Goal: Task Accomplishment & Management: Use online tool/utility

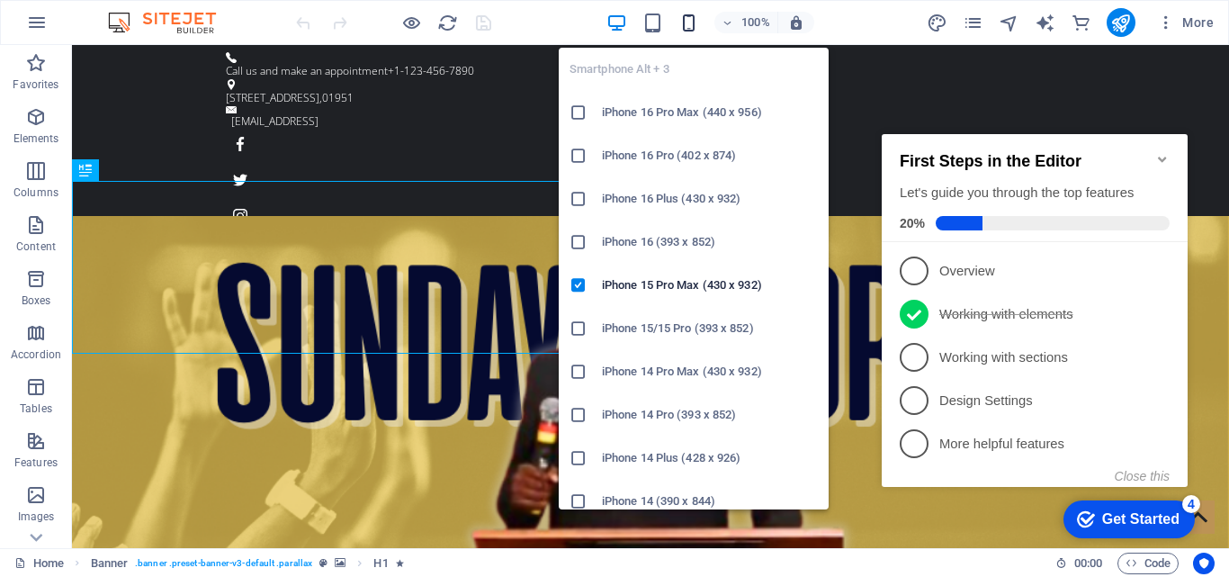
click at [696, 25] on icon "button" at bounding box center [688, 23] width 21 height 21
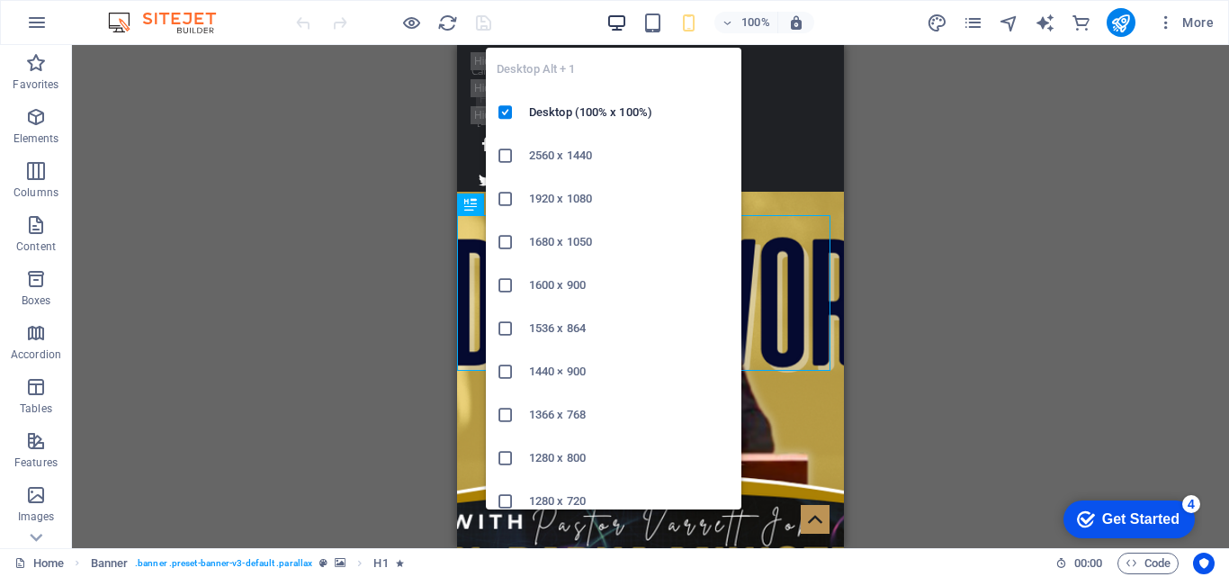
click at [623, 31] on icon "button" at bounding box center [616, 23] width 21 height 21
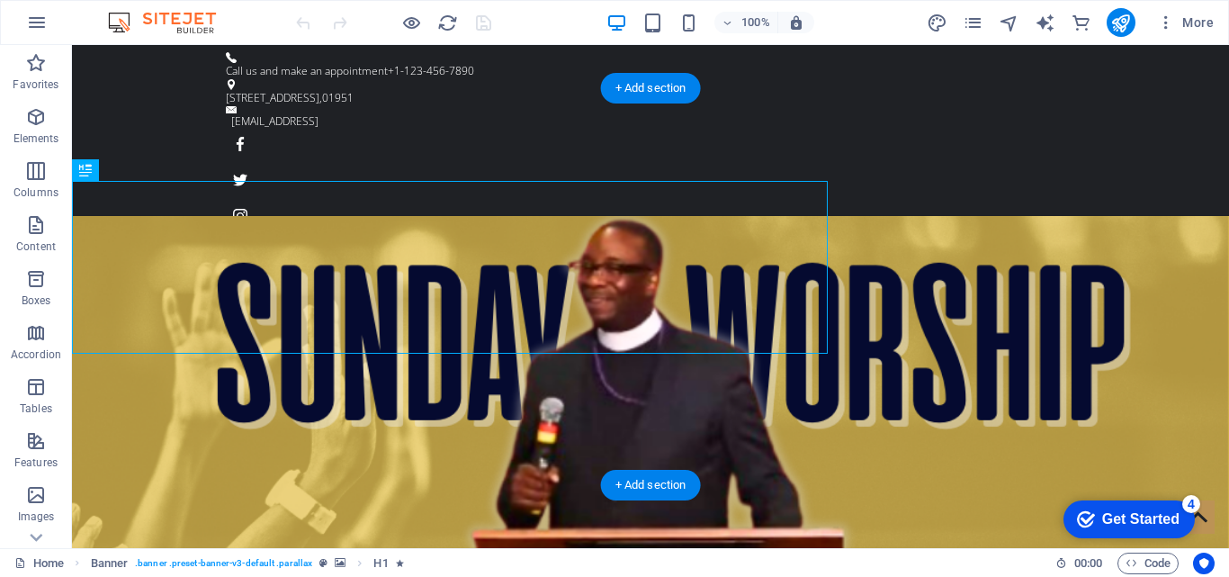
click at [875, 284] on figure at bounding box center [650, 441] width 1157 height 450
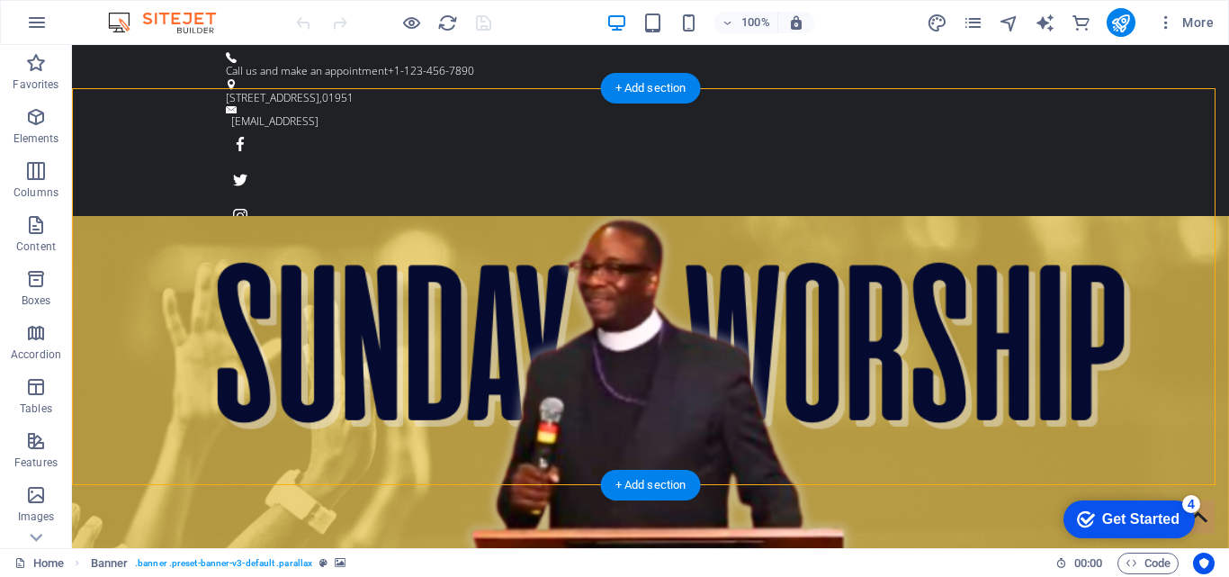
click at [886, 339] on figure at bounding box center [650, 441] width 1157 height 450
select select "vh"
select select "header"
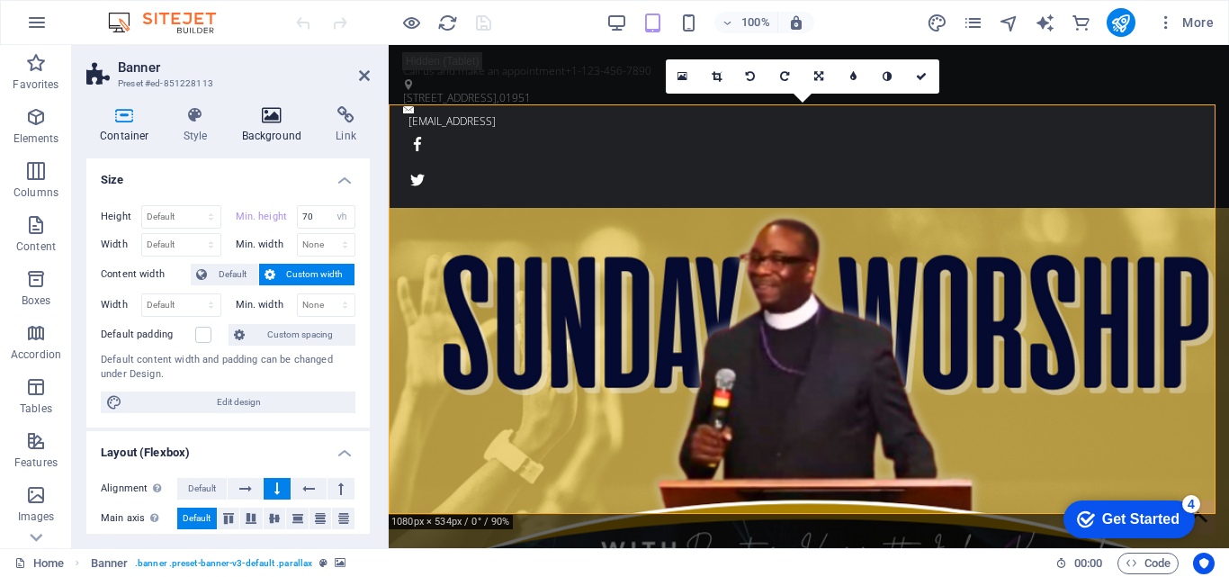
click at [267, 138] on h4 "Background" at bounding box center [276, 125] width 94 height 38
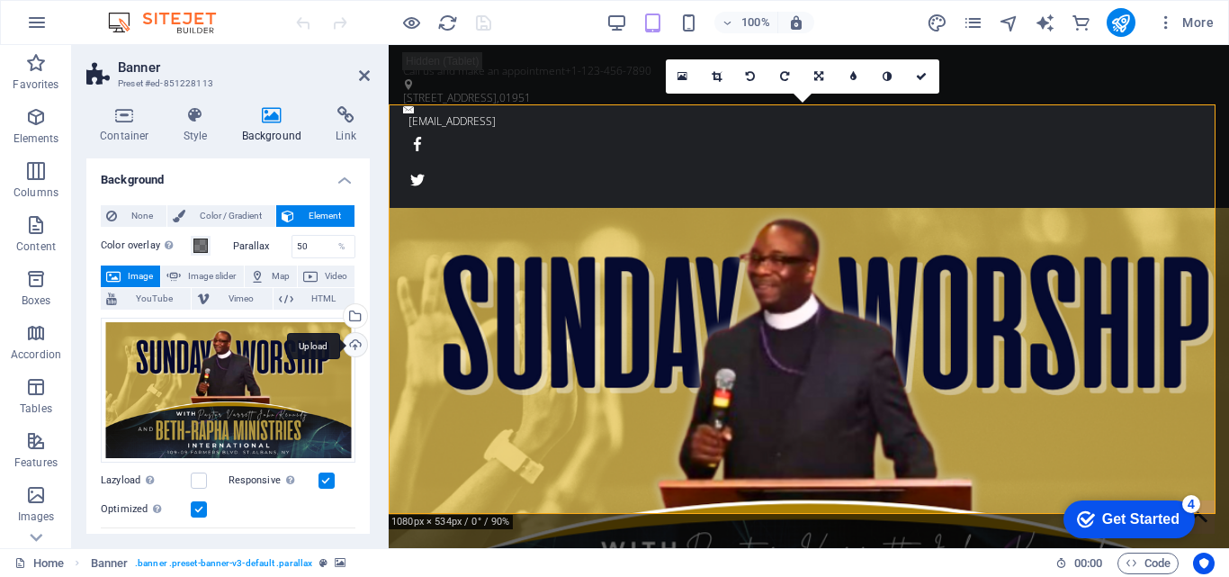
click at [350, 342] on div "Upload" at bounding box center [353, 346] width 27 height 27
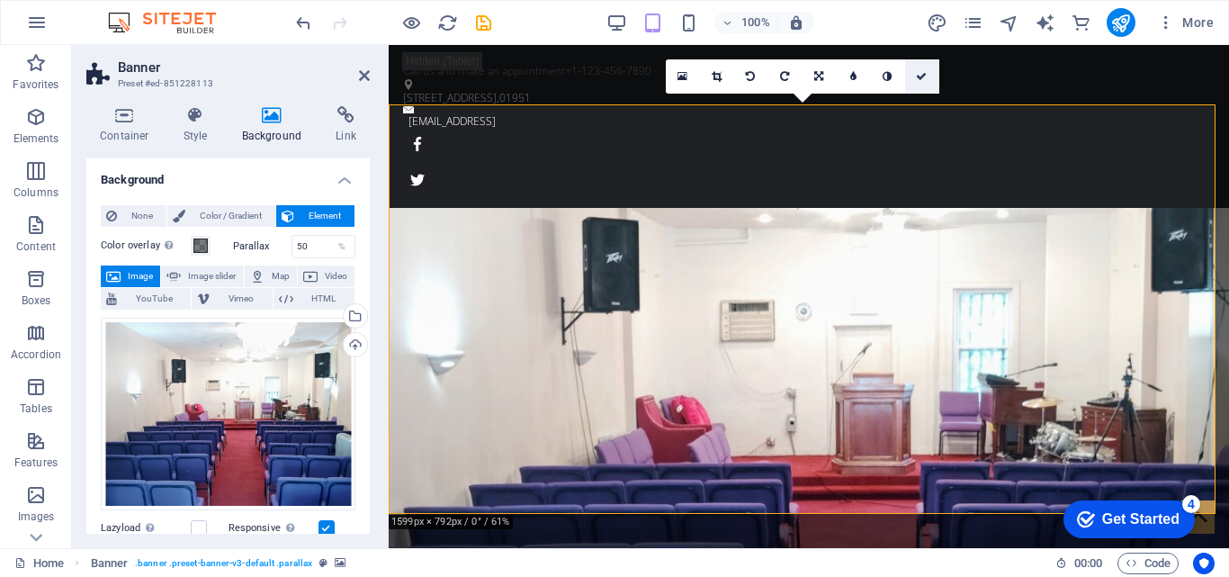
click at [924, 83] on link at bounding box center [922, 76] width 34 height 34
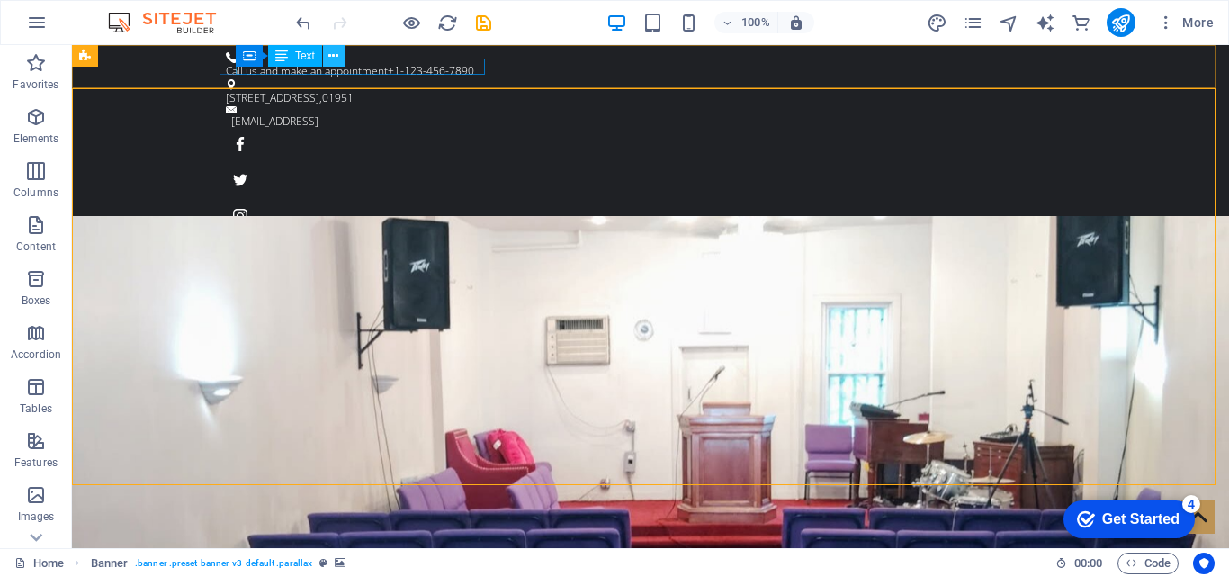
click at [329, 57] on icon at bounding box center [333, 56] width 10 height 19
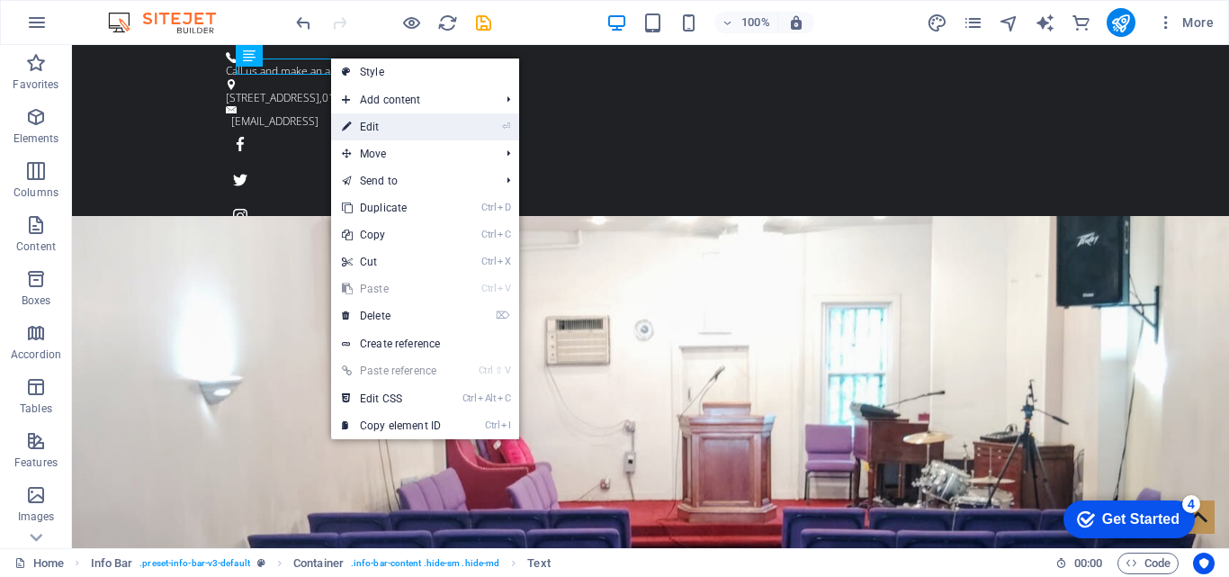
click at [401, 128] on link "⏎ Edit" at bounding box center [391, 126] width 121 height 27
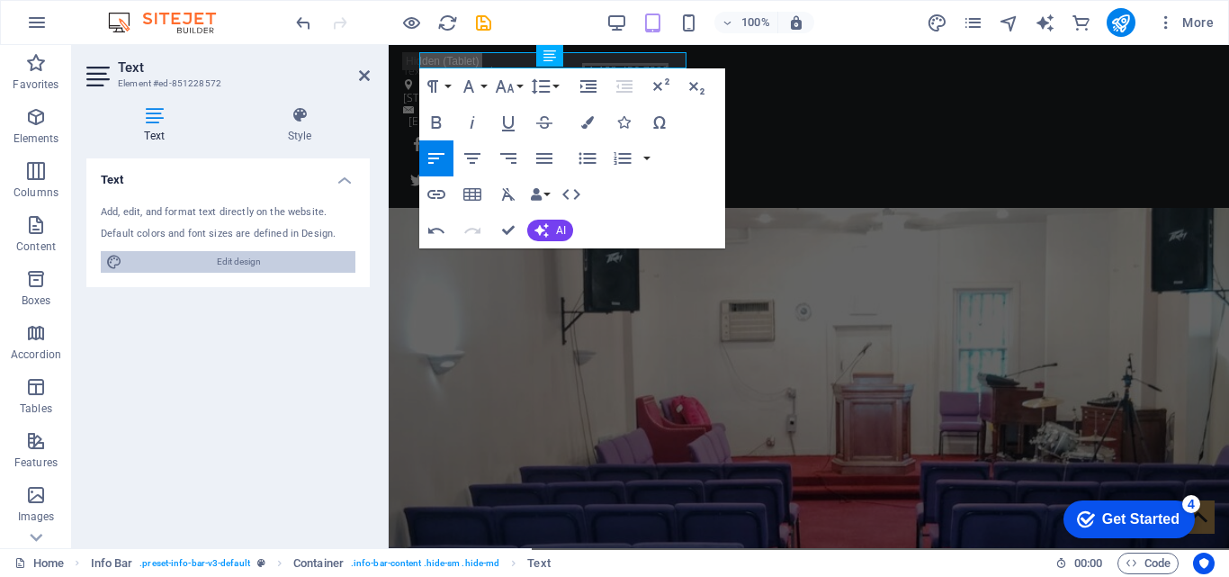
click at [235, 265] on span "Edit design" at bounding box center [239, 262] width 222 height 22
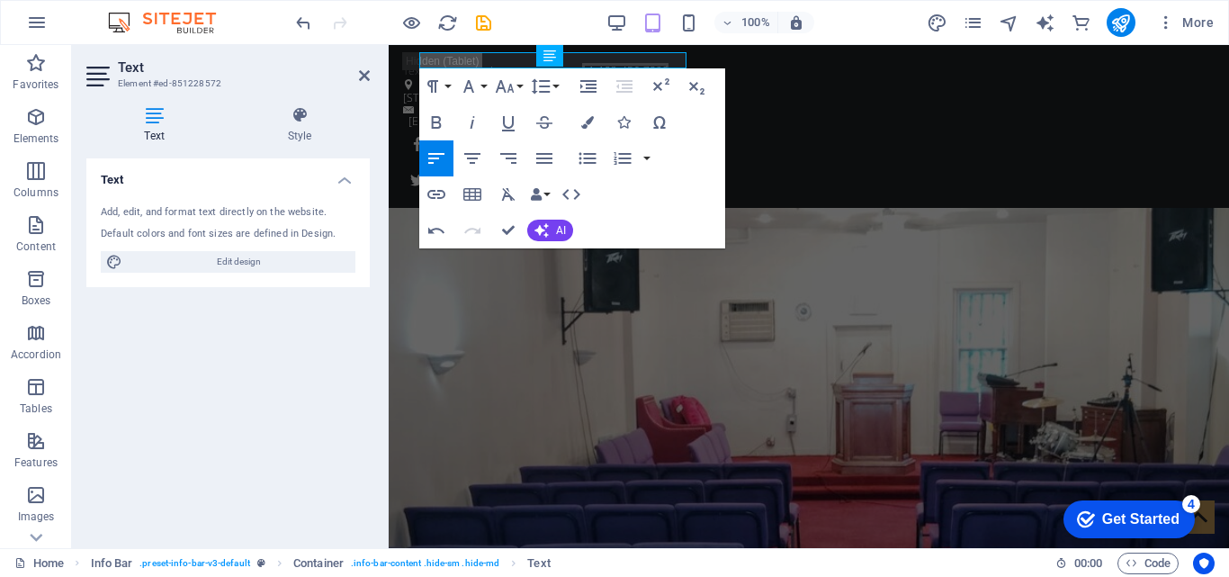
select select "ease-in-out"
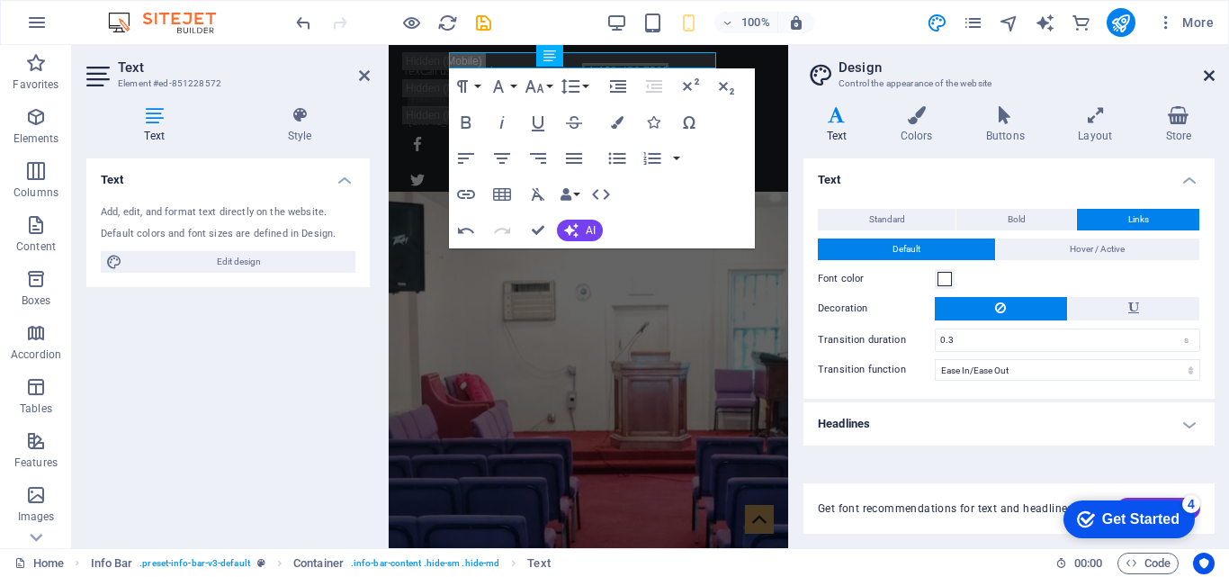
click at [1206, 82] on icon at bounding box center [1209, 75] width 11 height 14
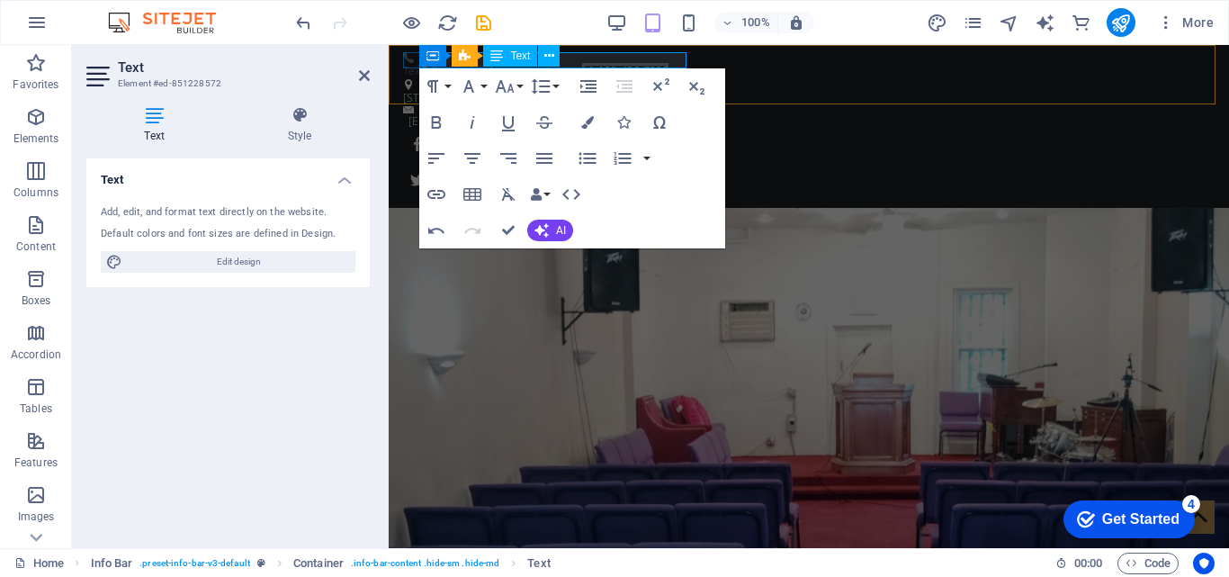
click span "+1-123-456-7890"
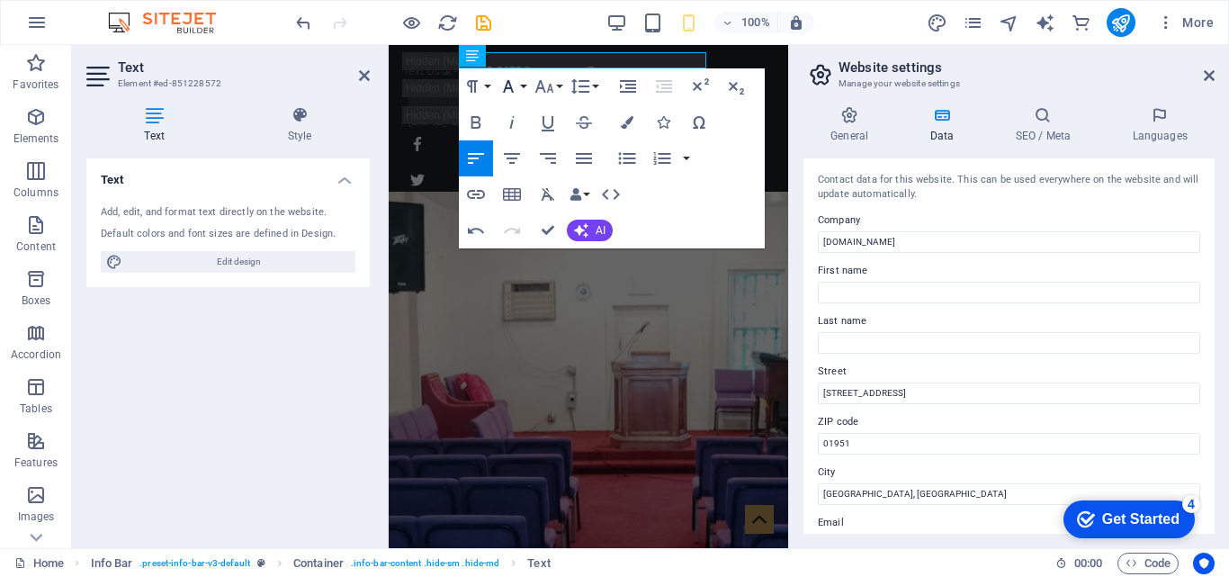
click at [506, 86] on icon "button" at bounding box center [508, 86] width 11 height 13
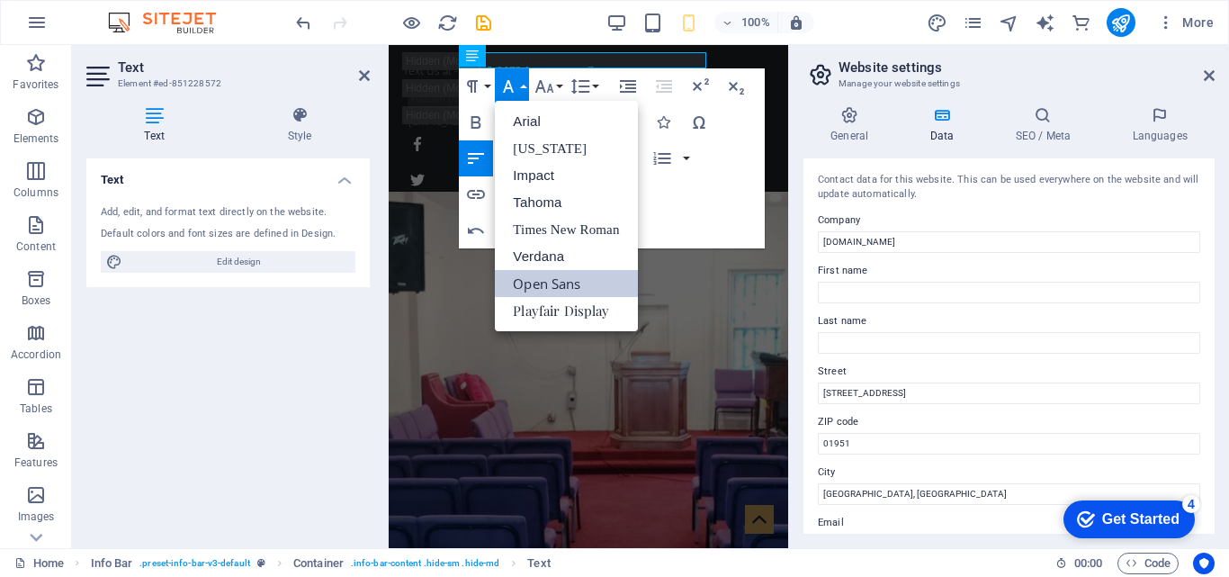
click at [506, 86] on icon "button" at bounding box center [508, 86] width 11 height 13
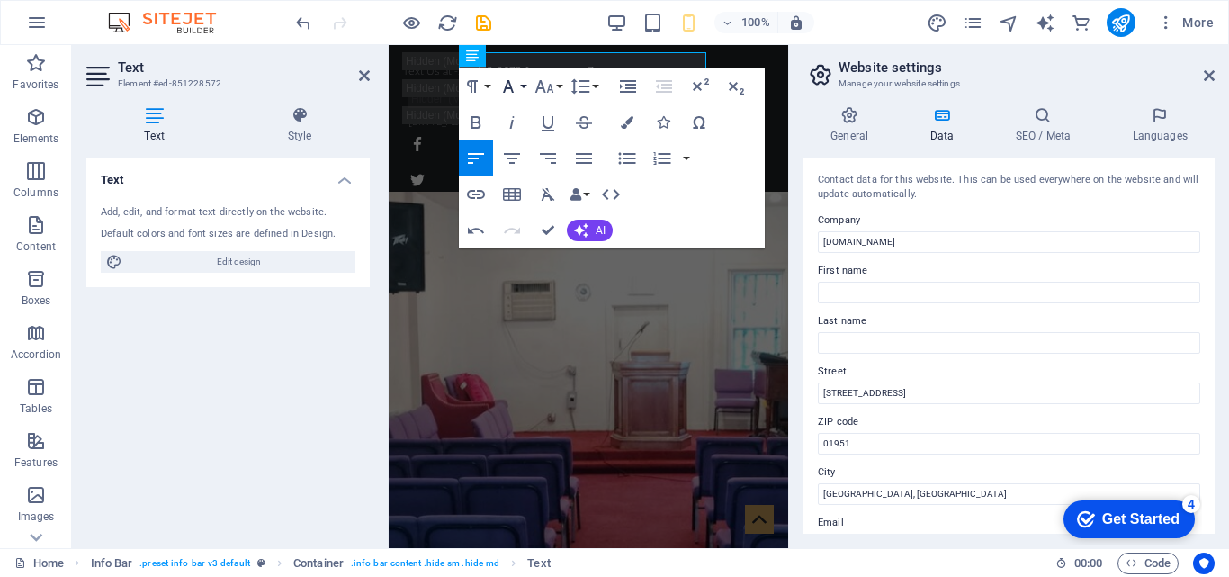
click at [506, 86] on icon "button" at bounding box center [508, 86] width 11 height 13
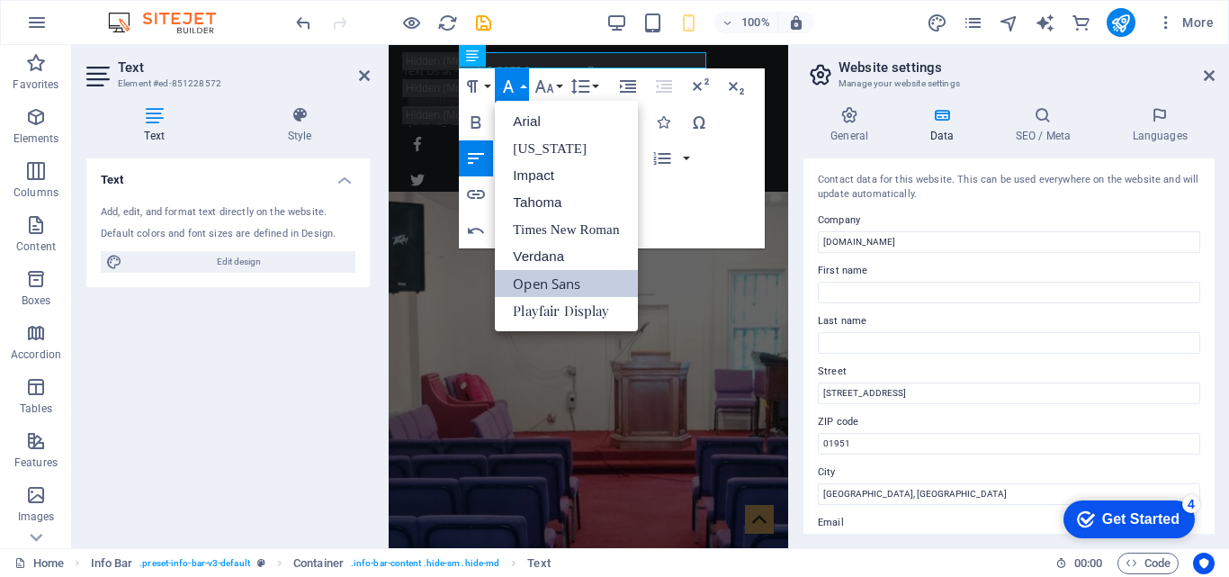
click at [506, 86] on icon "button" at bounding box center [508, 86] width 11 height 13
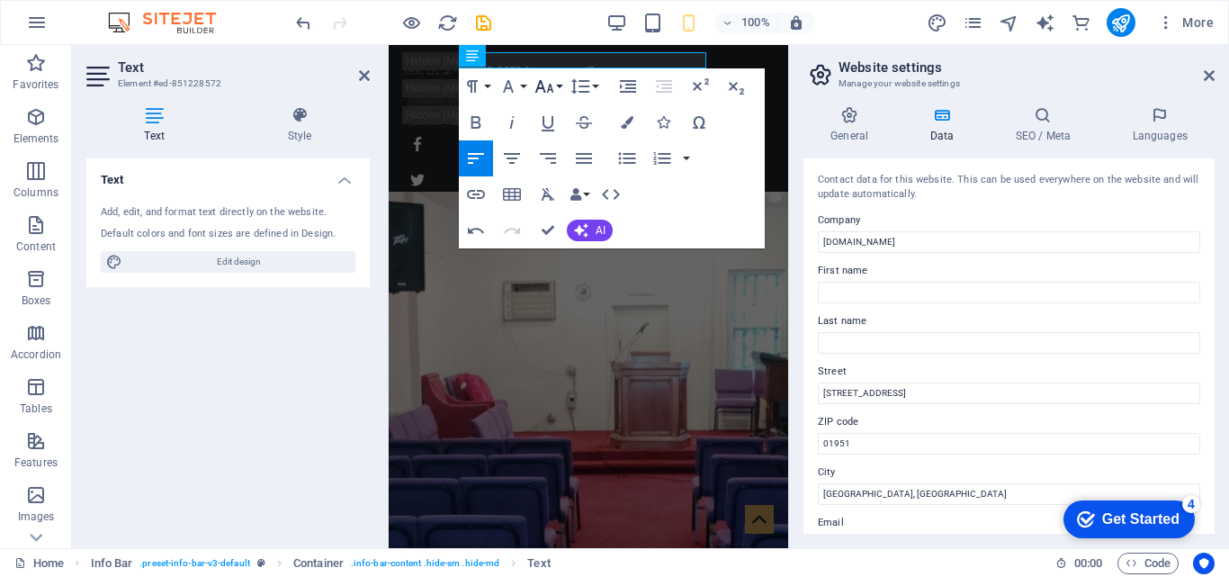
click at [541, 86] on icon "button" at bounding box center [545, 87] width 22 height 22
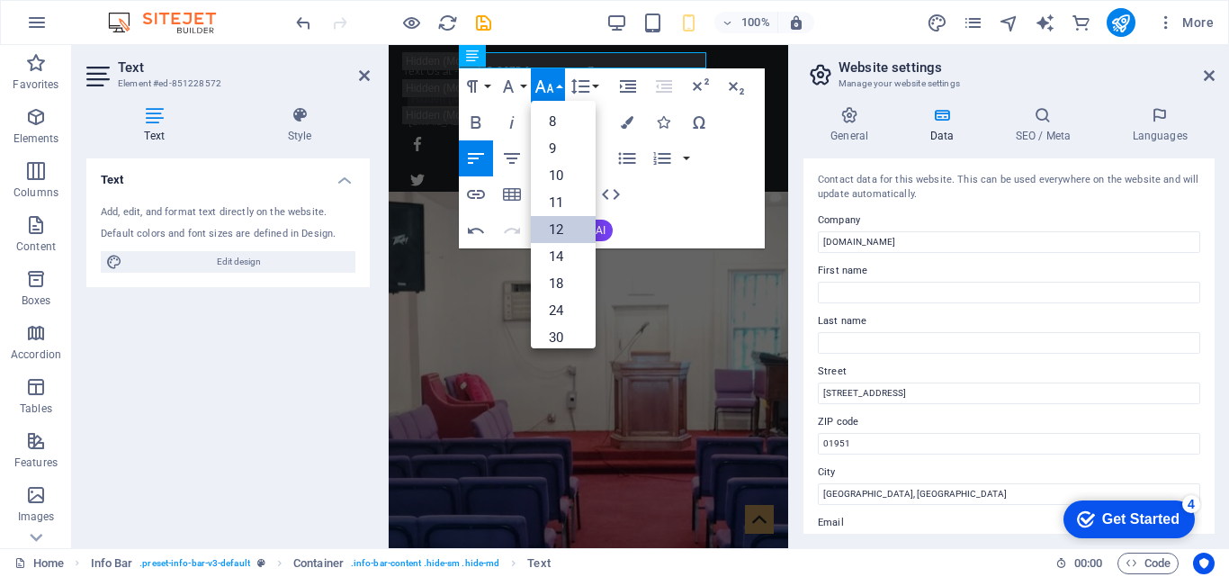
scroll to position [129, 0]
click at [541, 121] on link "14" at bounding box center [563, 127] width 65 height 27
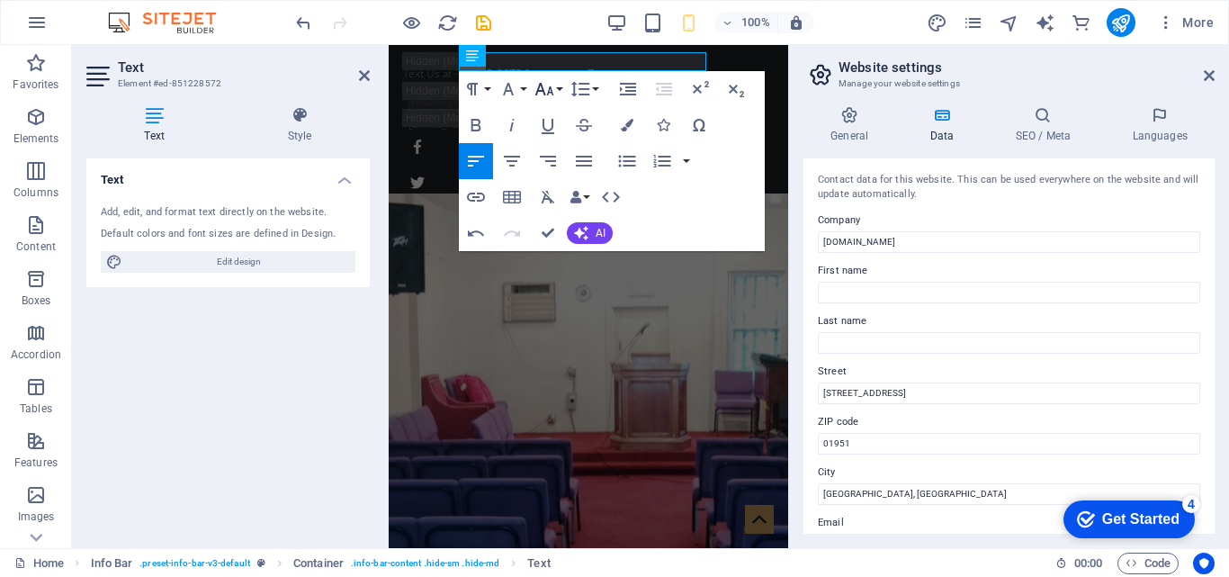
click at [560, 94] on button "Font Size" at bounding box center [548, 89] width 34 height 36
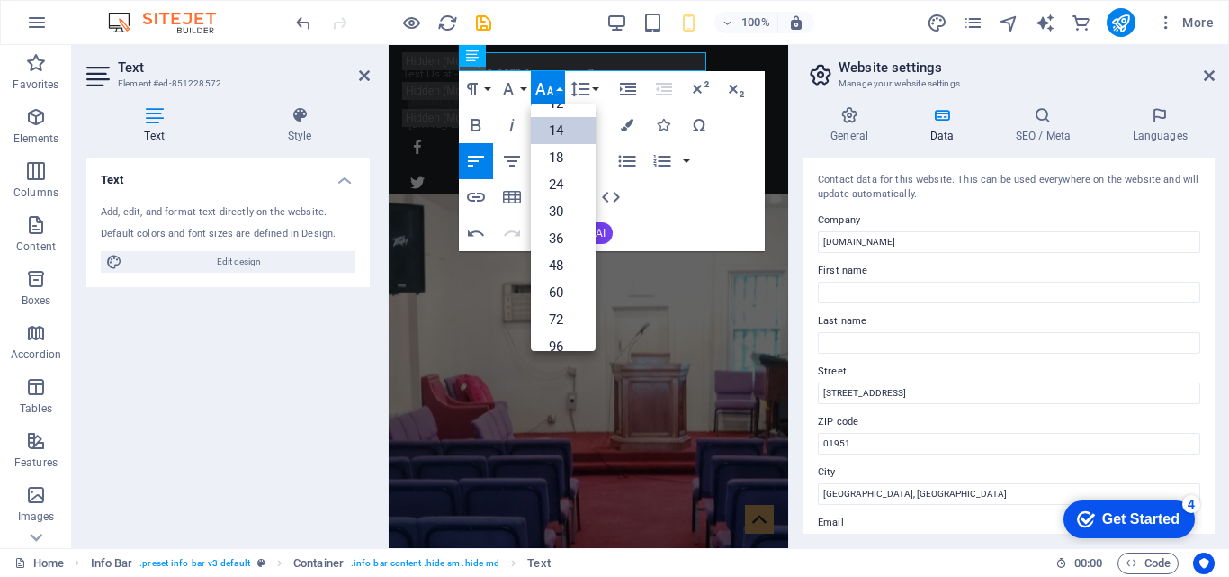
scroll to position [145, 0]
click at [560, 140] on link "18" at bounding box center [563, 141] width 65 height 27
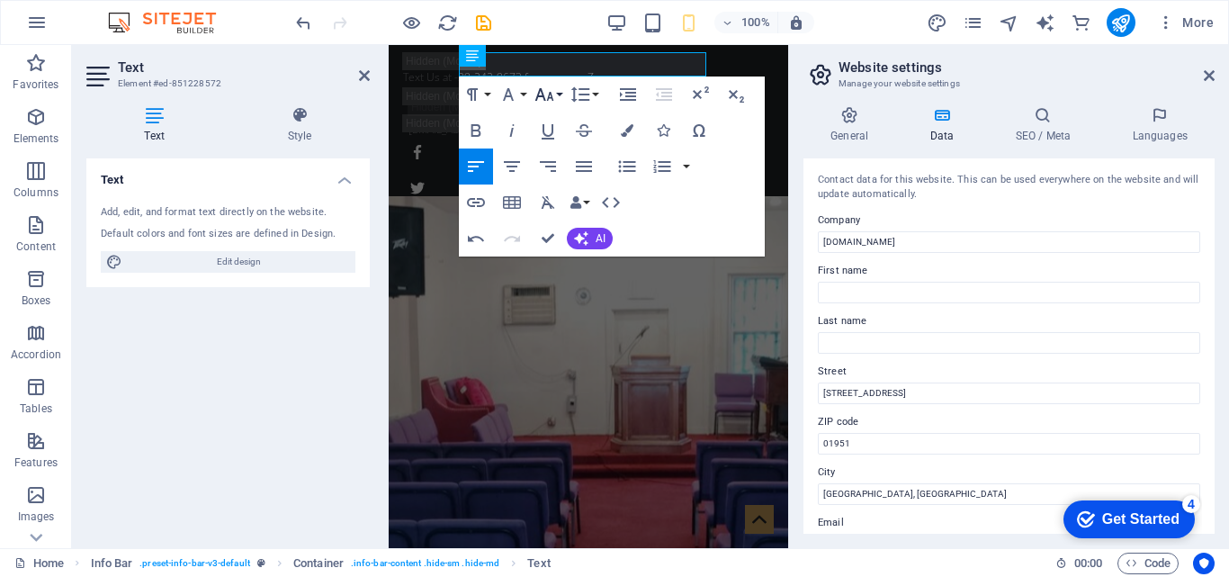
click at [551, 90] on icon "button" at bounding box center [545, 95] width 22 height 22
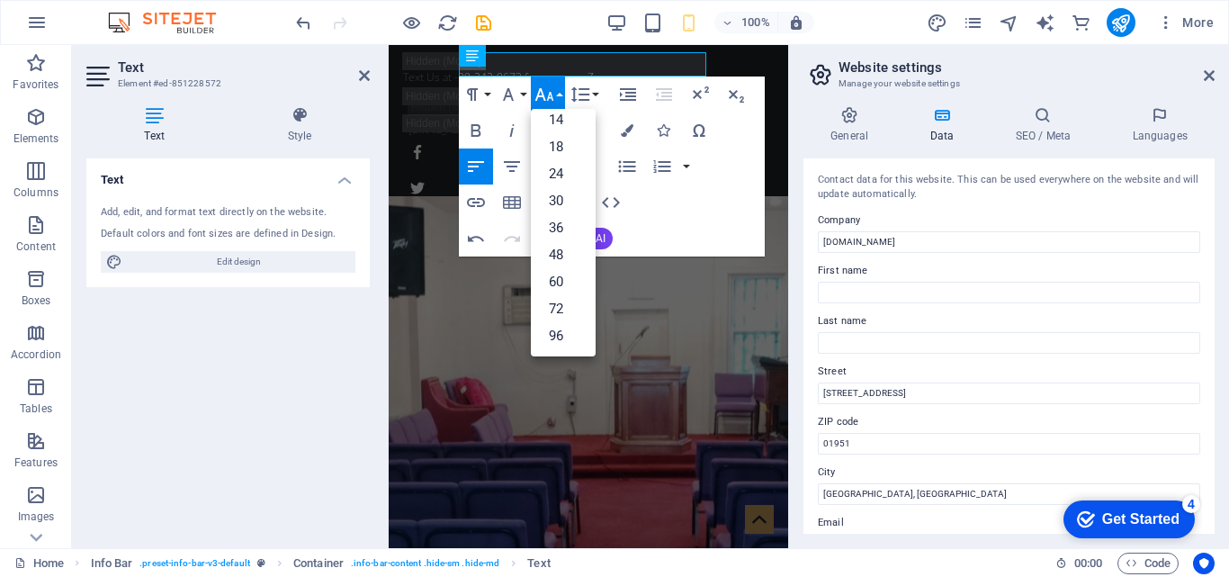
scroll to position [129, 0]
click at [551, 166] on link "18" at bounding box center [563, 162] width 65 height 27
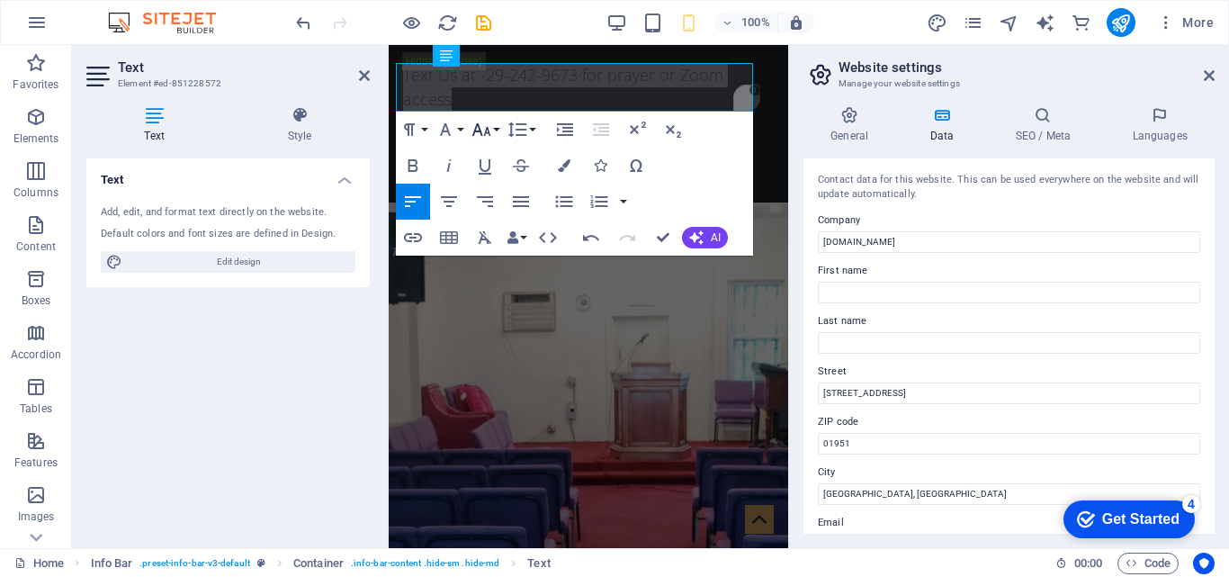
click at [492, 128] on button "Font Size" at bounding box center [485, 130] width 34 height 36
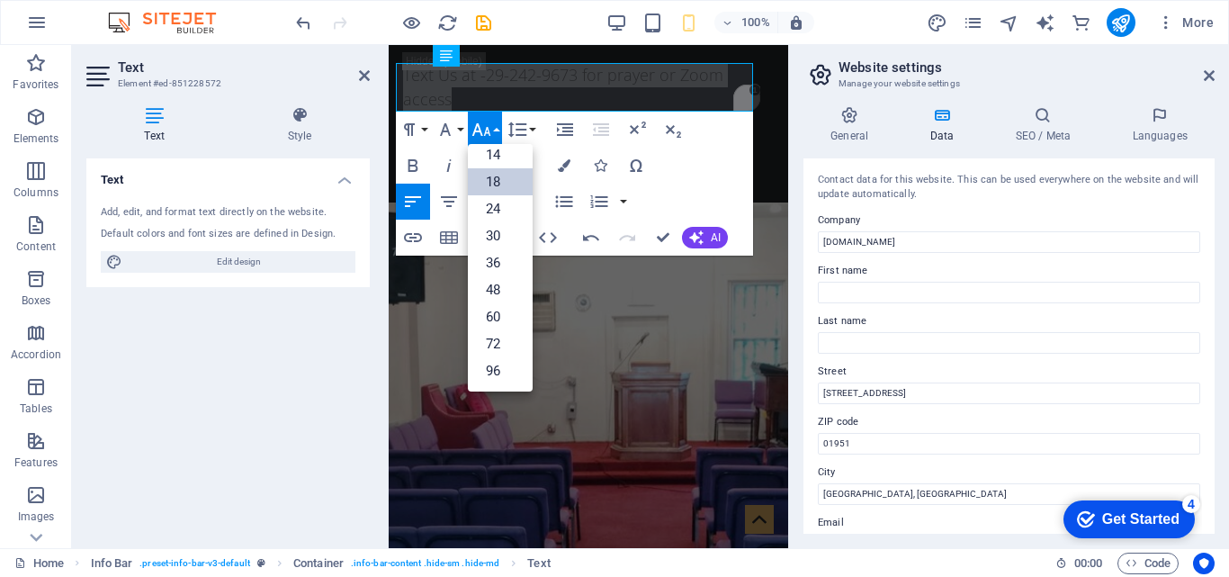
scroll to position [145, 0]
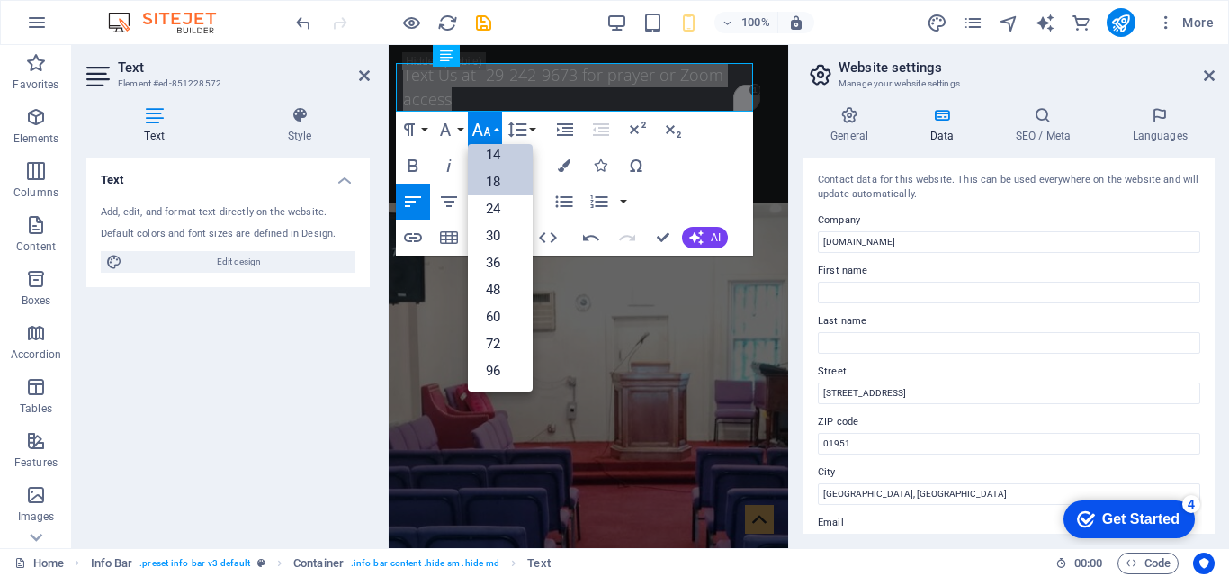
click at [492, 152] on link "14" at bounding box center [500, 154] width 65 height 27
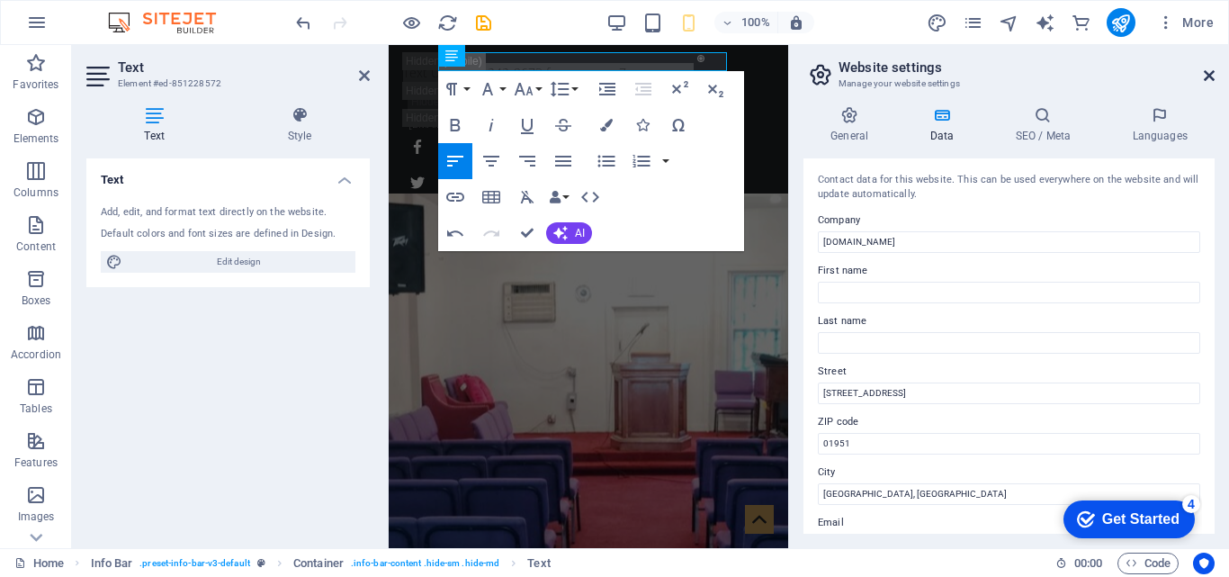
click at [1210, 81] on icon at bounding box center [1209, 75] width 11 height 14
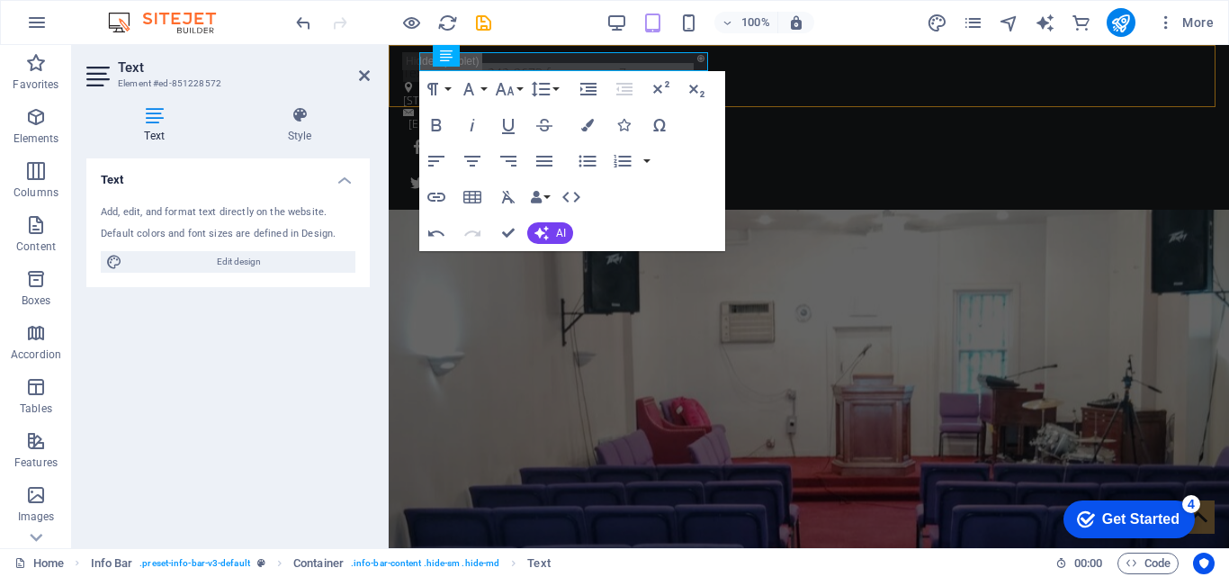
click at [853, 81] on div "Text Us at -29-242-9673 for prayer or​ Zoom access [STREET_ADDRESS][GEOGRAPHIC_…" at bounding box center [809, 142] width 840 height 195
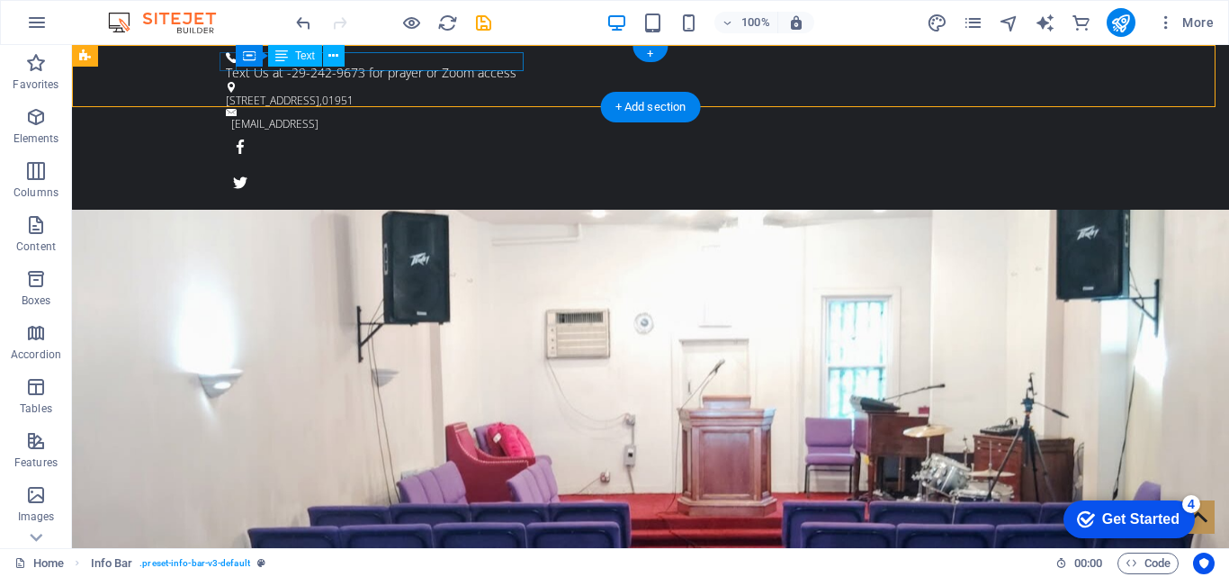
click at [408, 64] on div "Text Us at -29-242-9673 for prayer or Zoom access" at bounding box center [643, 72] width 835 height 19
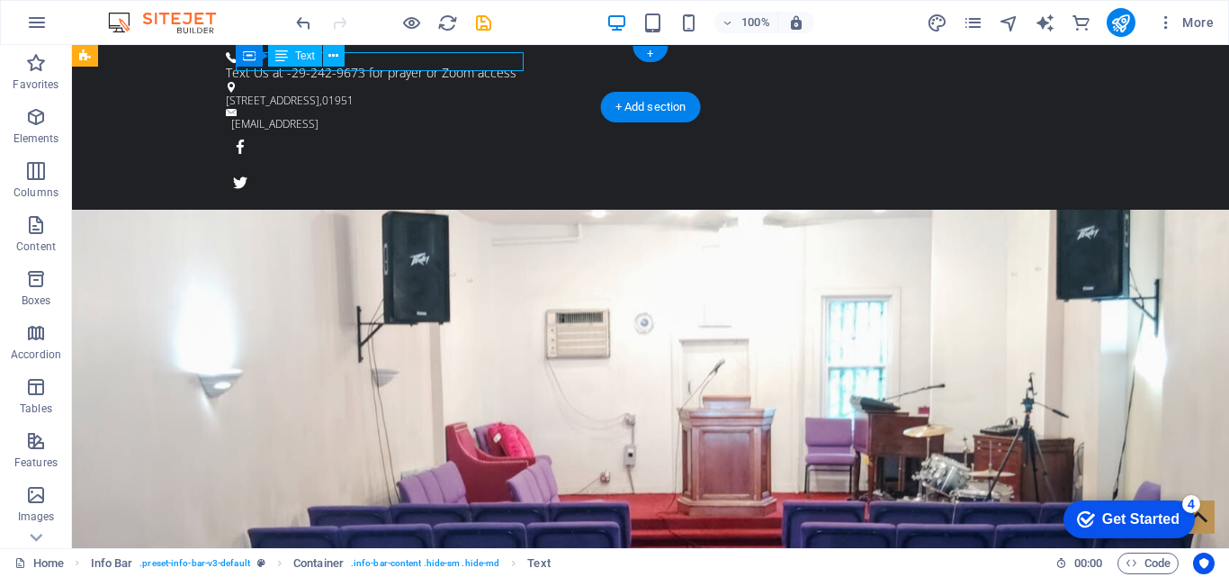
click at [408, 64] on div "Text Us at -29-242-9673 for prayer or Zoom access" at bounding box center [643, 72] width 835 height 19
click at [337, 64] on icon at bounding box center [333, 56] width 10 height 19
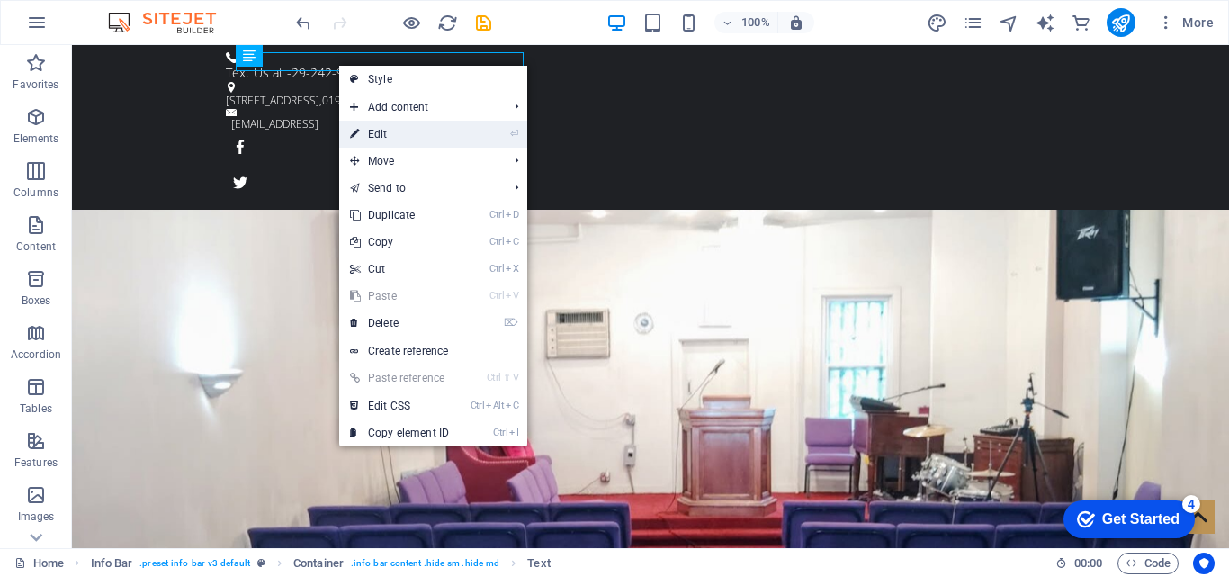
click at [400, 126] on link "⏎ Edit" at bounding box center [399, 134] width 121 height 27
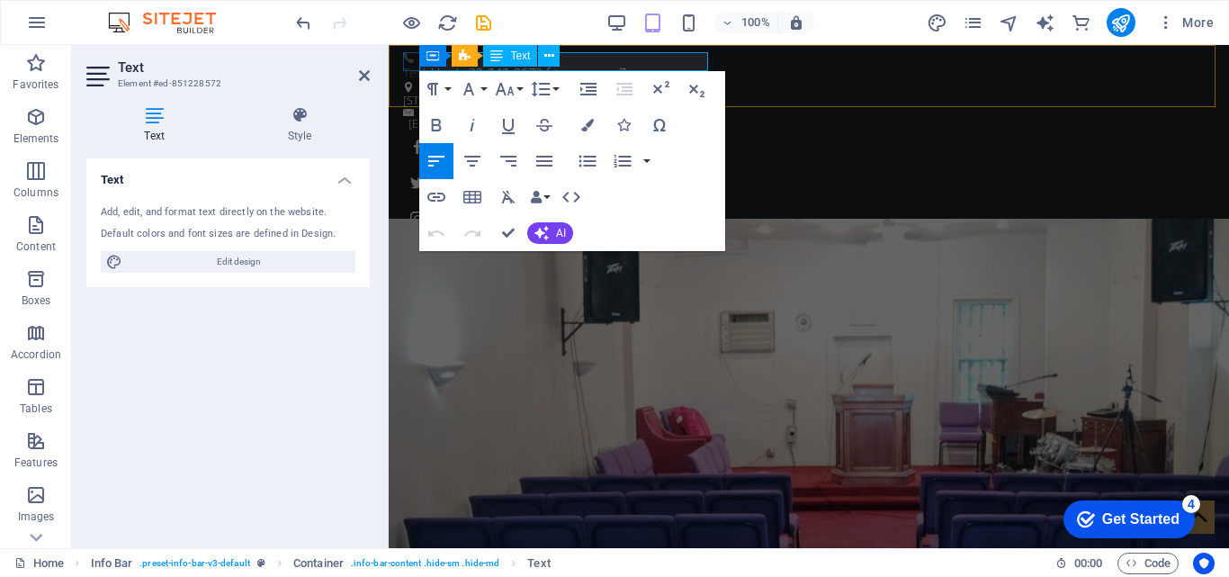
click at [575, 64] on span "Text Us at -29-242-9673 for prayer or Zoom access" at bounding box center [548, 72] width 291 height 17
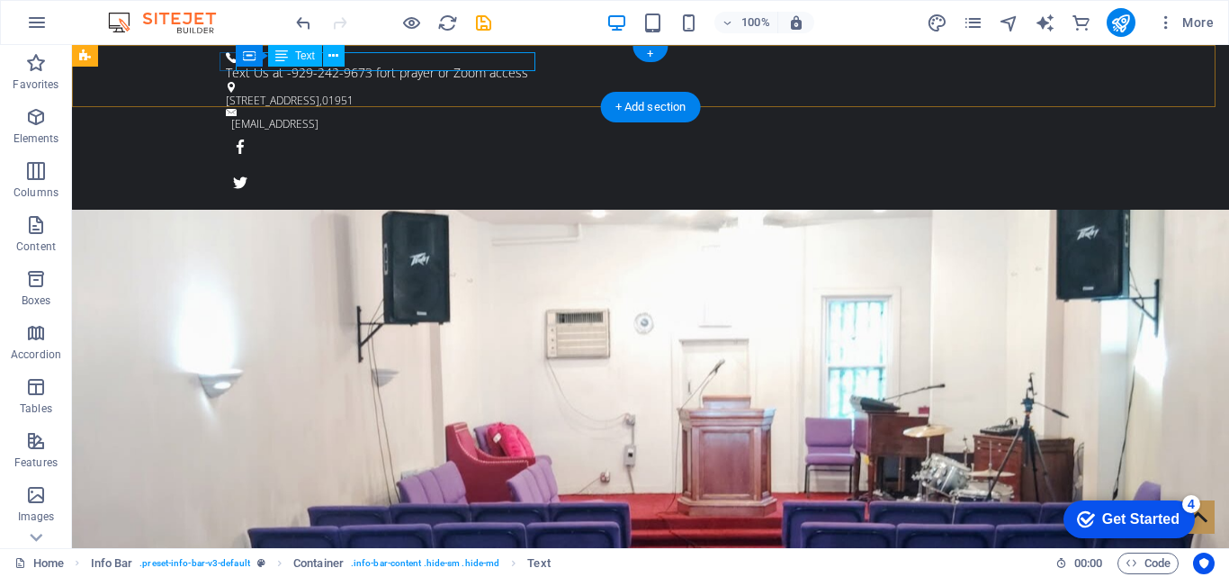
click at [395, 63] on div "Text Us at -929-242-9673 fort prayer or Zoom access" at bounding box center [643, 72] width 835 height 19
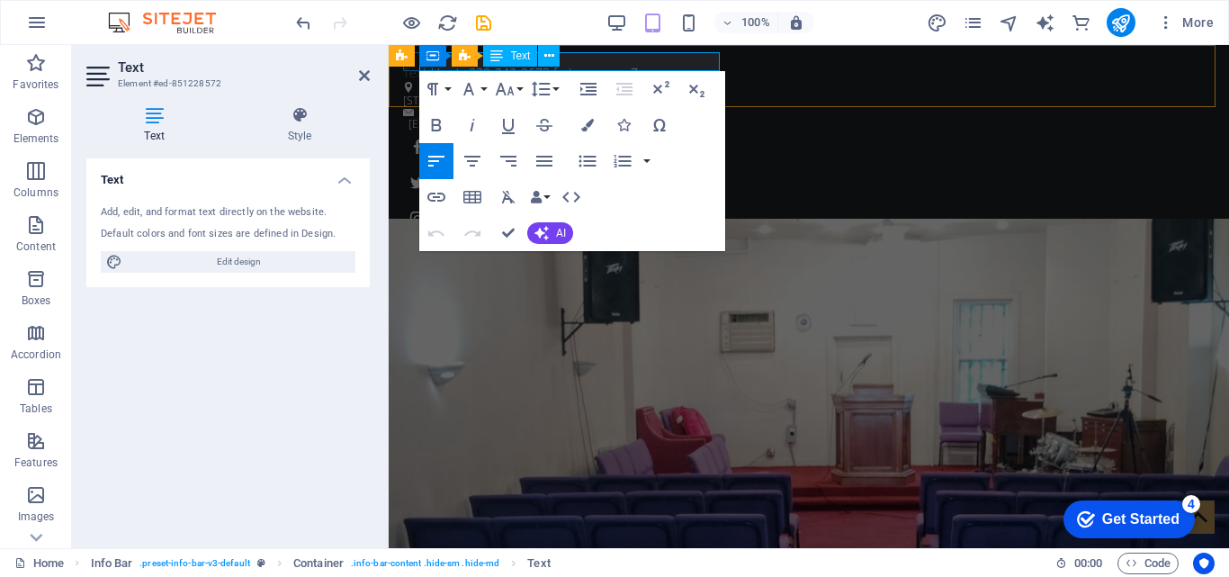
click at [586, 64] on span "Text Us at -929-242-9673 fort prayer or Zoom access" at bounding box center [554, 72] width 302 height 17
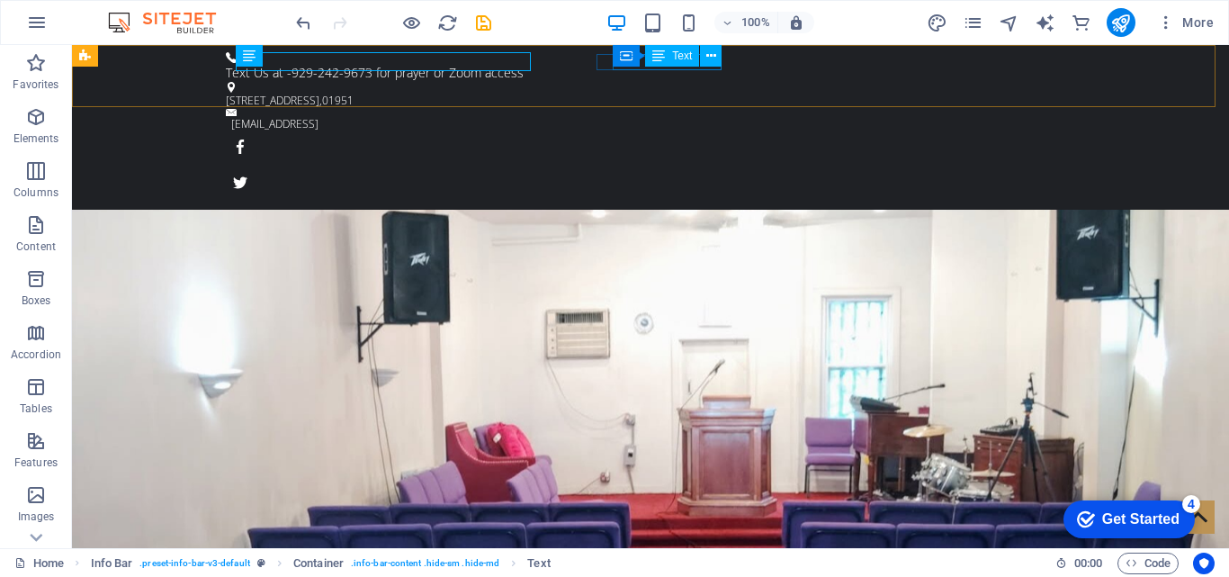
click at [707, 67] on div "Container Text" at bounding box center [673, 56] width 121 height 22
click at [713, 50] on icon at bounding box center [711, 56] width 10 height 19
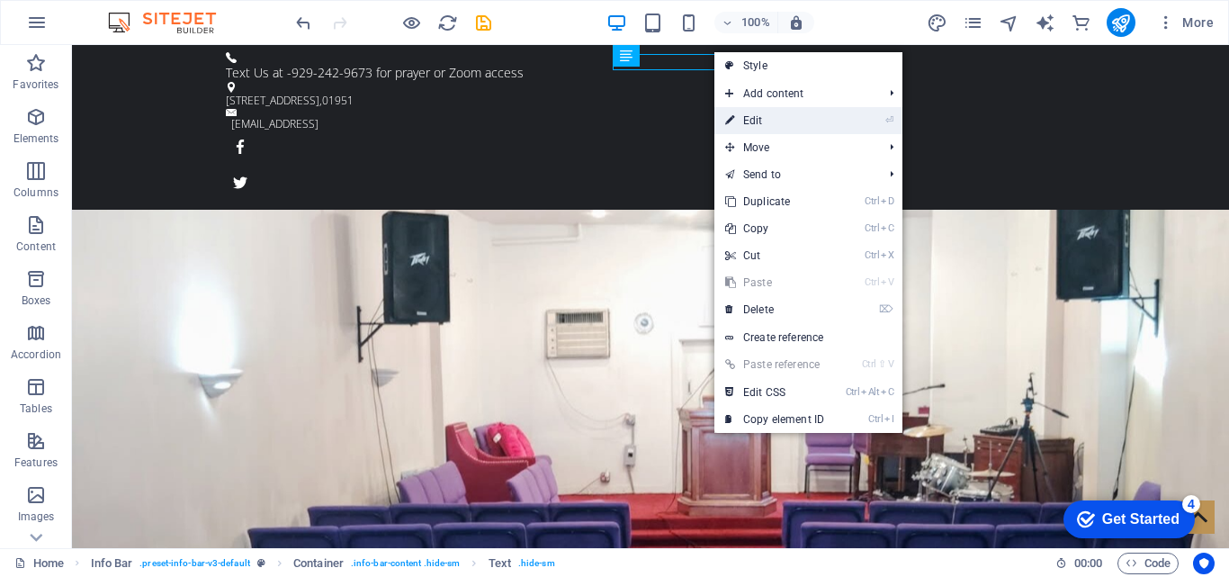
click at [784, 121] on link "⏎ Edit" at bounding box center [774, 120] width 121 height 27
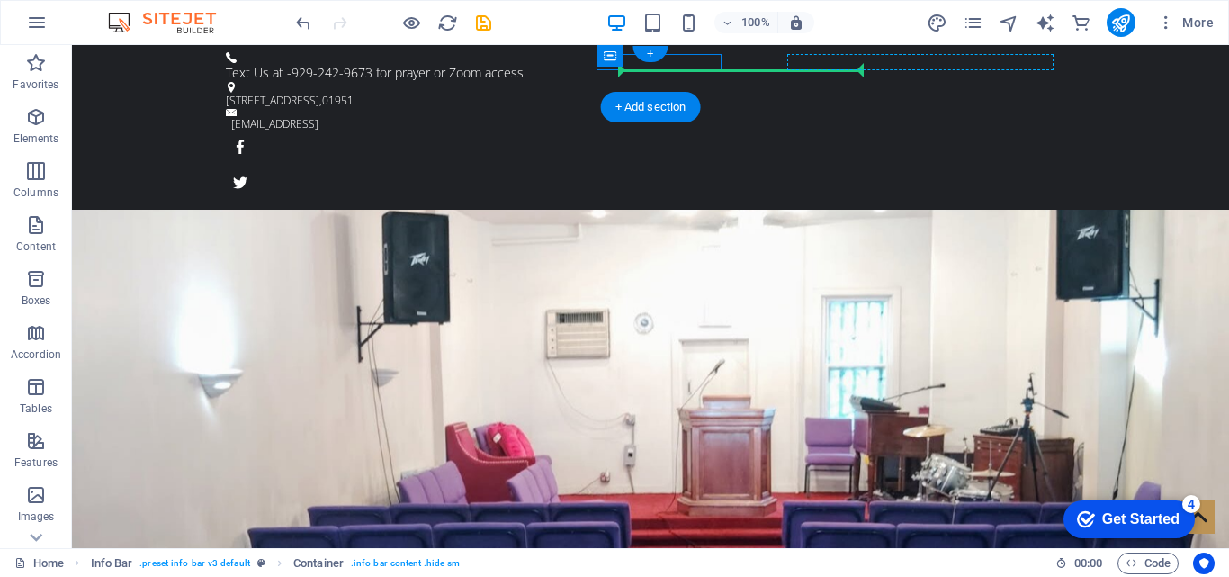
drag, startPoint x: 861, startPoint y: 98, endPoint x: 789, endPoint y: 69, distance: 77.5
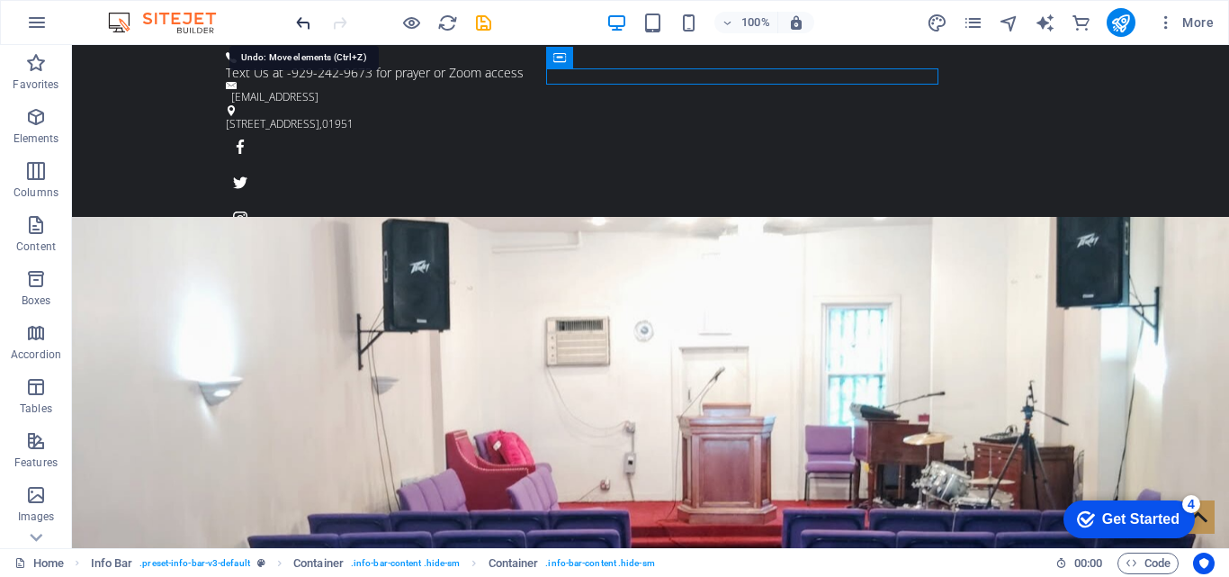
click at [308, 31] on icon "undo" at bounding box center [303, 23] width 21 height 21
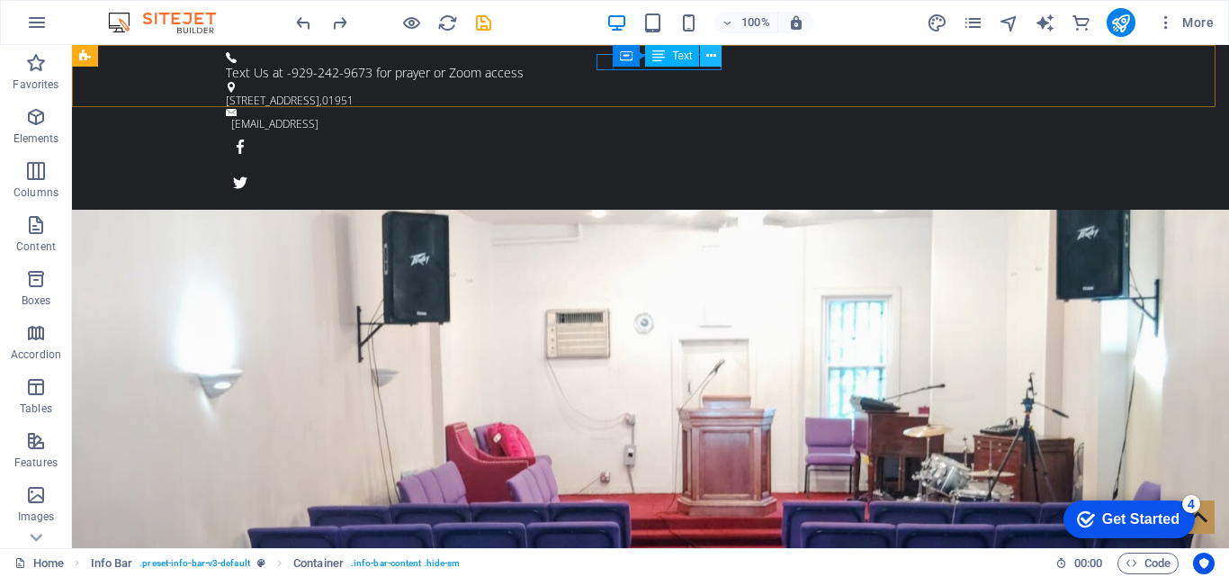
click at [708, 57] on icon at bounding box center [711, 56] width 10 height 19
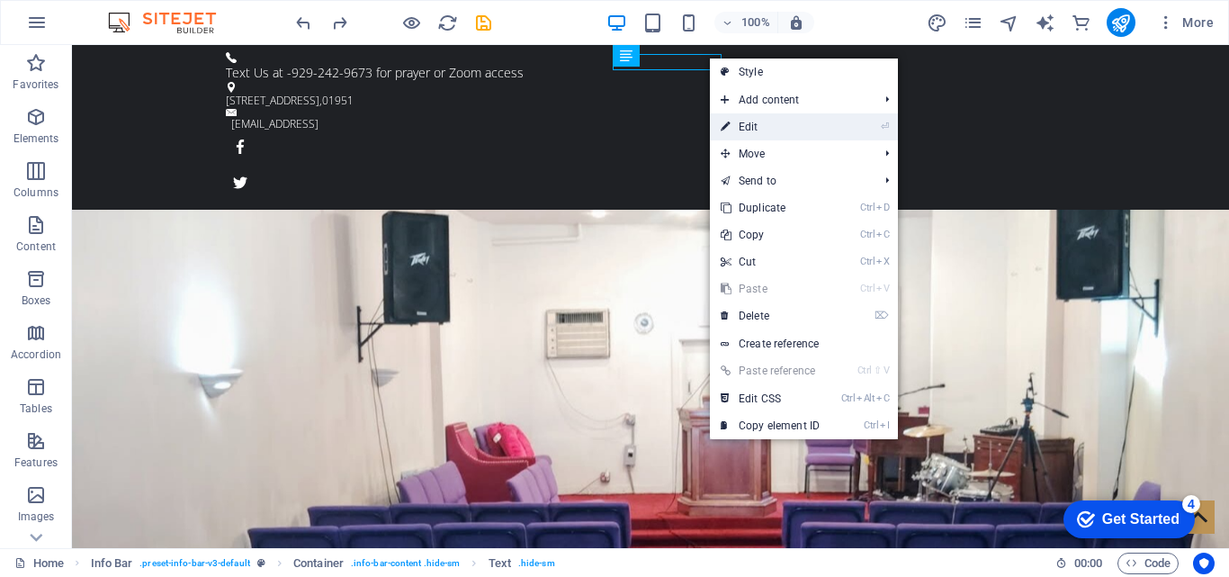
click at [772, 120] on link "⏎ Edit" at bounding box center [770, 126] width 121 height 27
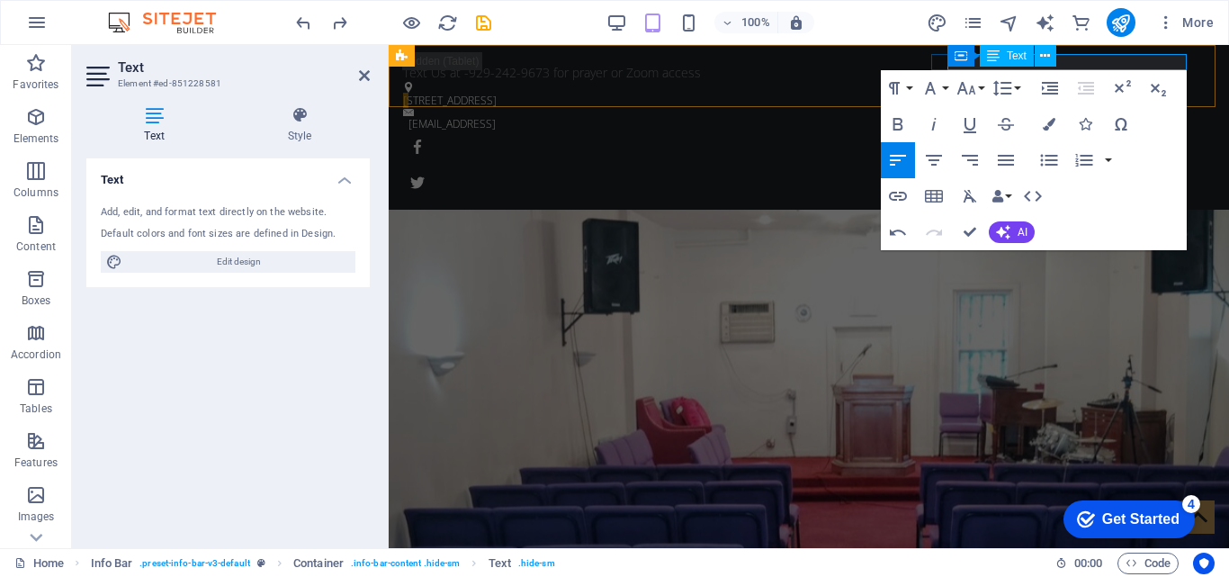
click at [1102, 93] on p "[STREET_ADDRESS]" at bounding box center [801, 101] width 797 height 16
click at [1067, 62] on div "Container Text" at bounding box center [1007, 56] width 121 height 22
click at [1073, 93] on p "[STREET_ADDRESS]" at bounding box center [801, 101] width 797 height 16
click at [976, 91] on icon "button" at bounding box center [966, 88] width 22 height 22
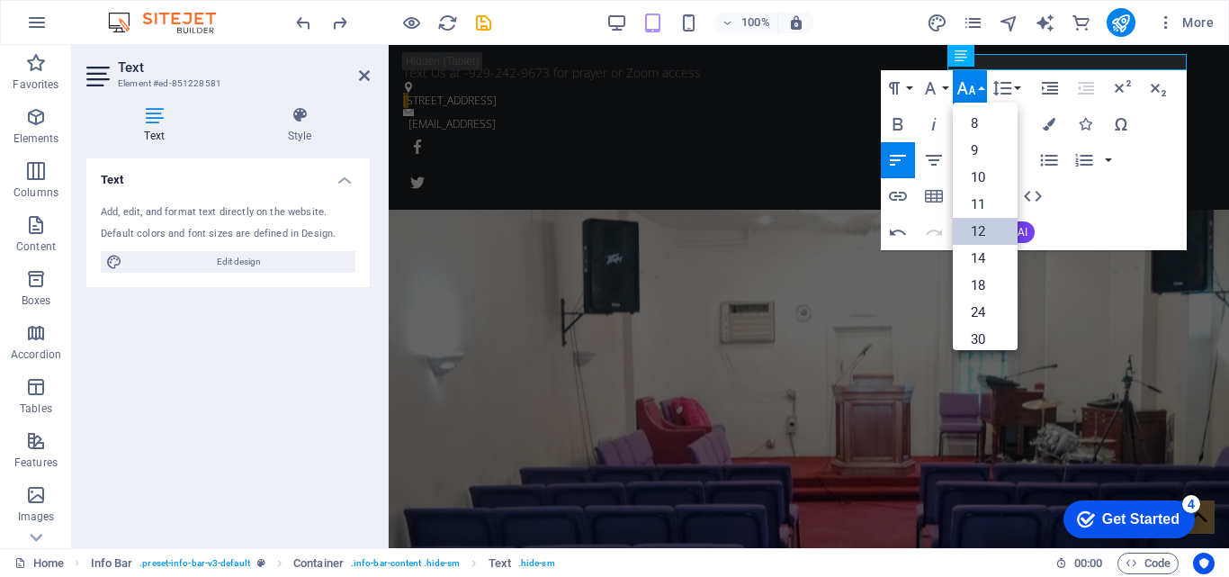
scroll to position [129, 0]
click at [976, 126] on link "14" at bounding box center [985, 129] width 65 height 27
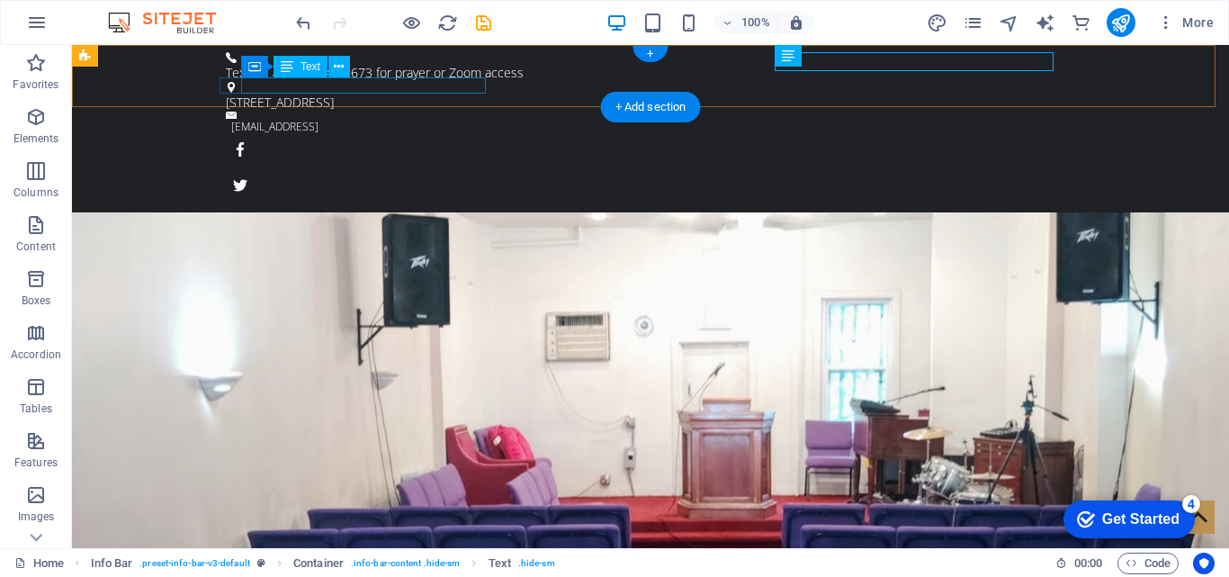
click at [471, 119] on div "[EMAIL_ADDRESS]" at bounding box center [645, 127] width 829 height 16
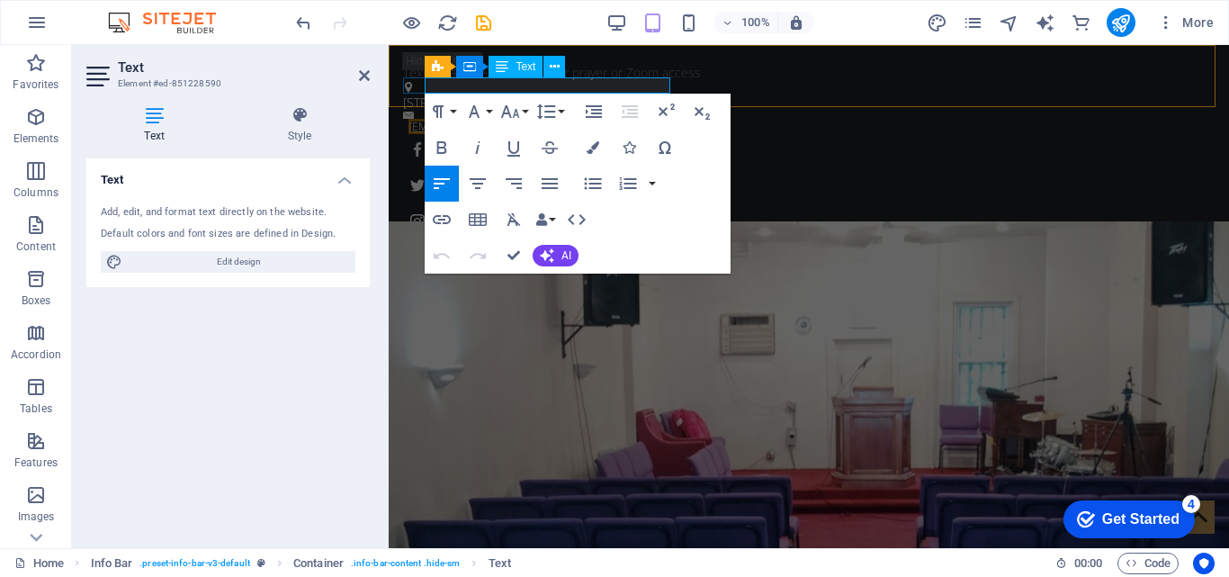
click at [475, 119] on link "[EMAIL_ADDRESS]" at bounding box center [451, 126] width 87 height 15
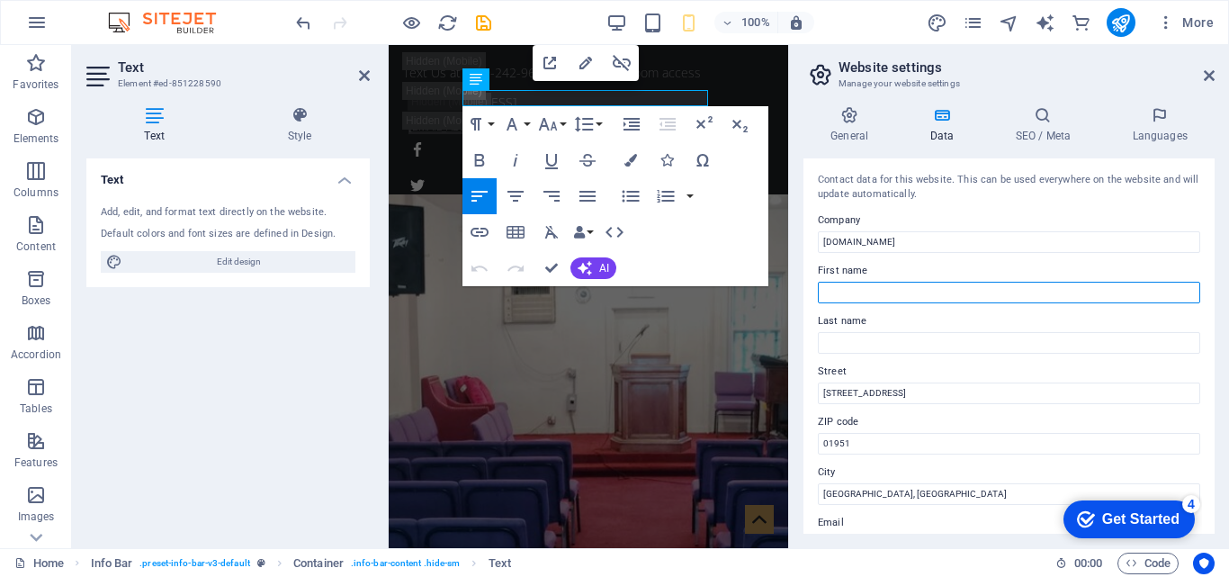
click at [850, 291] on input "First name" at bounding box center [1009, 293] width 382 height 22
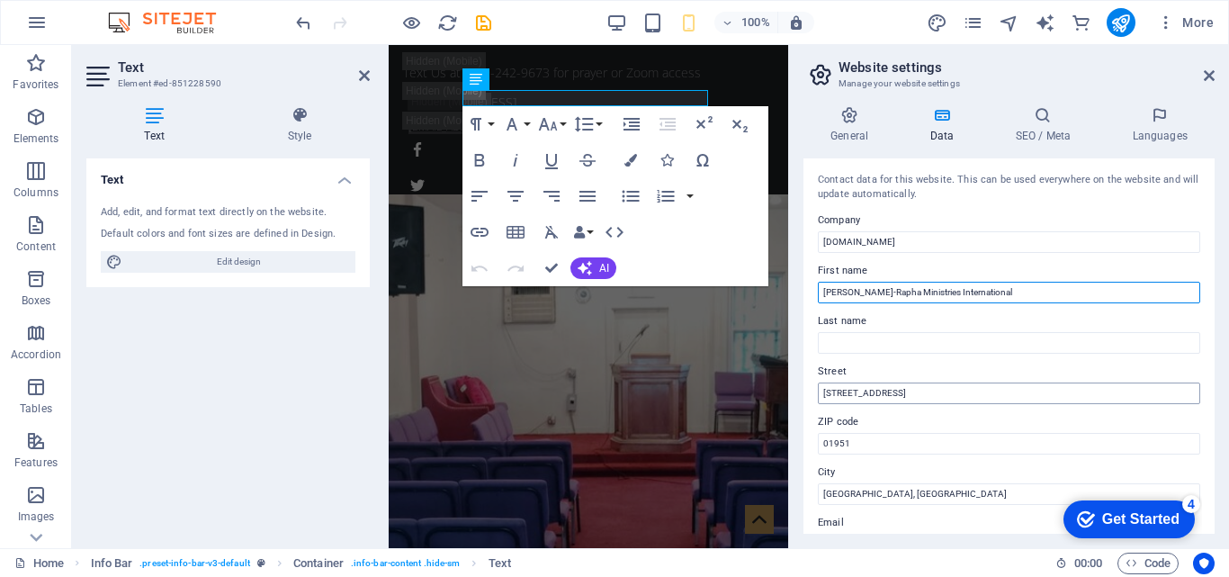
type input "[PERSON_NAME]-Rapha Ministries International"
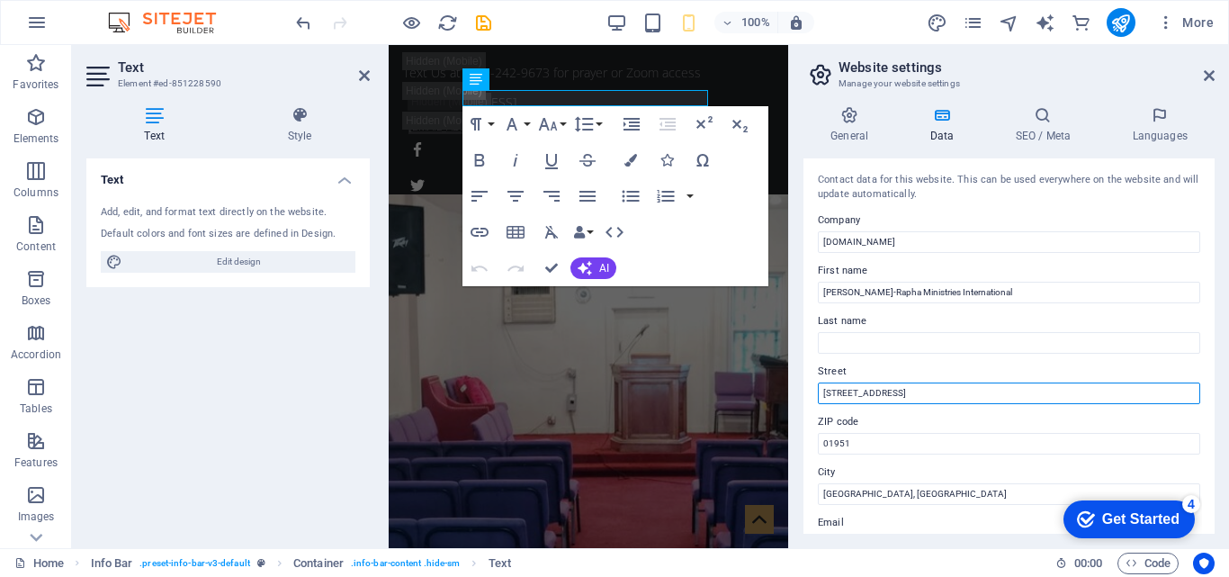
click at [941, 399] on input "[STREET_ADDRESS]" at bounding box center [1009, 393] width 382 height 22
type input "d"
type input "109-09"
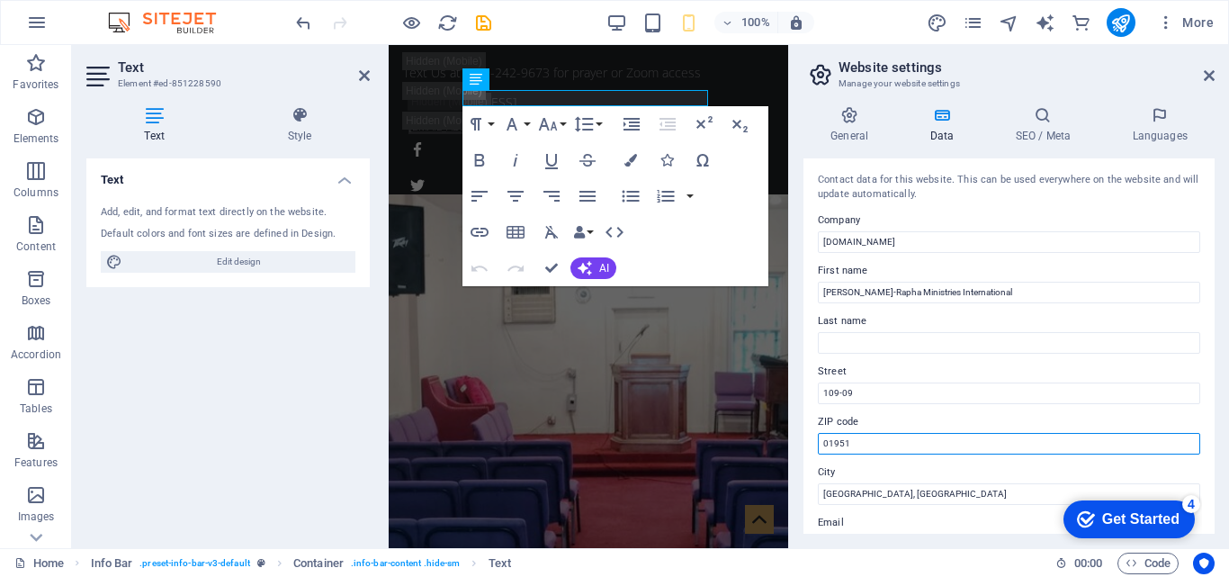
click at [903, 437] on input "01951" at bounding box center [1009, 444] width 382 height 22
type input "1"
type input "11412"
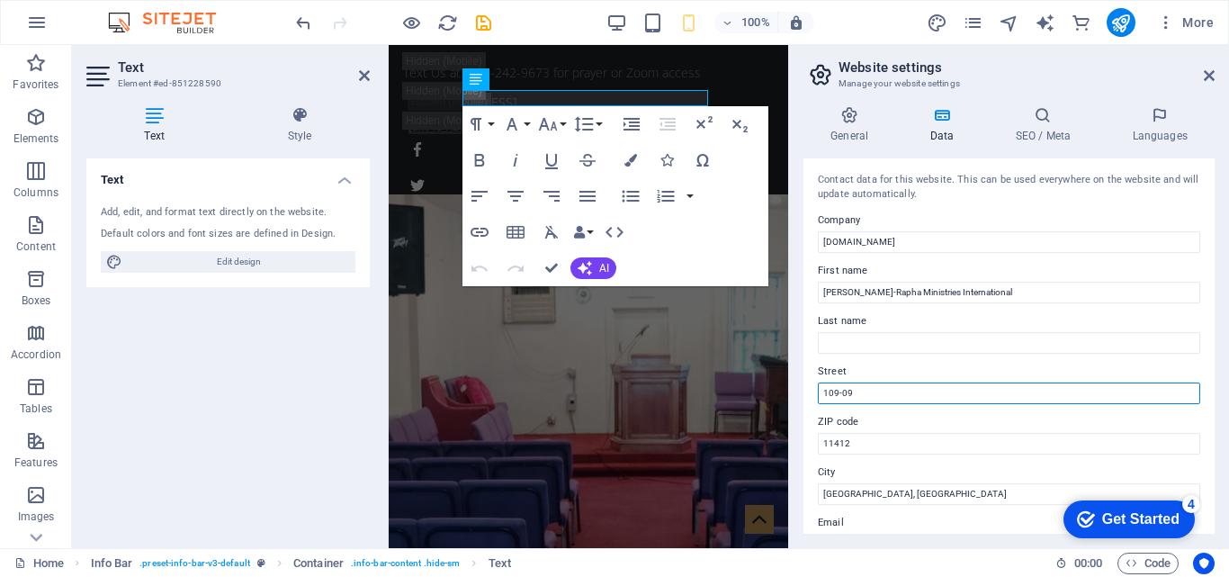
click at [947, 393] on input "109-09" at bounding box center [1009, 393] width 382 height 22
type input "[STREET_ADDRESS]"
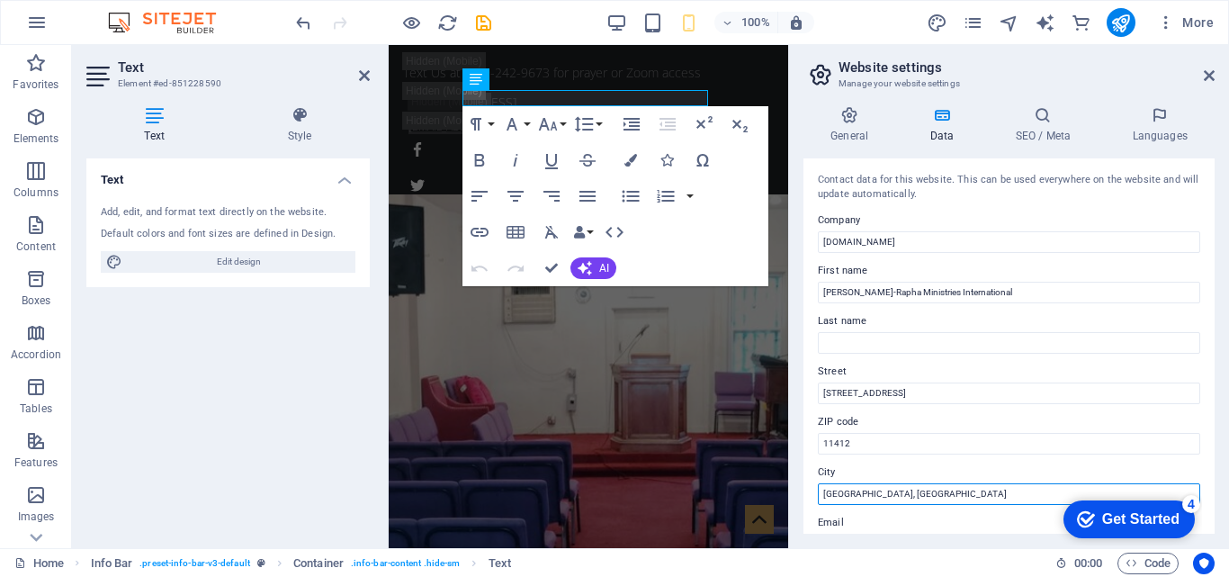
click at [918, 496] on input "[GEOGRAPHIC_DATA], [GEOGRAPHIC_DATA]" at bounding box center [1009, 494] width 382 height 22
type input "A"
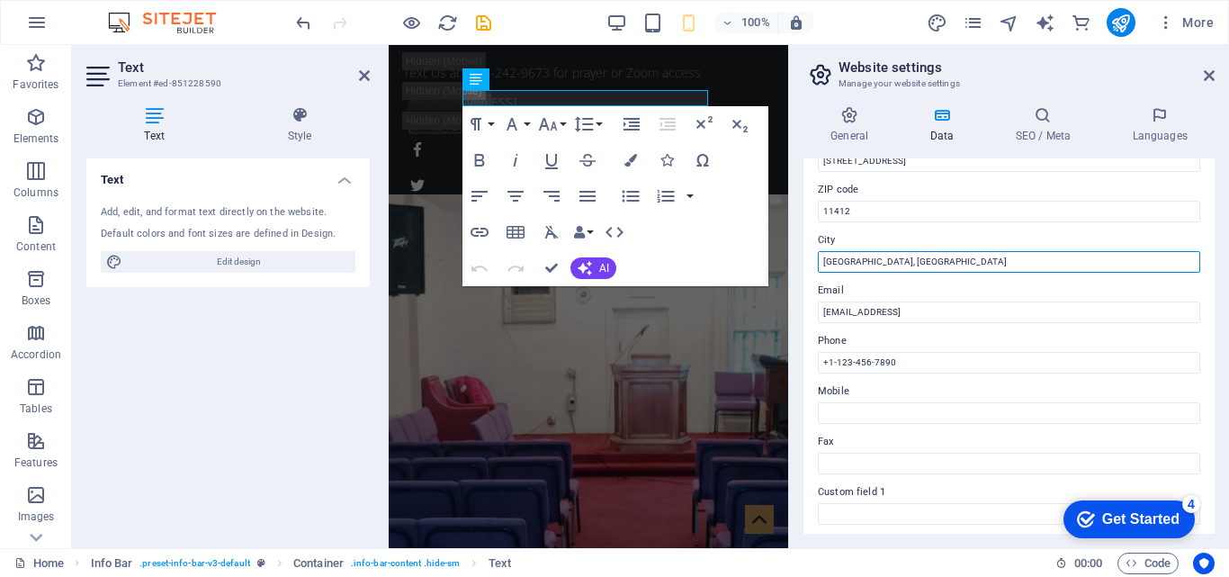
scroll to position [245, 0]
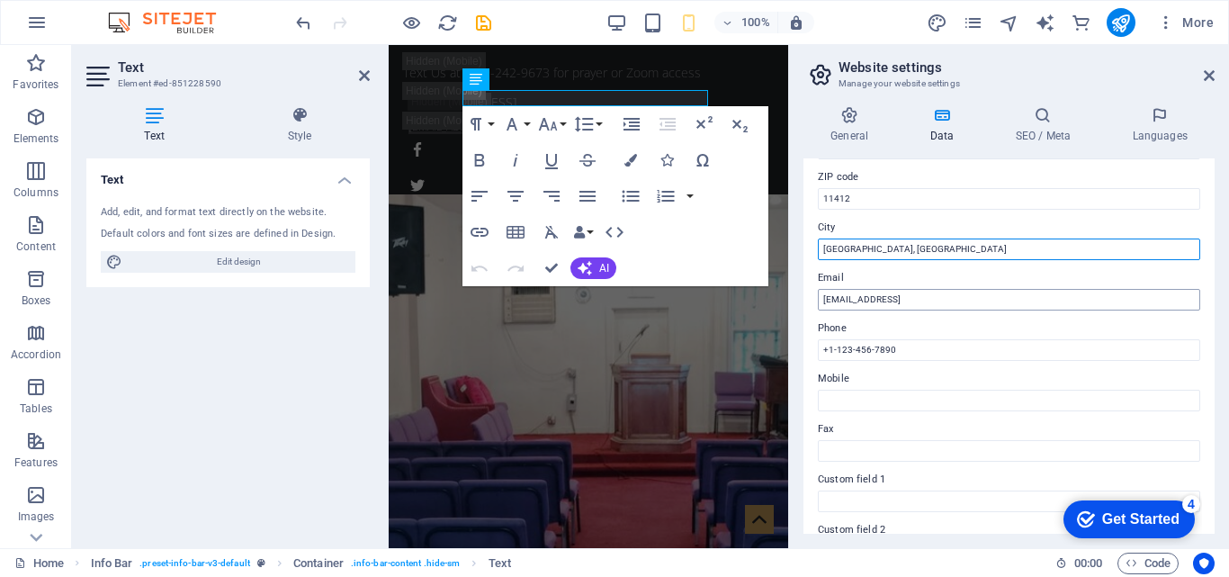
type input "[GEOGRAPHIC_DATA], [GEOGRAPHIC_DATA]"
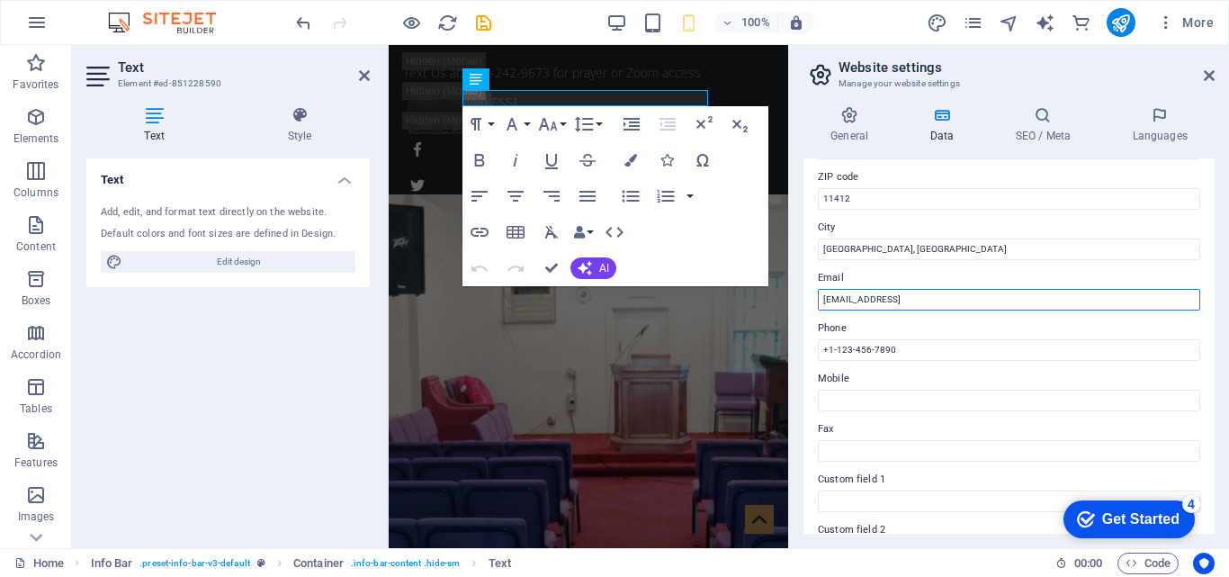
click at [1171, 302] on input "[EMAIL_ADDRESS]" at bounding box center [1009, 300] width 382 height 22
type input "l"
type input "[PERSON_NAME][DOMAIN_NAME][EMAIL_ADDRESS][DOMAIN_NAME]"
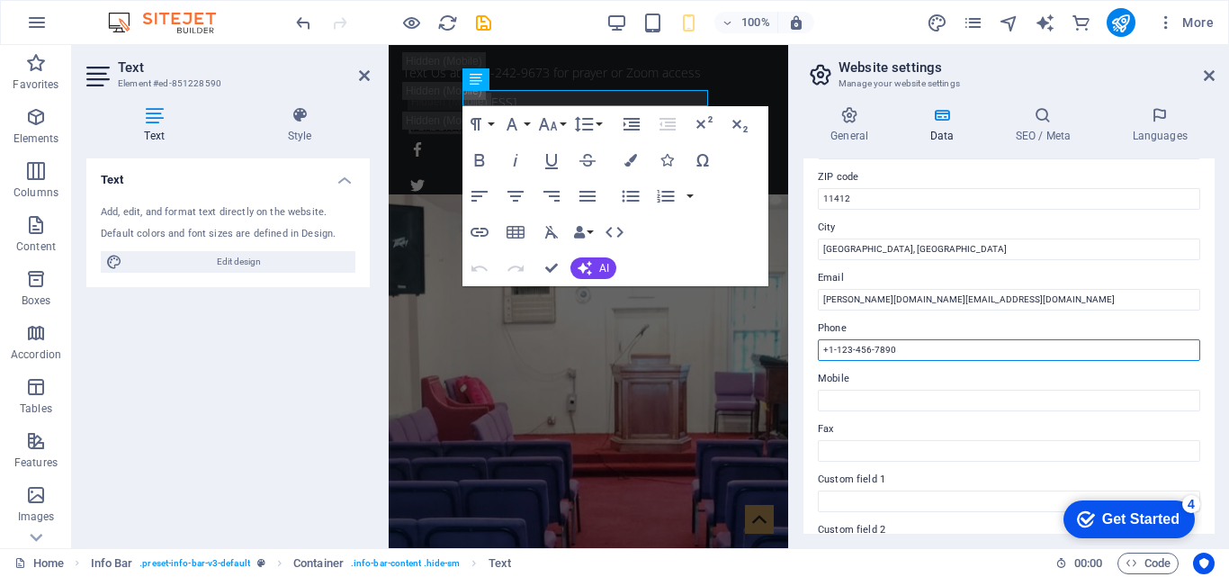
click at [1011, 352] on input "+1-123-456-7890" at bounding box center [1009, 350] width 382 height 22
type input "0"
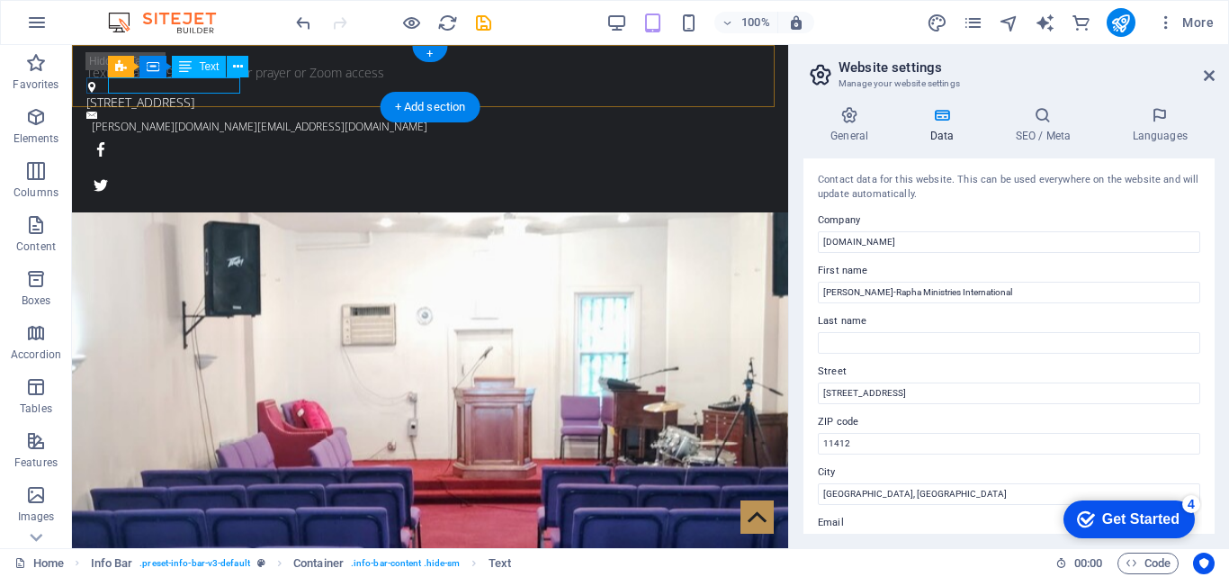
type input "929.242-9673"
click at [214, 119] on div "[PERSON_NAME][DOMAIN_NAME][EMAIL_ADDRESS][DOMAIN_NAME]" at bounding box center [426, 127] width 668 height 16
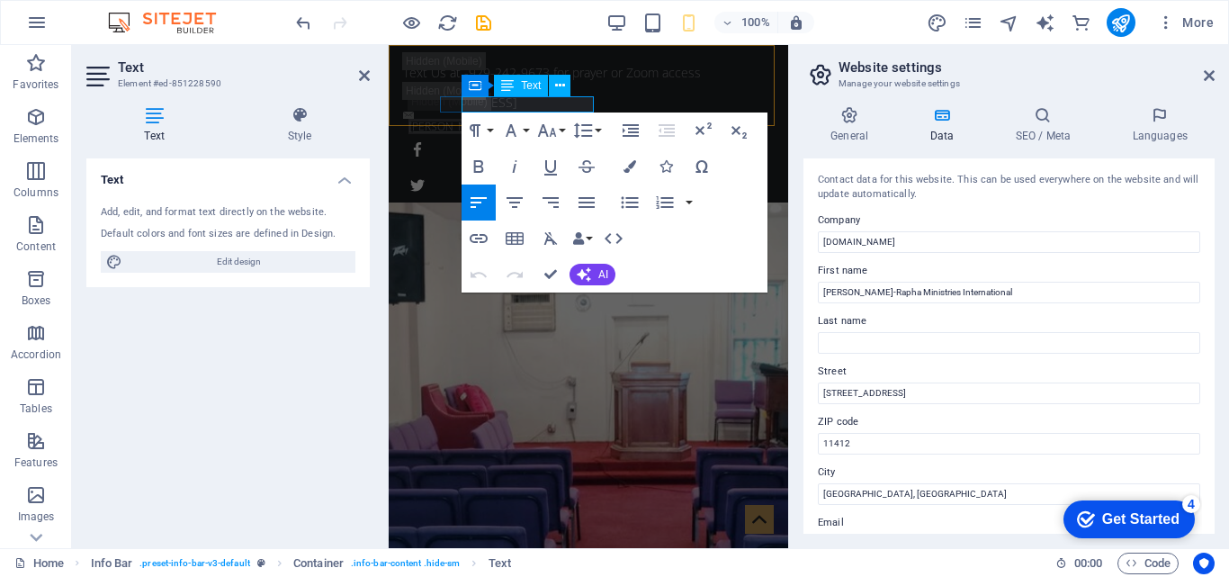
click at [573, 119] on link "[PERSON_NAME][DOMAIN_NAME][EMAIL_ADDRESS][DOMAIN_NAME]" at bounding box center [576, 126] width 336 height 15
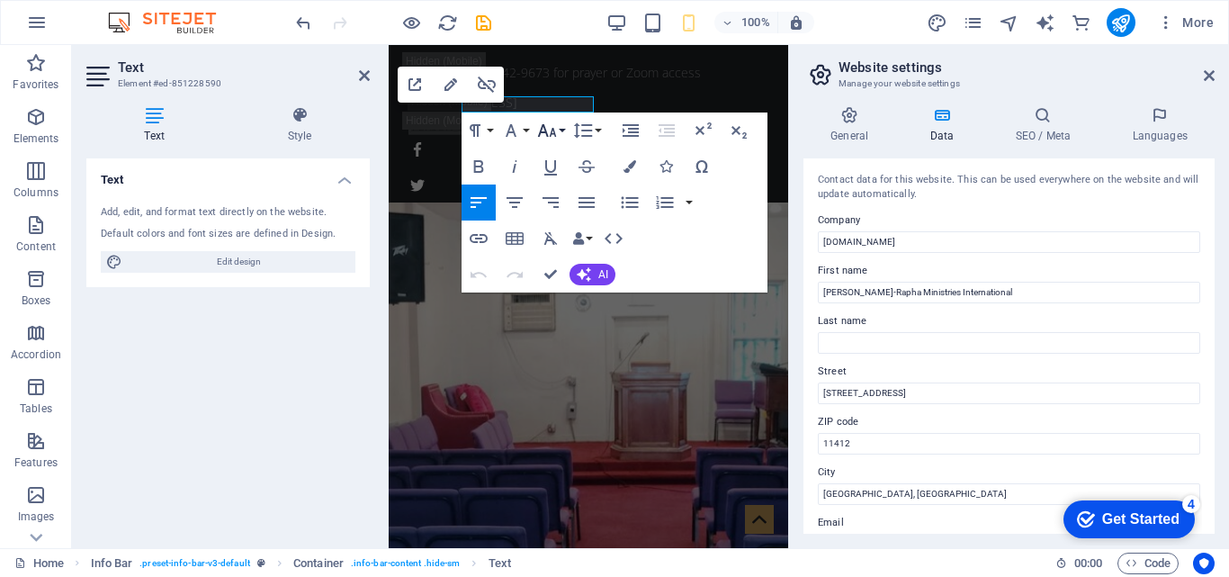
click at [551, 130] on icon "button" at bounding box center [547, 131] width 22 height 22
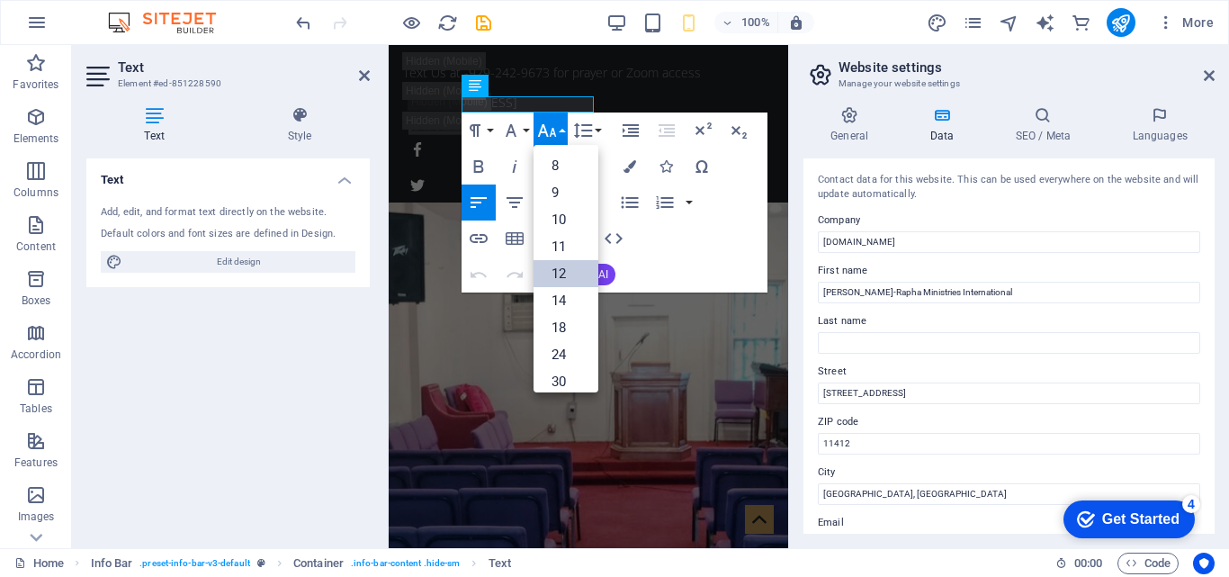
scroll to position [129, 0]
click at [551, 158] on link "14" at bounding box center [566, 171] width 65 height 27
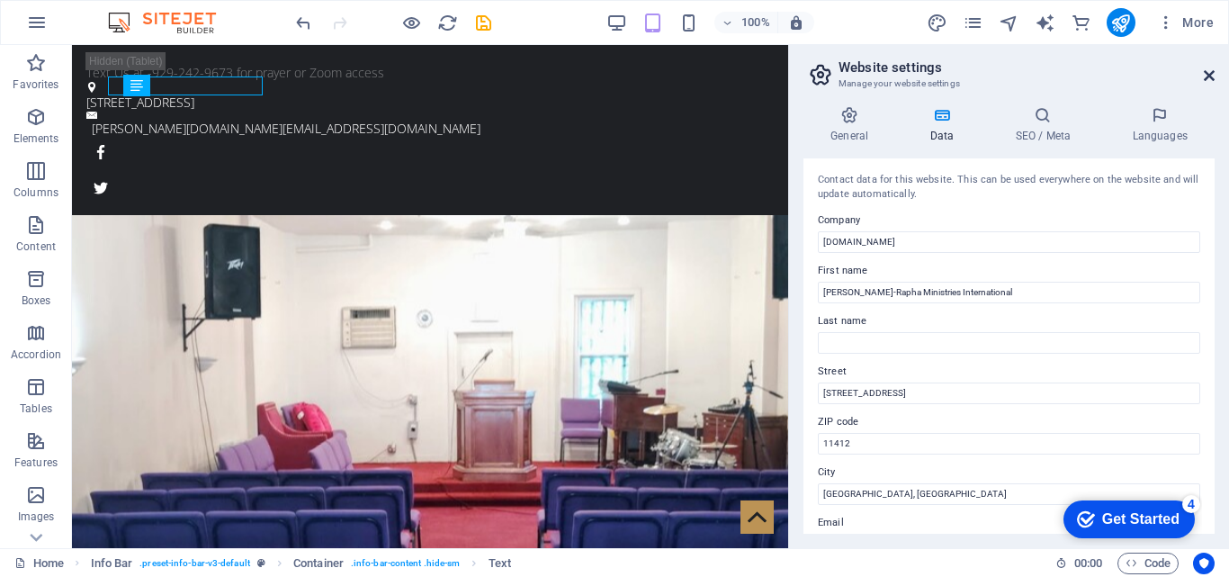
click at [1208, 79] on icon at bounding box center [1209, 75] width 11 height 14
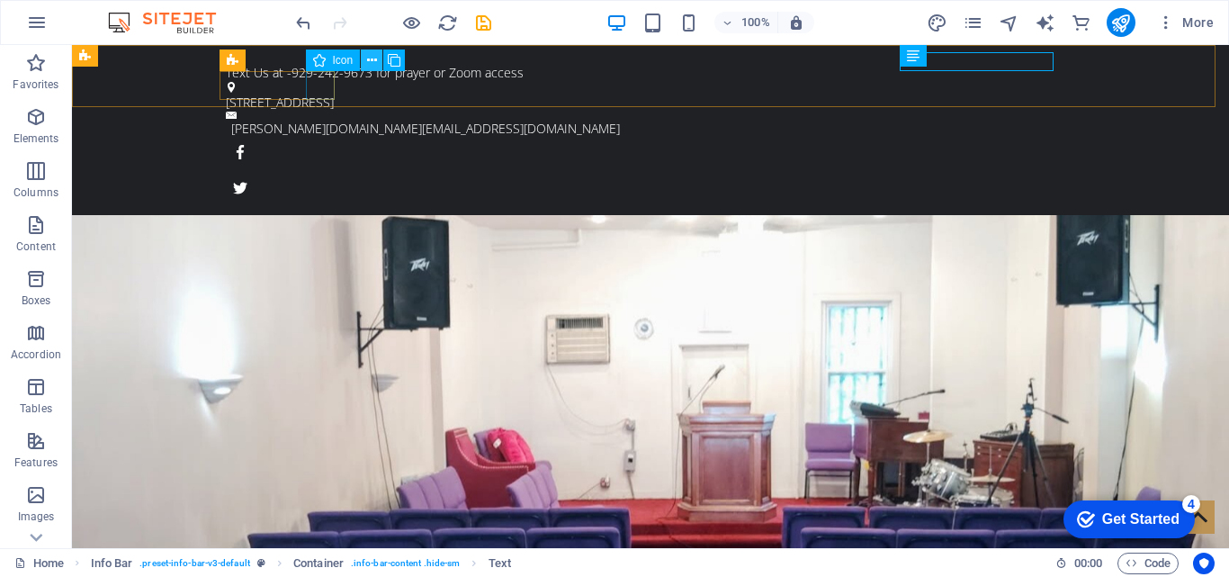
click at [376, 60] on icon at bounding box center [372, 60] width 10 height 19
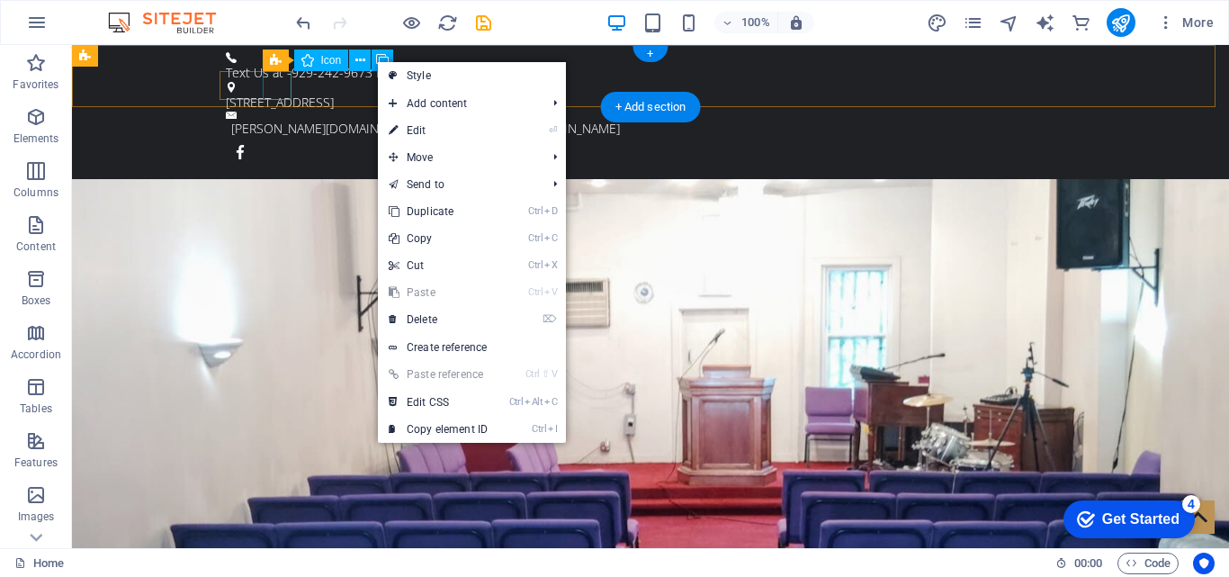
click at [290, 174] on figure at bounding box center [650, 188] width 849 height 29
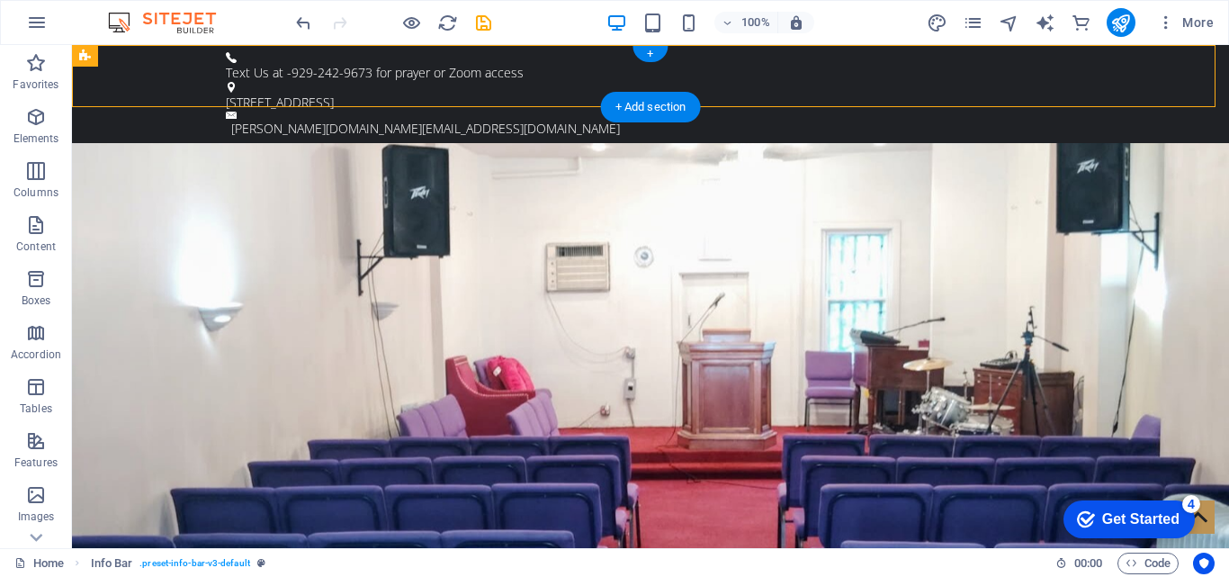
drag, startPoint x: 330, startPoint y: 108, endPoint x: 1080, endPoint y: 63, distance: 750.8
click at [241, 138] on figure at bounding box center [650, 152] width 849 height 29
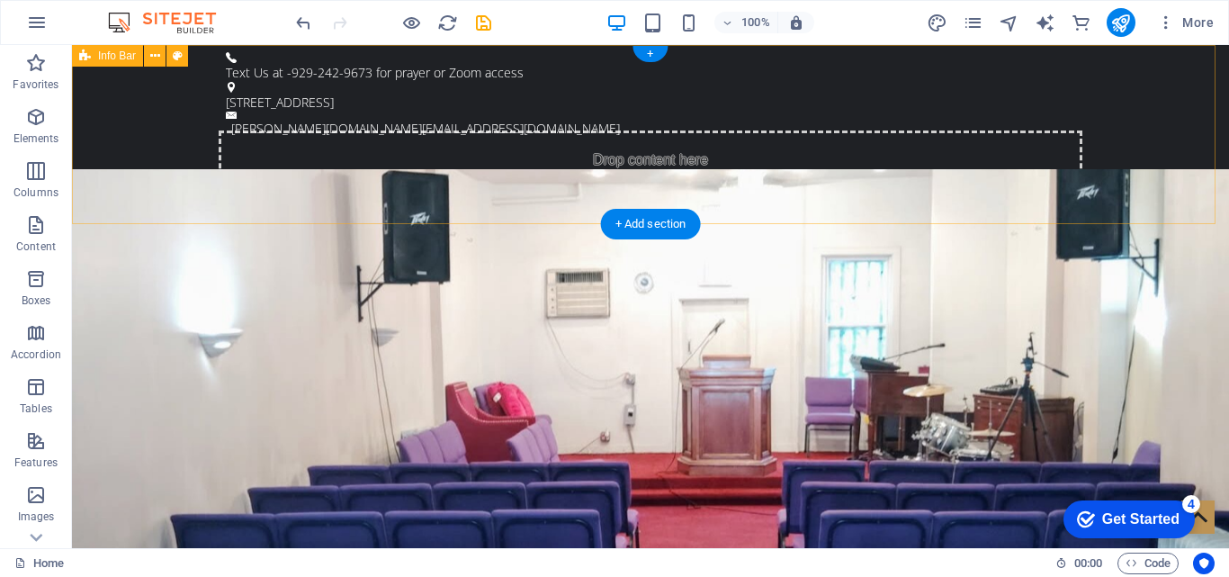
click at [178, 85] on div "Text Us at -929-242-9673 for prayer or Zoom access [STREET_ADDRESS] [PERSON_NAM…" at bounding box center [650, 151] width 1157 height 213
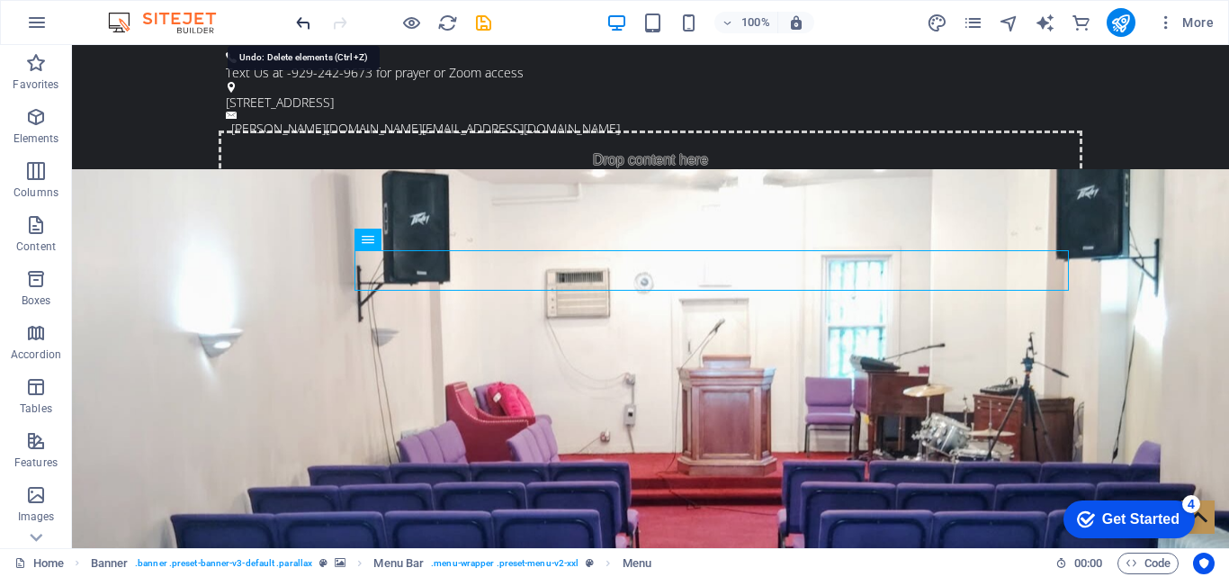
click at [308, 27] on icon "undo" at bounding box center [303, 23] width 21 height 21
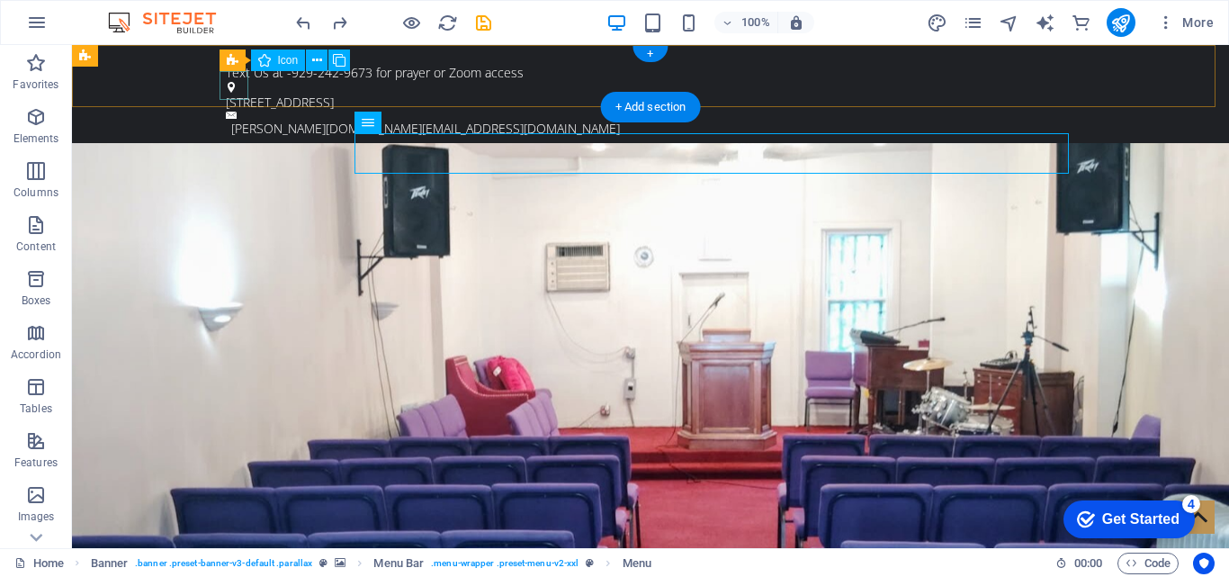
click at [243, 138] on figure at bounding box center [650, 152] width 849 height 29
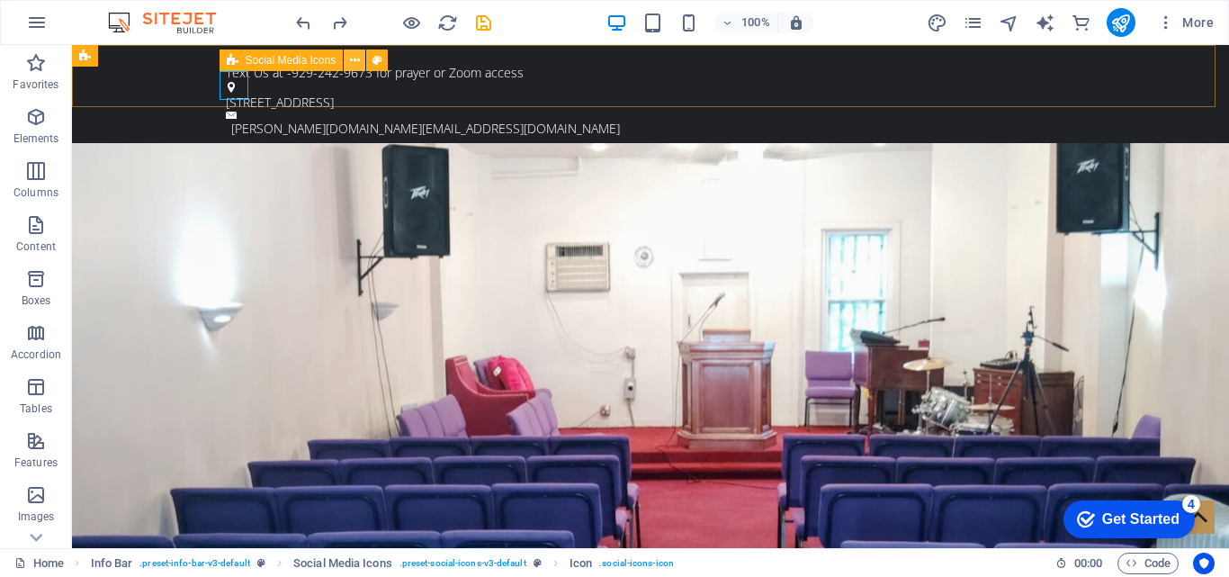
click at [361, 66] on button at bounding box center [355, 60] width 22 height 22
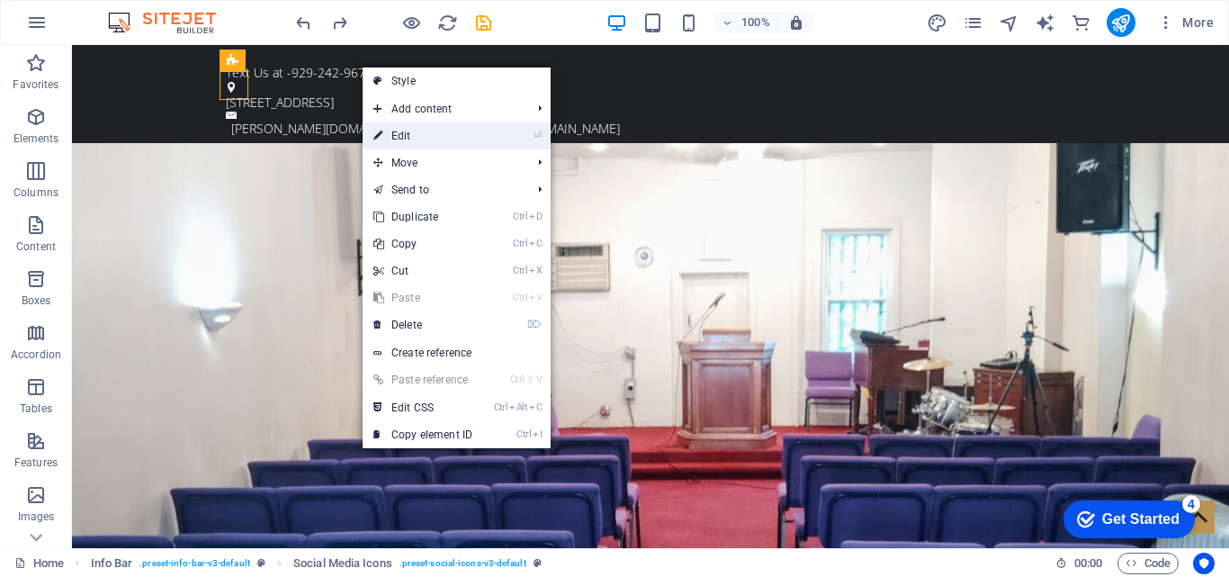
click at [425, 129] on link "⏎ Edit" at bounding box center [423, 135] width 121 height 27
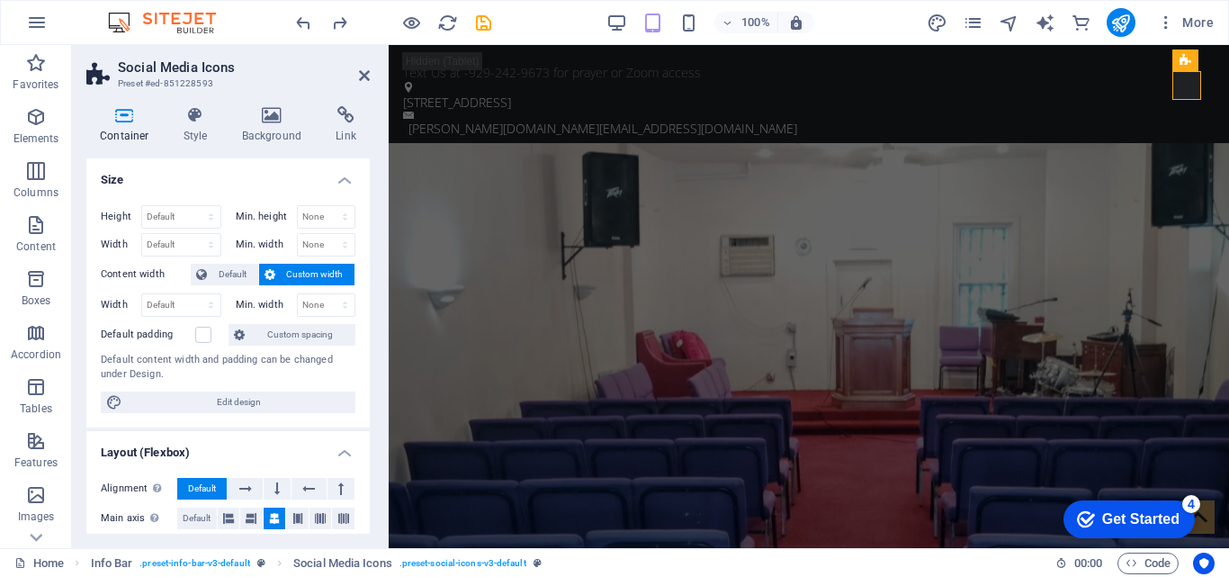
click at [371, 341] on div "Container Style Background Link Size Height Default px rem % vh vw Min. height …" at bounding box center [228, 320] width 312 height 456
click at [302, 480] on icon at bounding box center [308, 489] width 13 height 22
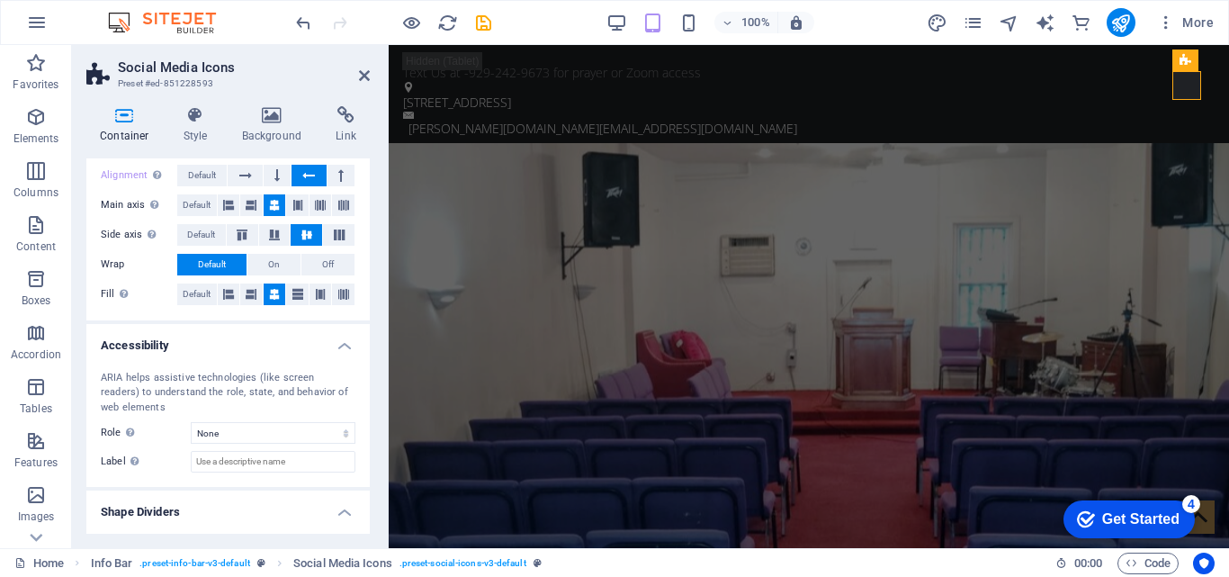
scroll to position [343, 0]
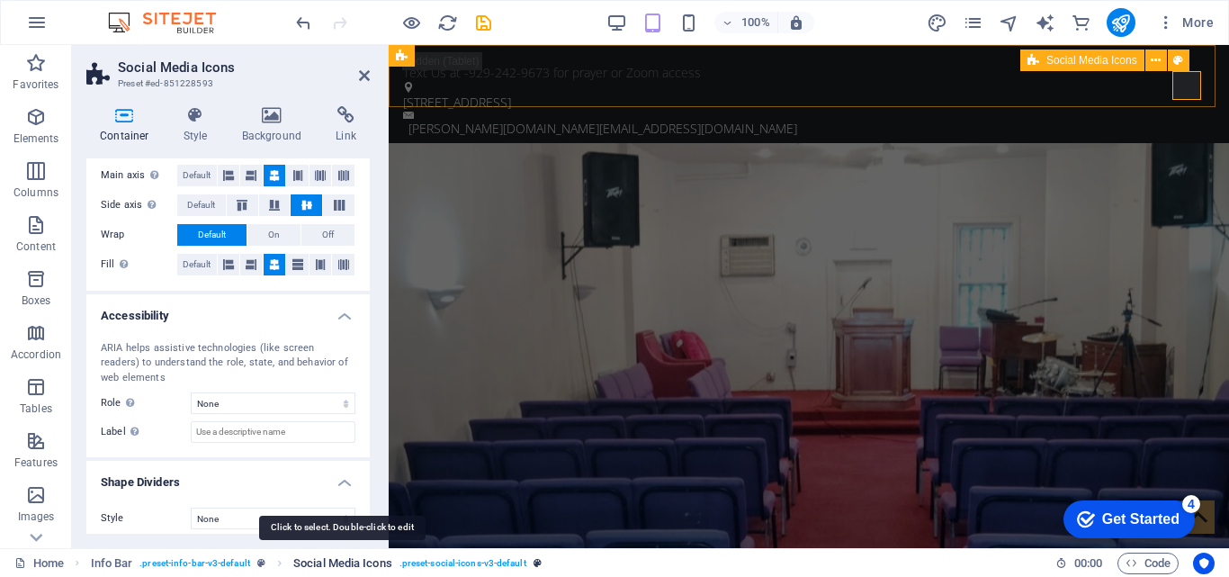
click at [329, 560] on span "Social Media Icons" at bounding box center [342, 563] width 99 height 22
click at [419, 560] on span ". preset-social-icons-v3-default" at bounding box center [462, 563] width 127 height 22
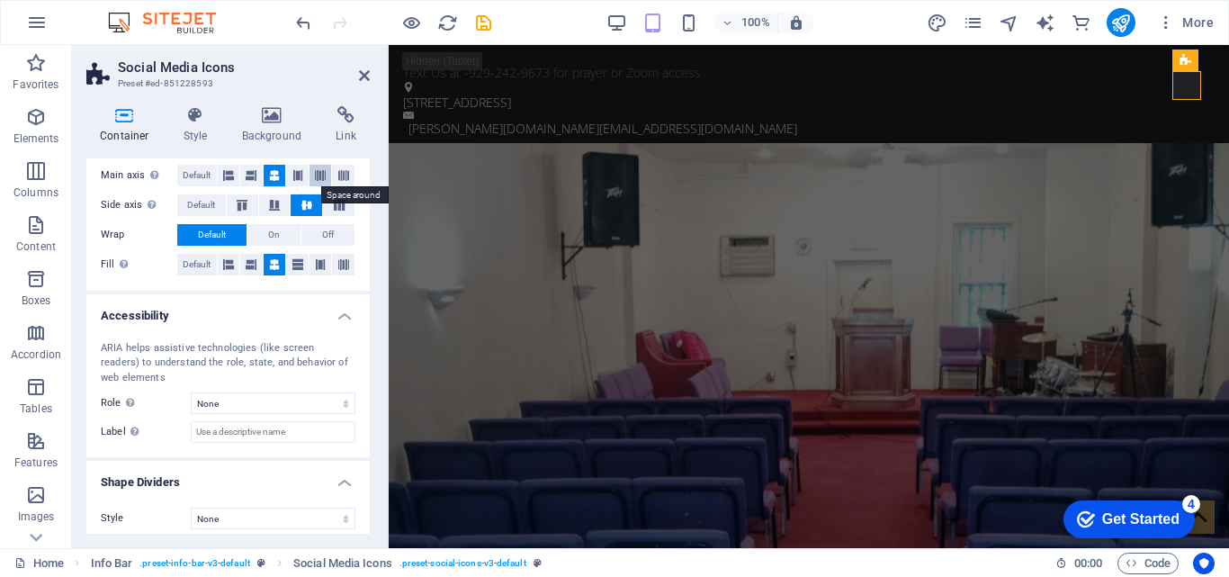
click at [318, 181] on icon at bounding box center [320, 176] width 11 height 22
click at [363, 79] on icon at bounding box center [364, 75] width 11 height 14
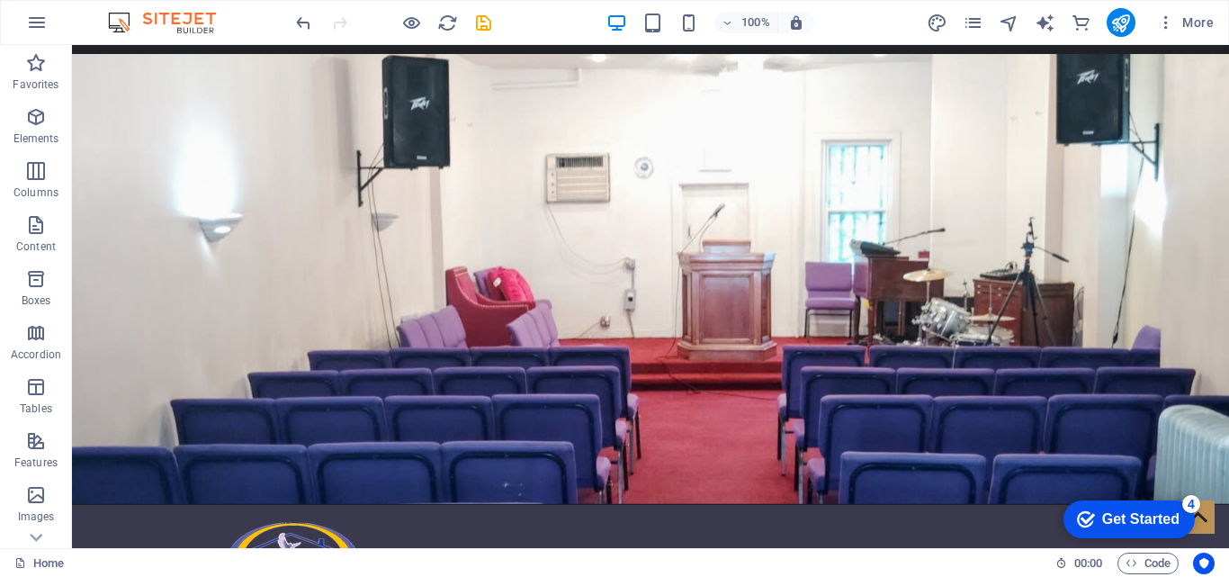
scroll to position [0, 0]
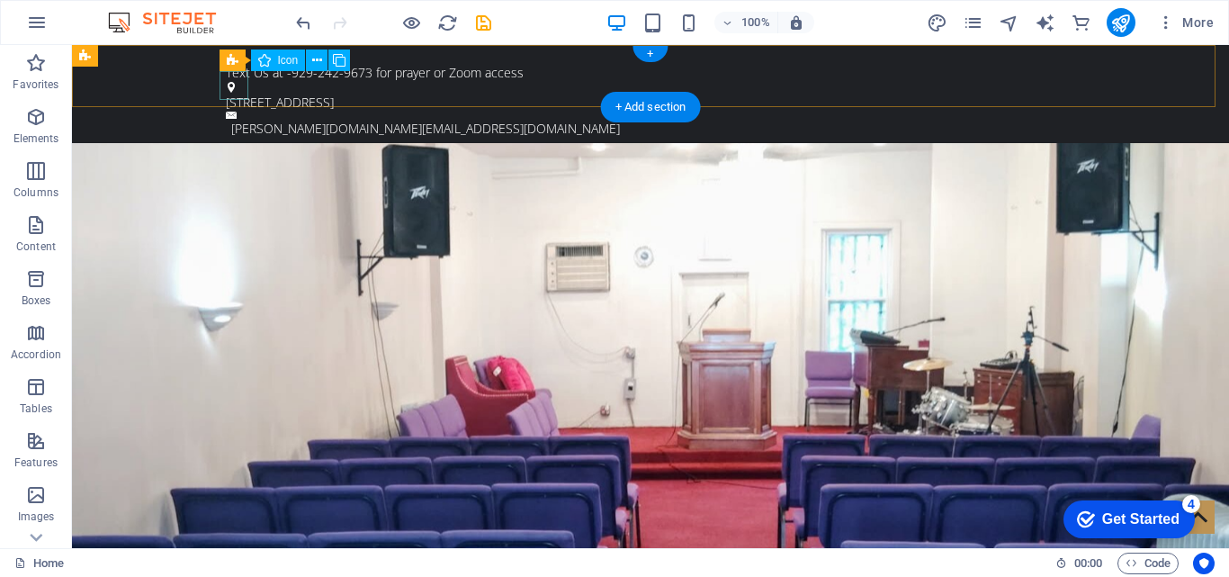
click at [226, 138] on figure at bounding box center [650, 152] width 849 height 29
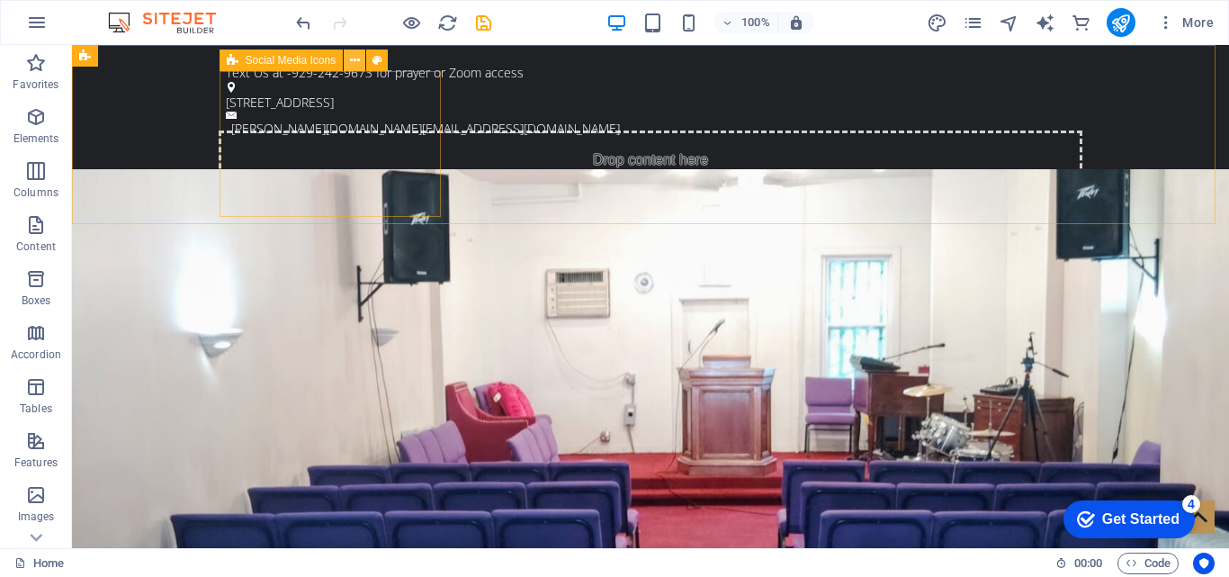
click at [351, 59] on icon at bounding box center [355, 60] width 10 height 19
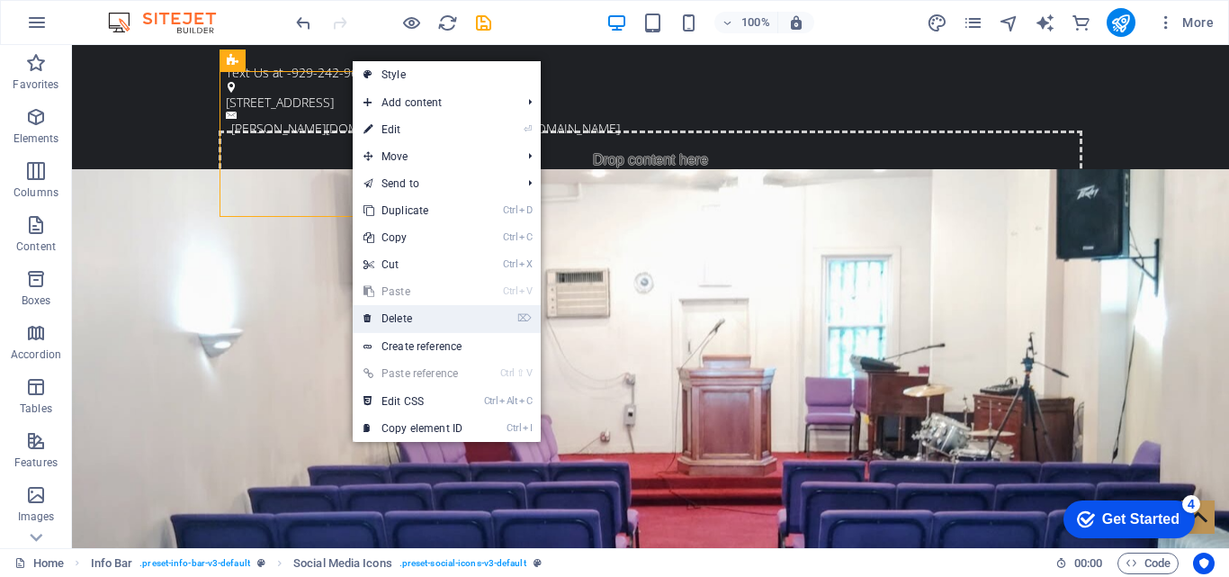
click at [424, 323] on link "⌦ Delete" at bounding box center [413, 318] width 121 height 27
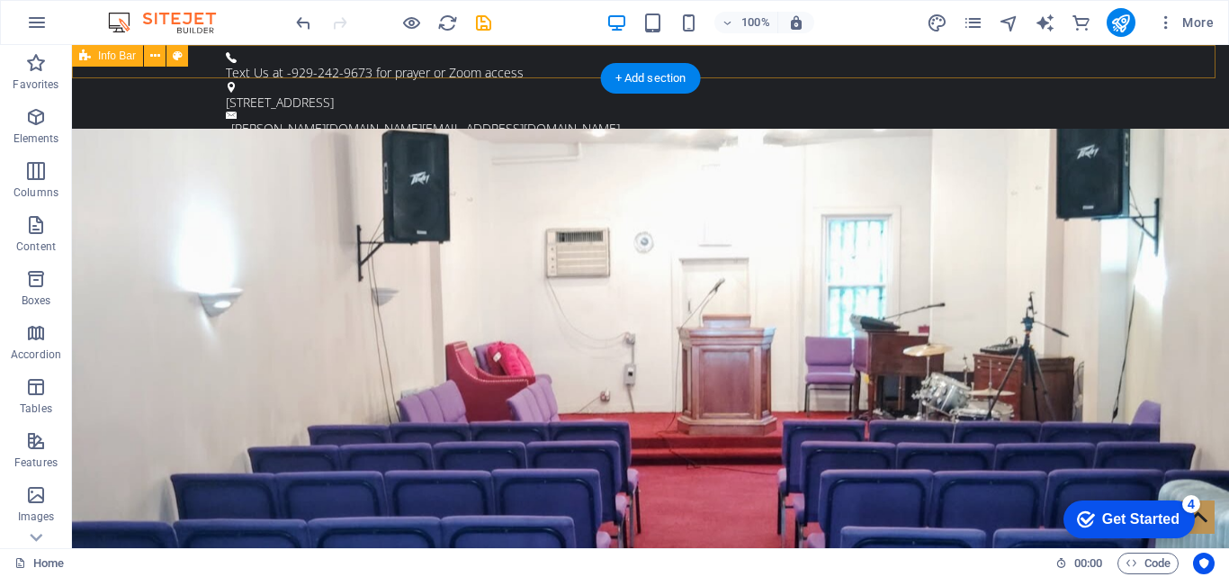
click at [1107, 67] on div "Text Us at -929-242-9673 for prayer or Zoom access [STREET_ADDRESS] [PERSON_NAM…" at bounding box center [650, 95] width 1157 height 100
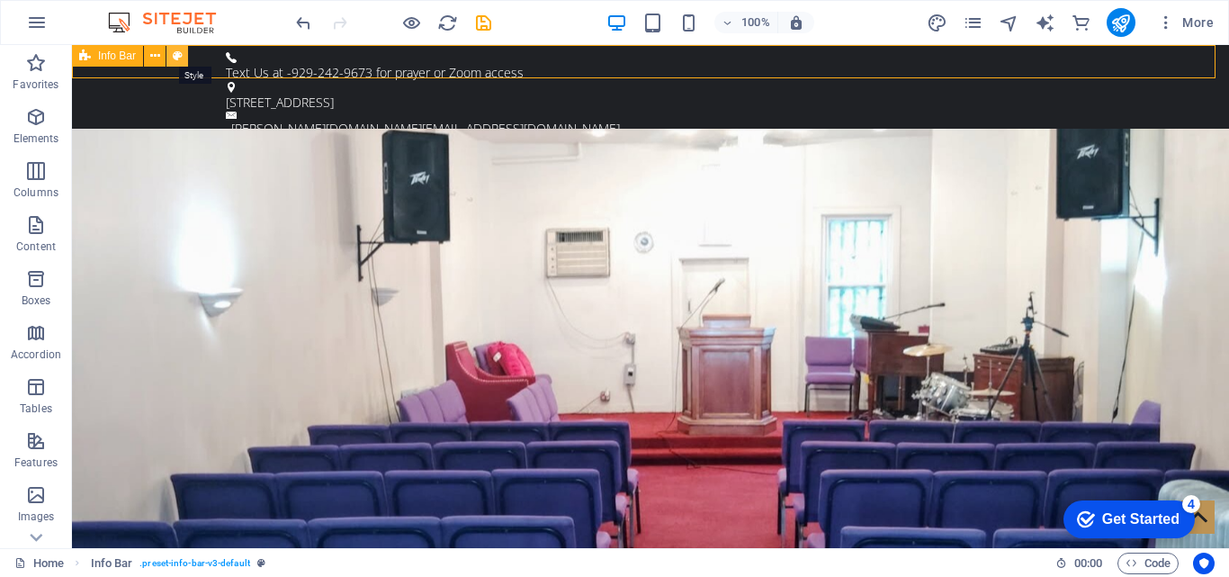
click at [181, 63] on icon at bounding box center [178, 56] width 10 height 19
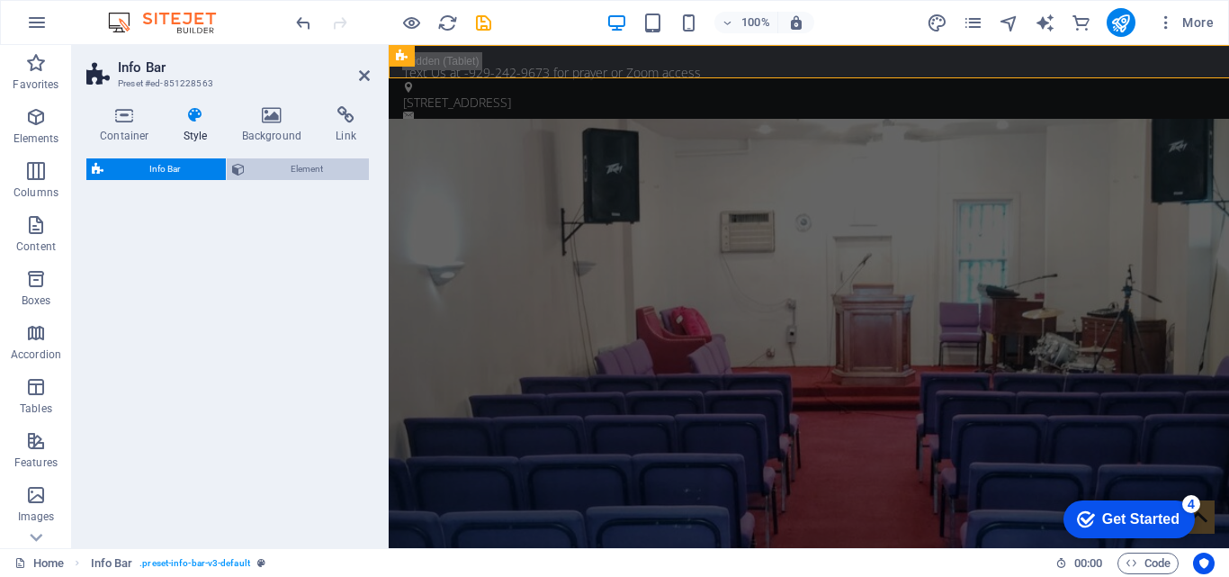
click at [196, 128] on h4 "Style" at bounding box center [199, 125] width 58 height 38
select select "rem"
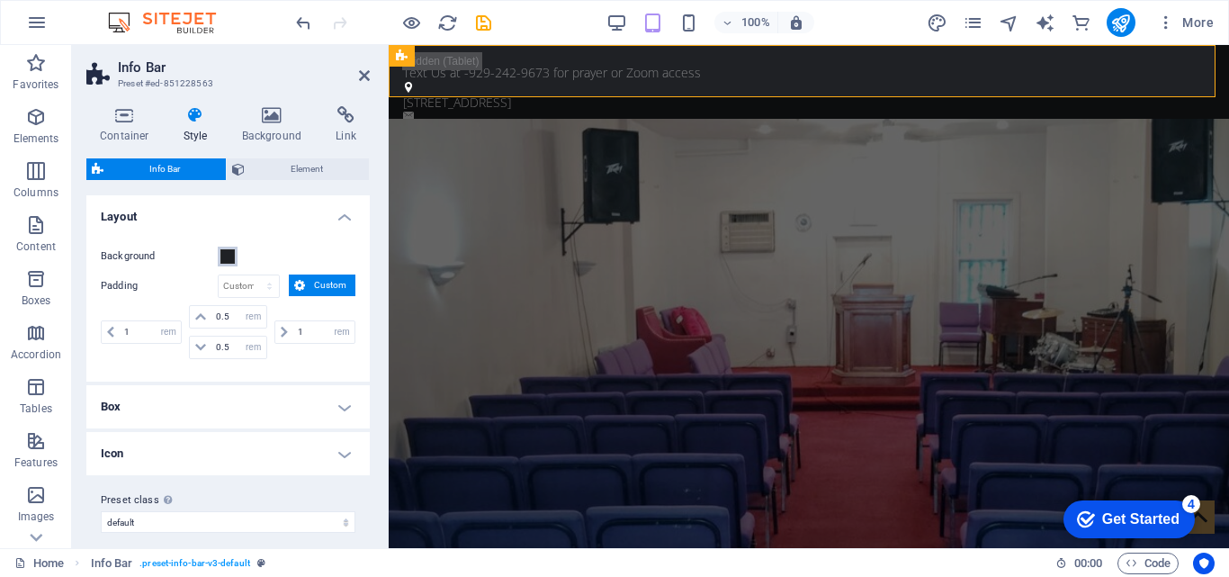
click at [231, 253] on span at bounding box center [227, 256] width 14 height 14
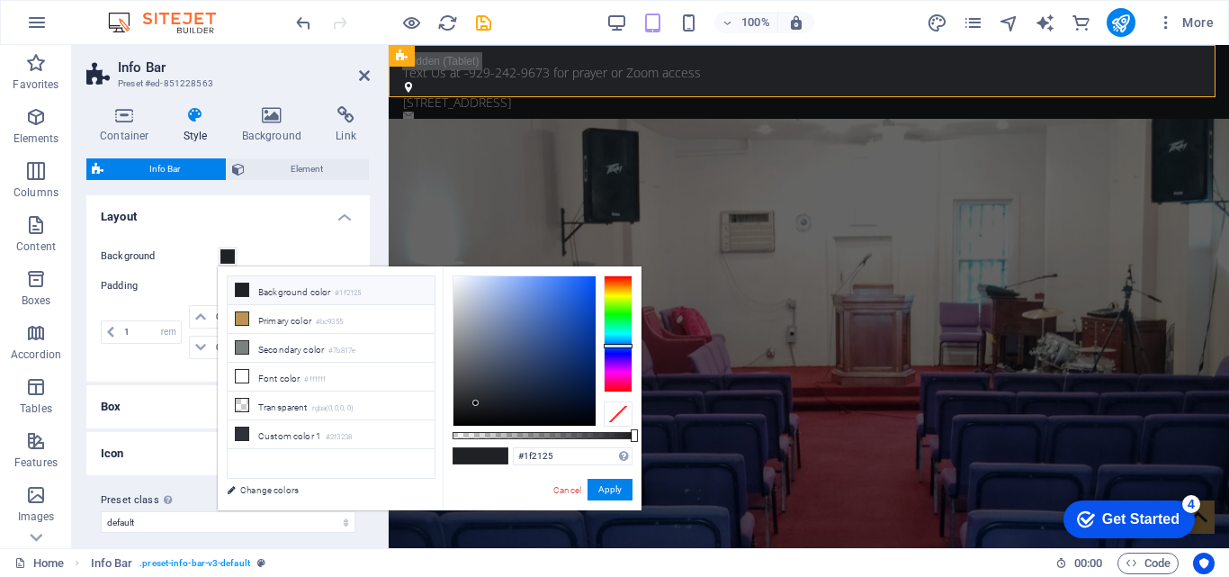
click at [614, 367] on div at bounding box center [618, 333] width 29 height 117
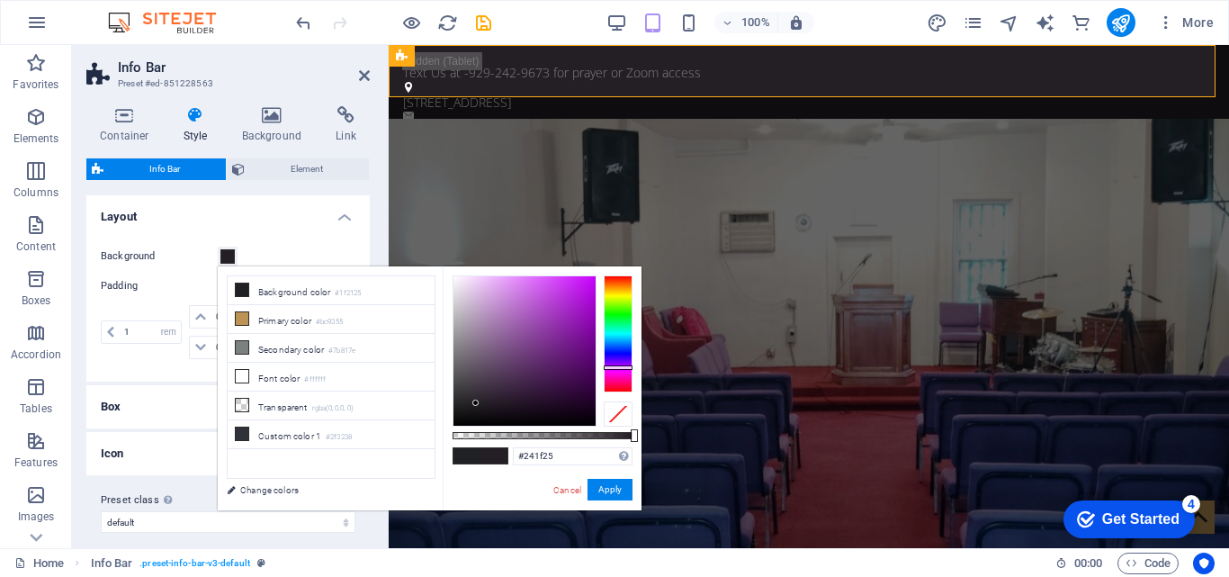
click at [586, 339] on div at bounding box center [524, 350] width 142 height 149
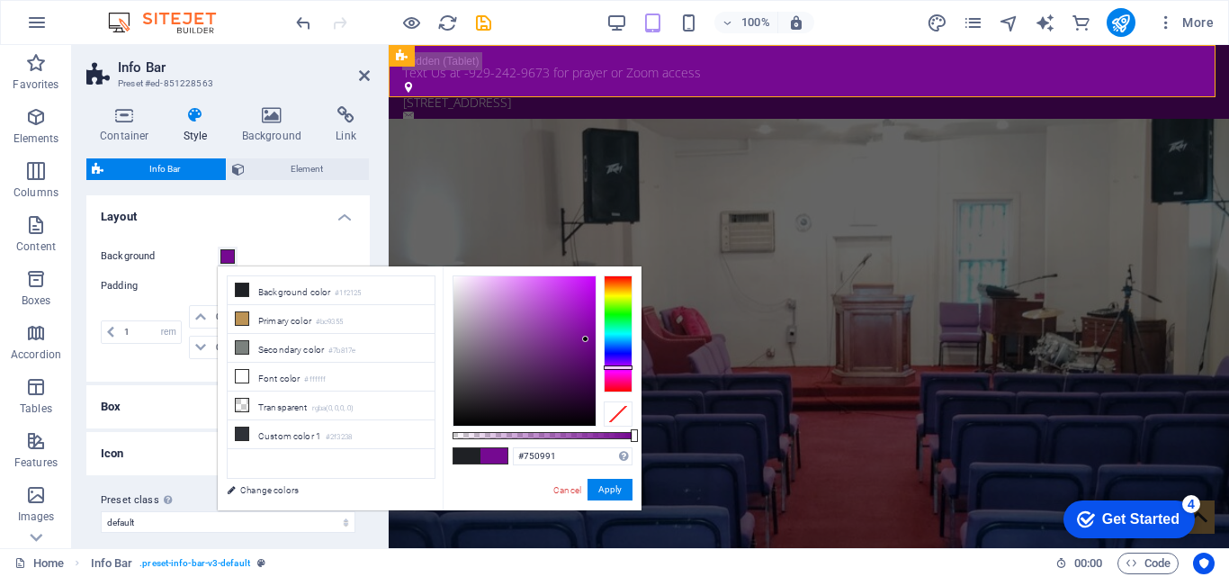
click at [585, 318] on div at bounding box center [524, 350] width 142 height 149
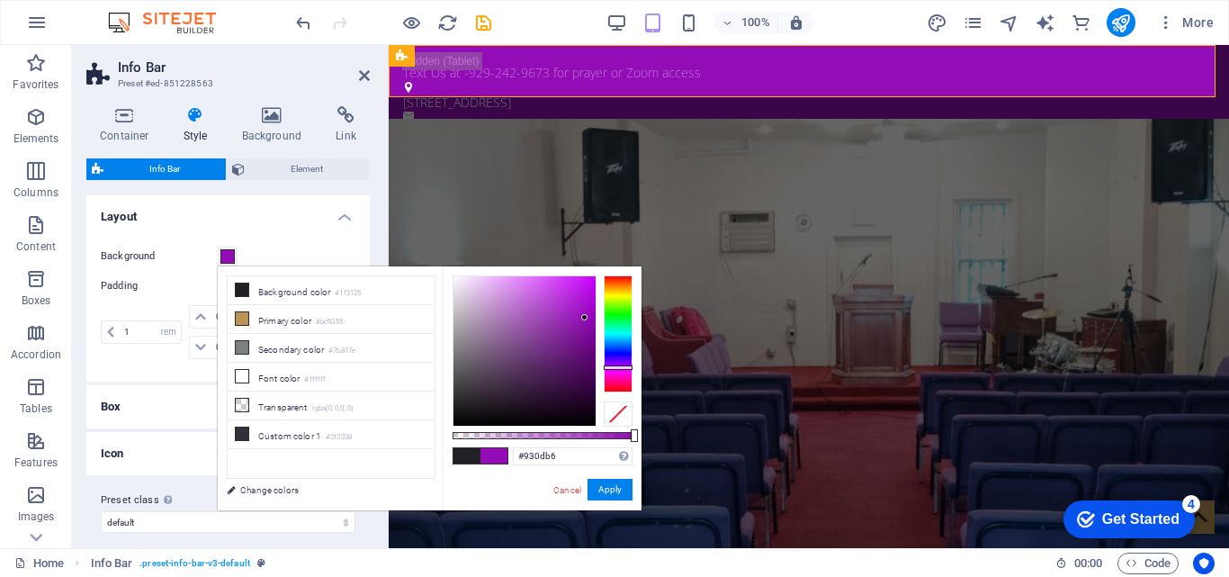
click at [553, 285] on div at bounding box center [524, 350] width 142 height 149
click at [524, 285] on div at bounding box center [524, 350] width 142 height 149
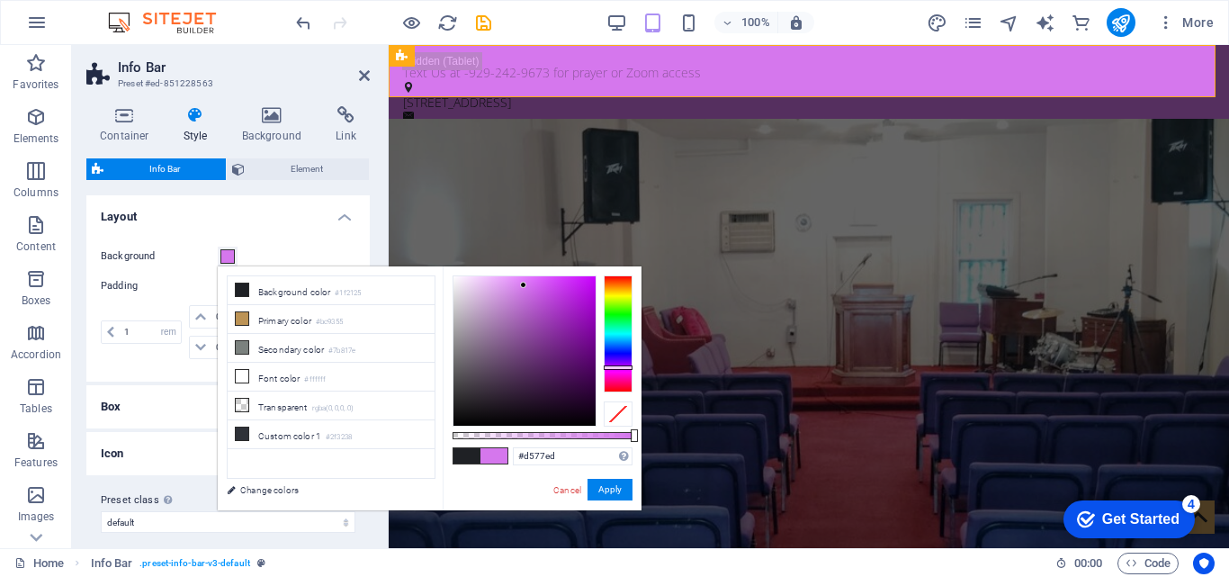
click at [578, 338] on div at bounding box center [524, 350] width 142 height 149
type input "#781293"
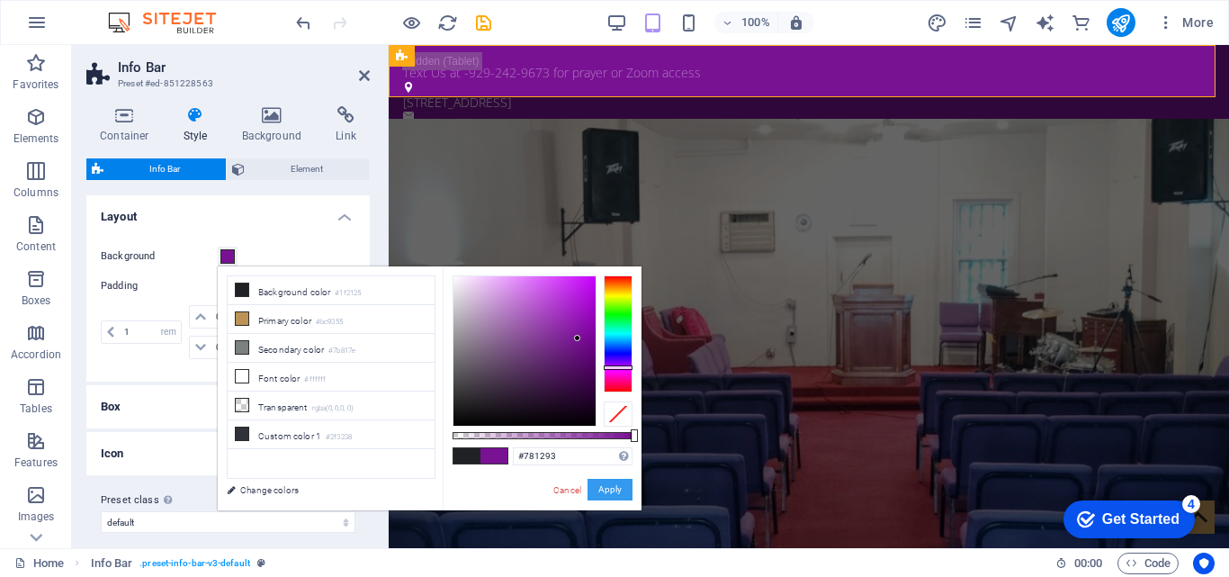
click at [595, 489] on button "Apply" at bounding box center [609, 490] width 45 height 22
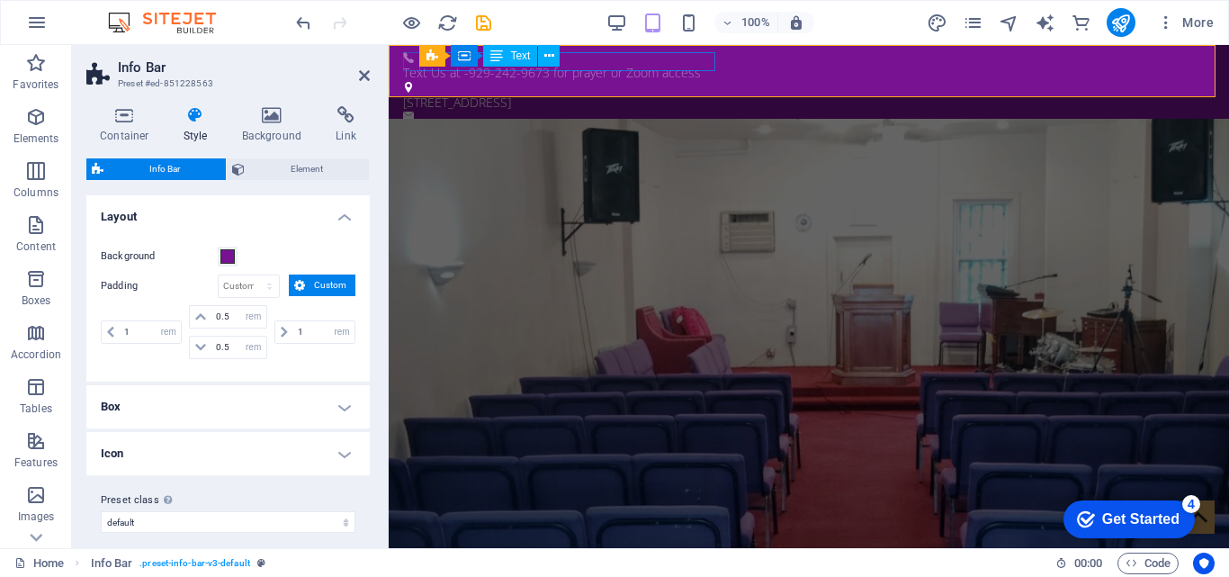
click at [655, 63] on div "Text Us at -929-242-9673 for prayer or Zoom access" at bounding box center [801, 72] width 797 height 19
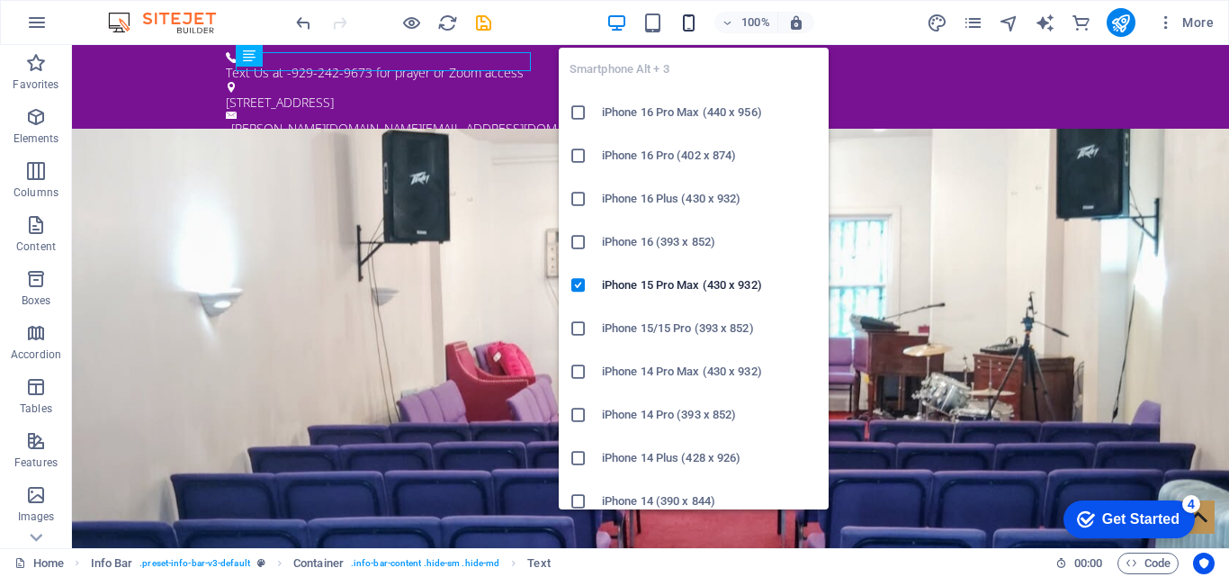
click at [690, 29] on icon "button" at bounding box center [688, 23] width 21 height 21
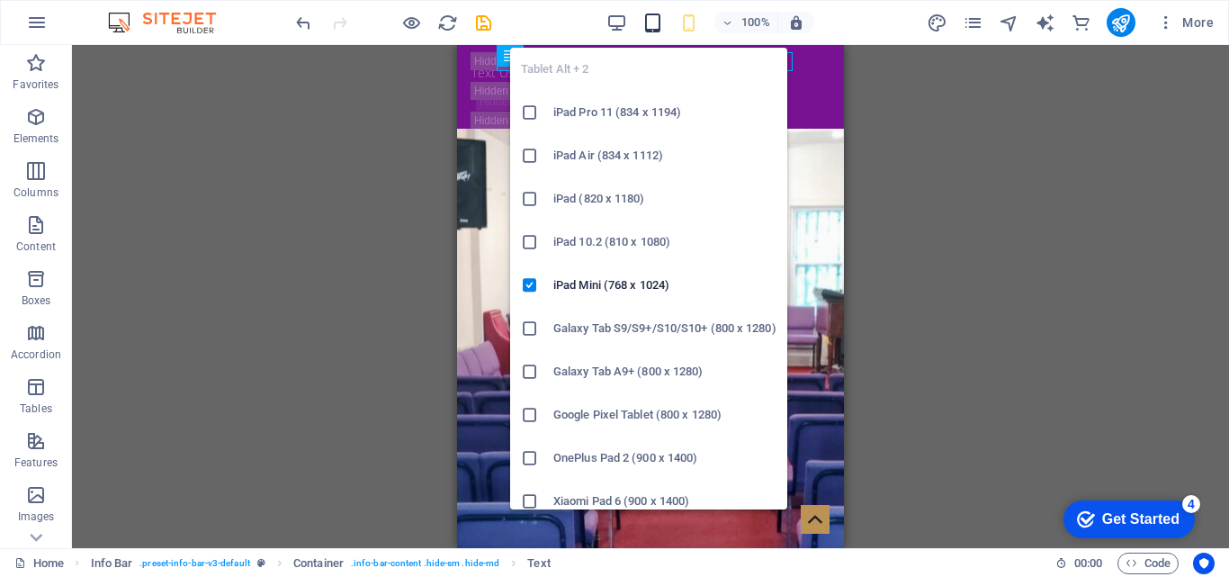
click at [656, 29] on icon "button" at bounding box center [652, 23] width 21 height 21
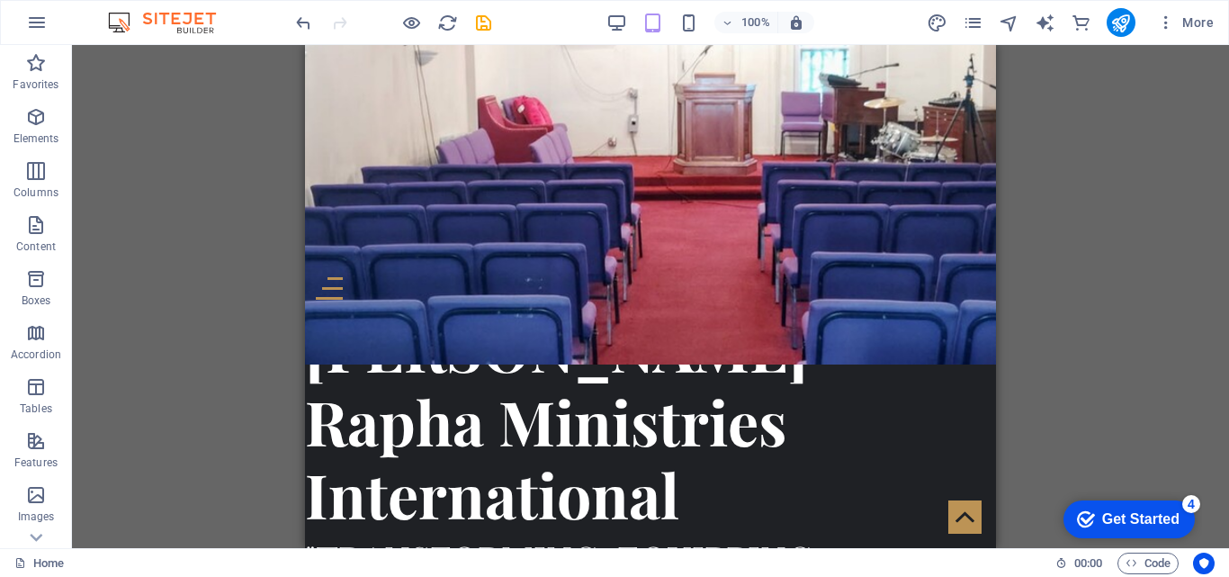
scroll to position [429, 0]
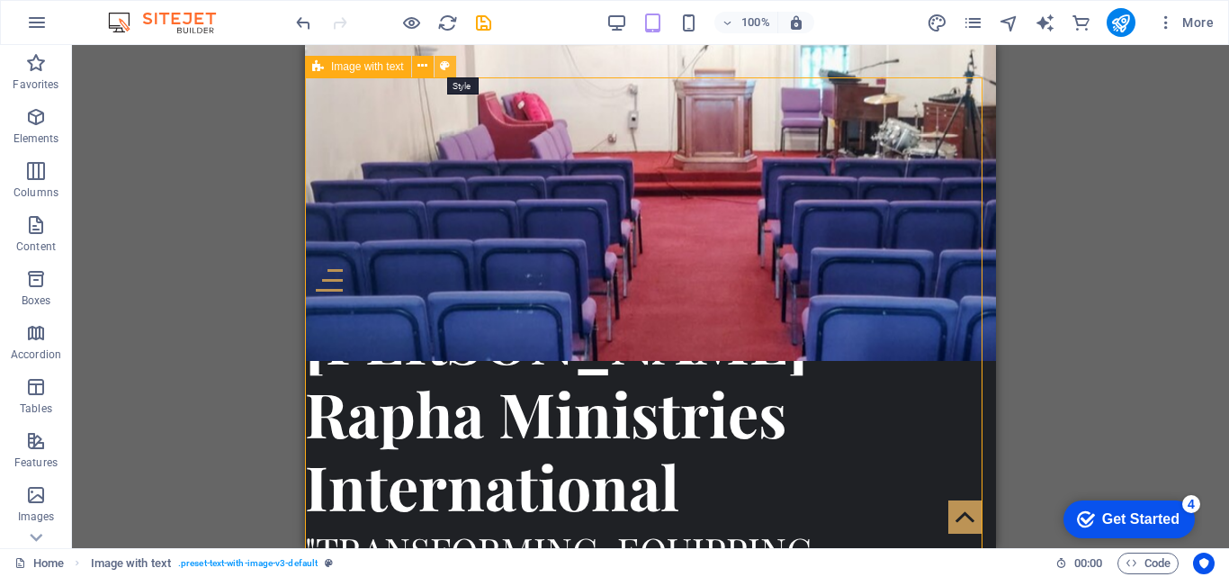
click at [450, 75] on button at bounding box center [446, 67] width 22 height 22
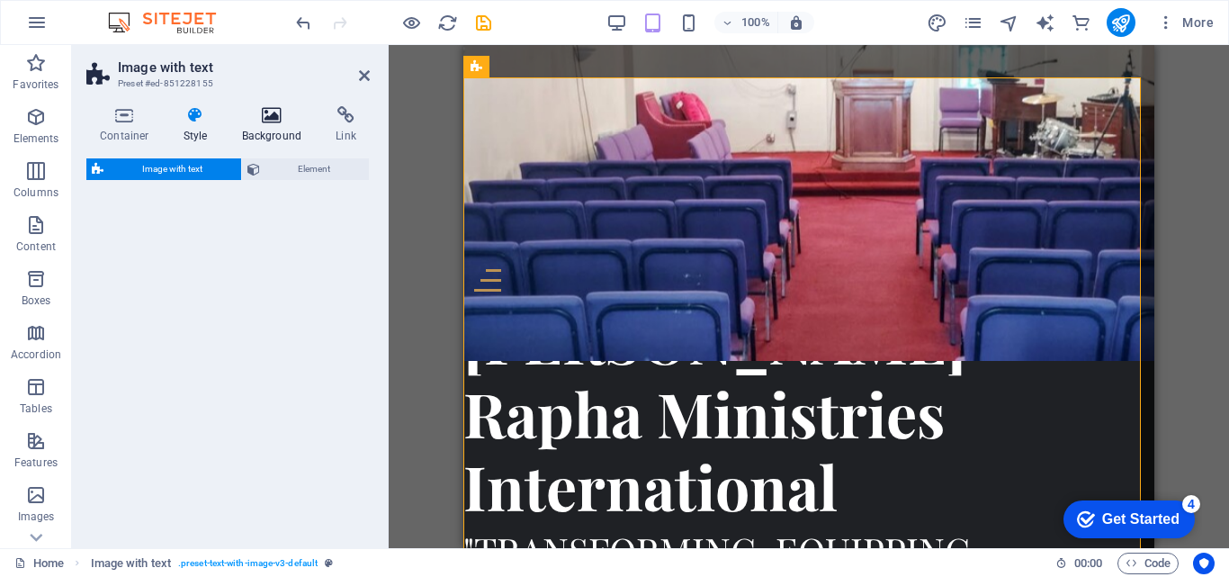
select select "rem"
select select "px"
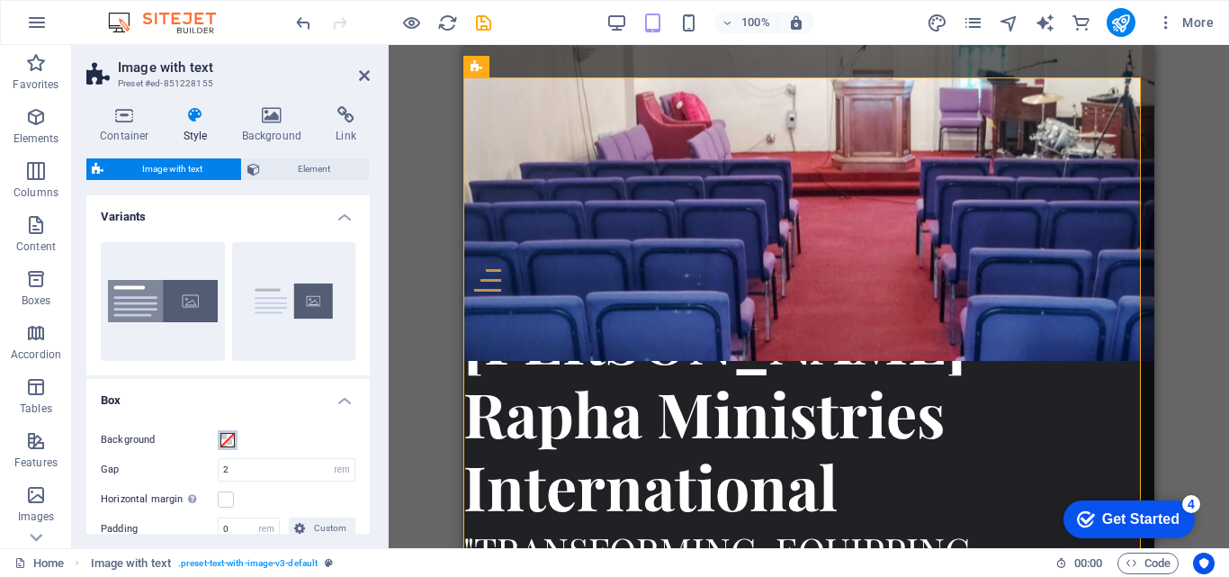
click at [224, 443] on span at bounding box center [227, 440] width 14 height 14
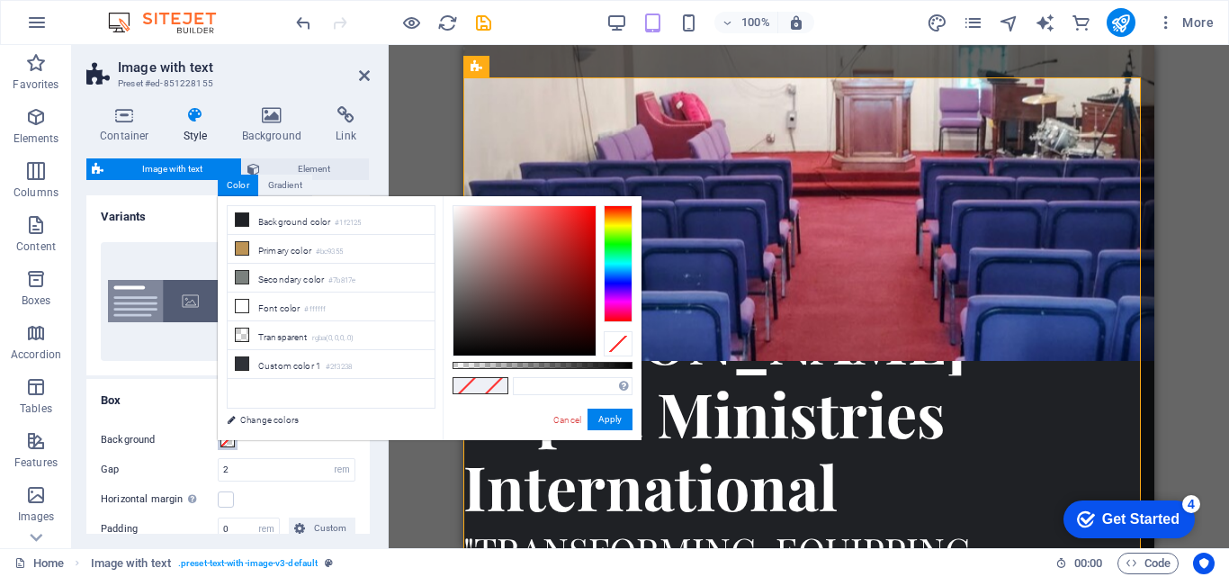
click at [606, 269] on div at bounding box center [618, 263] width 29 height 117
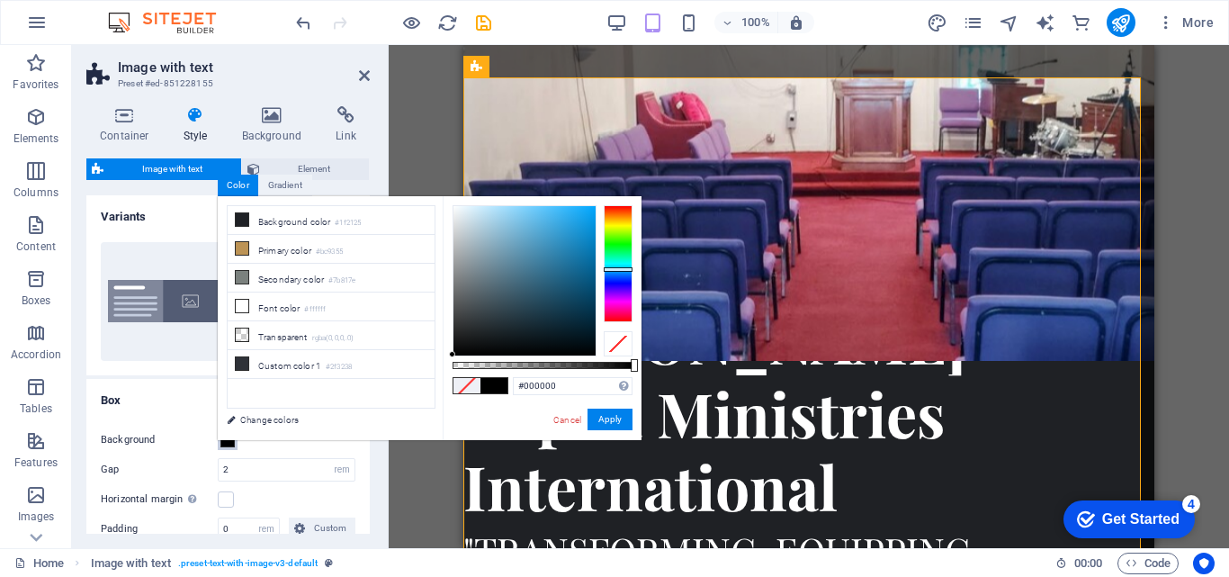
click at [619, 292] on div at bounding box center [618, 263] width 29 height 117
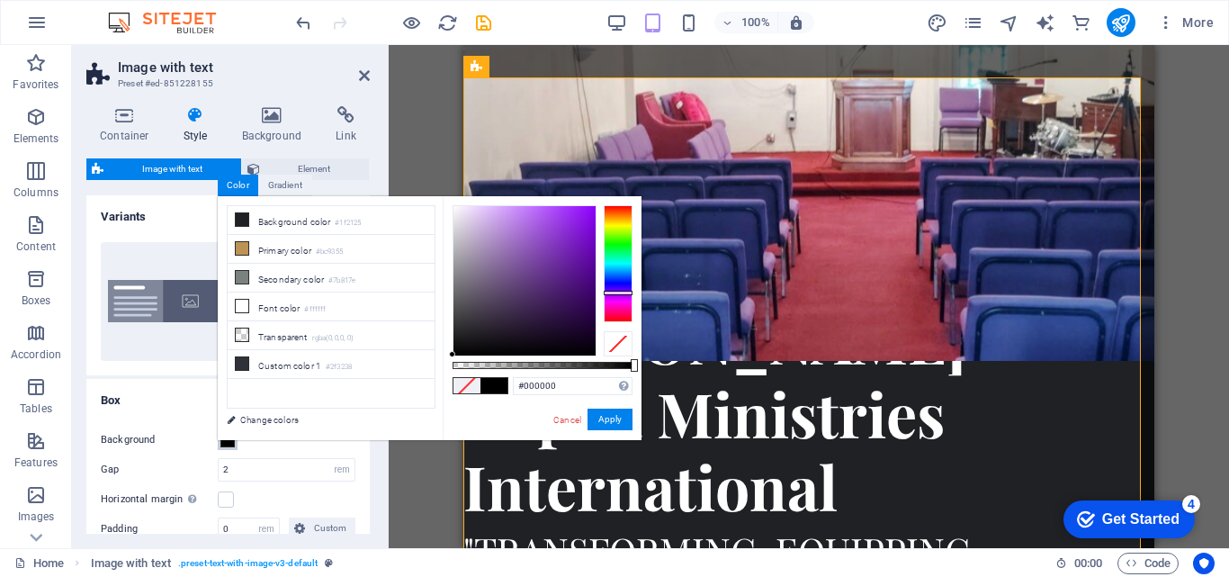
click at [483, 212] on div at bounding box center [524, 280] width 142 height 149
type input "#dbbef2"
click at [596, 416] on button "Apply" at bounding box center [609, 419] width 45 height 22
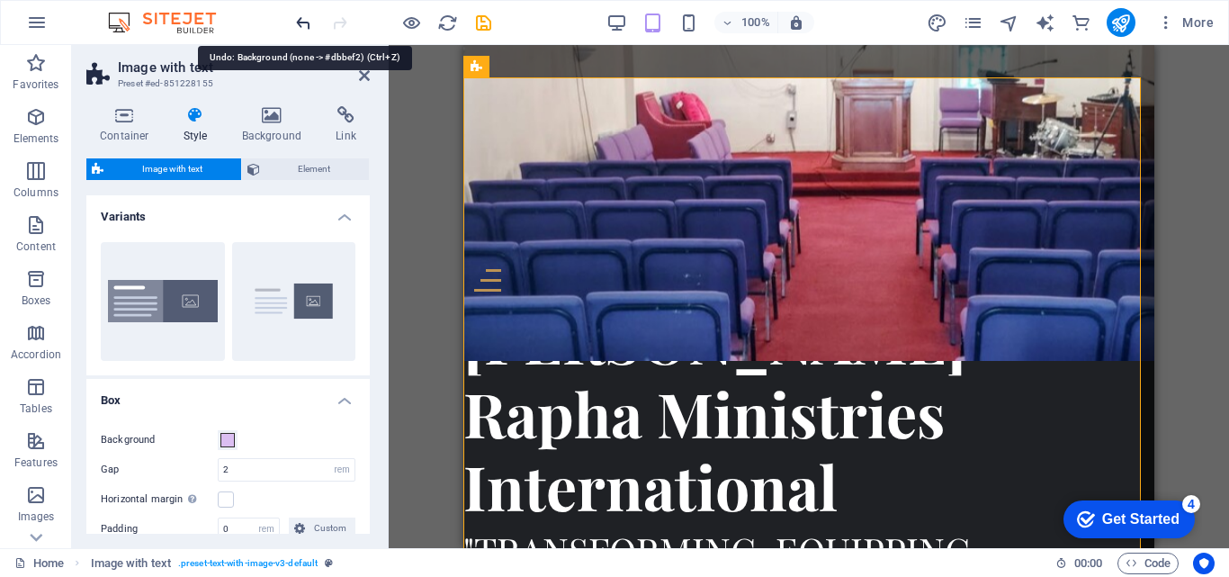
click at [303, 13] on icon "undo" at bounding box center [303, 23] width 21 height 21
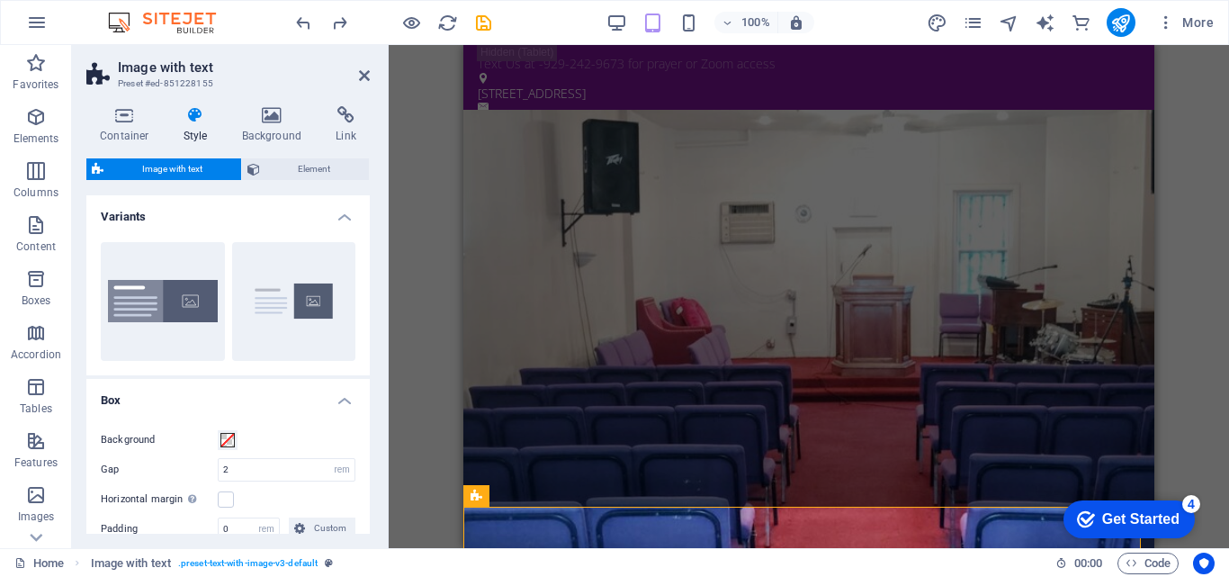
scroll to position [0, 0]
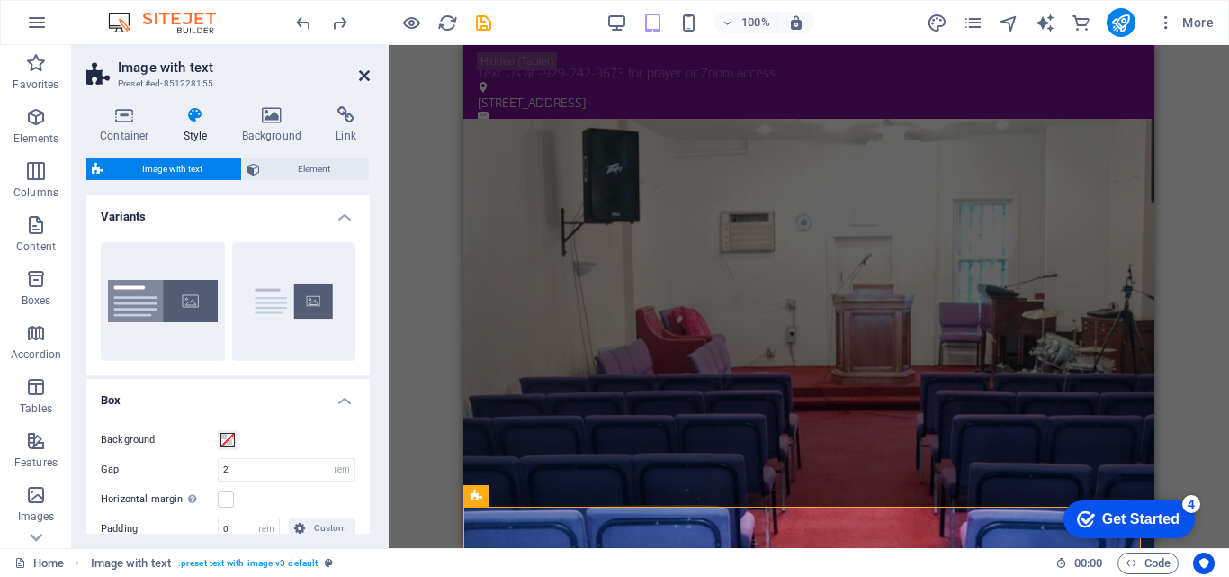
click at [369, 79] on icon at bounding box center [364, 75] width 11 height 14
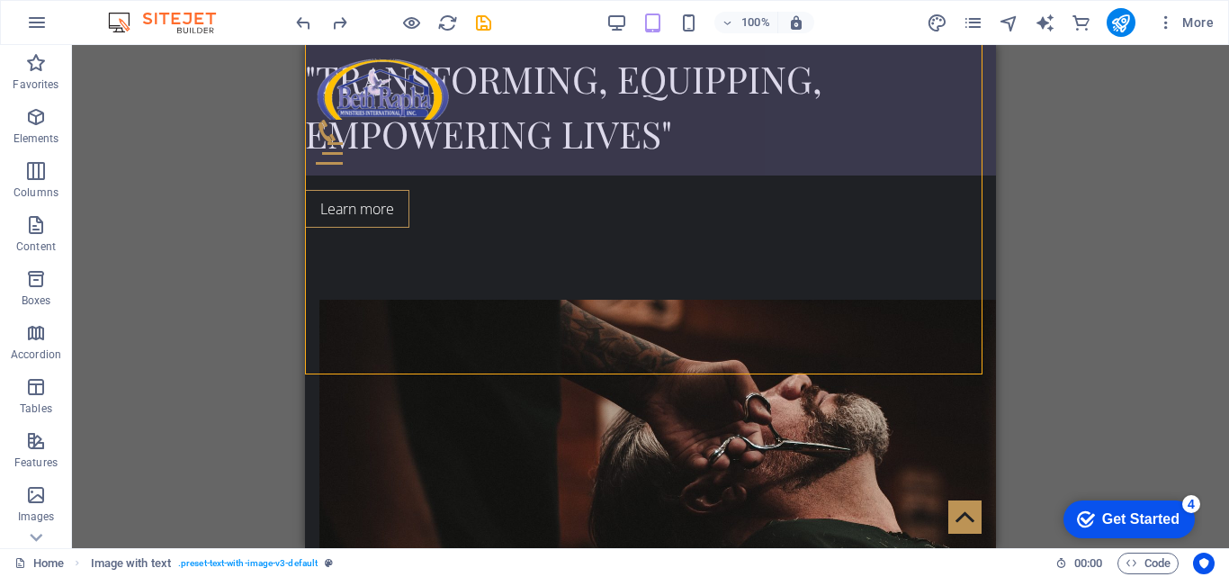
scroll to position [771, 0]
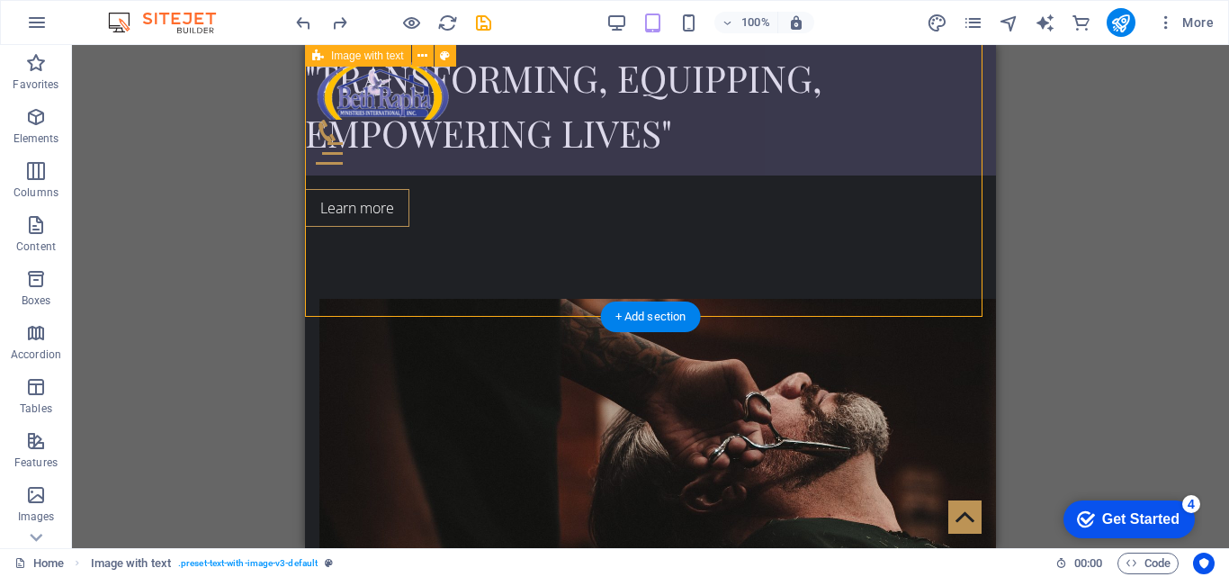
select select "rem"
select select "px"
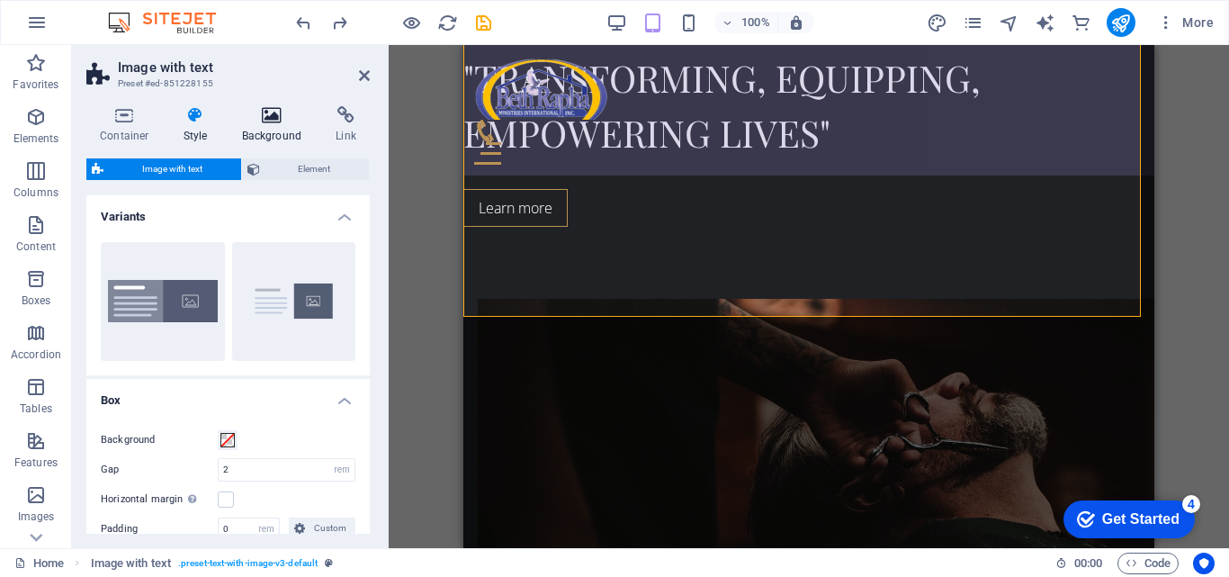
click at [293, 132] on h4 "Background" at bounding box center [276, 125] width 94 height 38
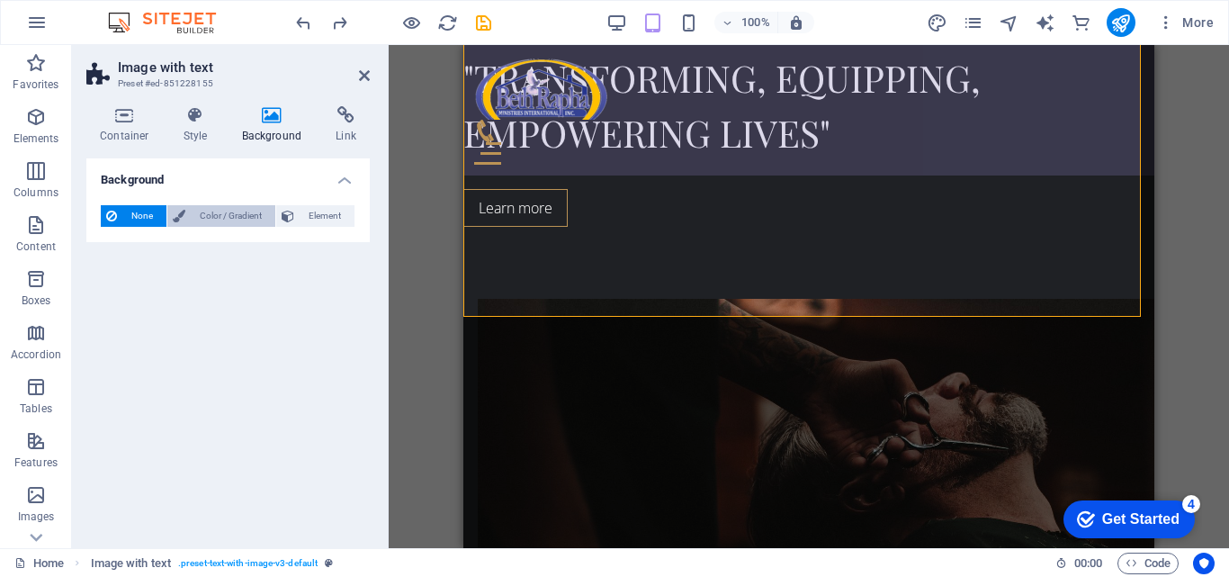
click at [212, 212] on span "Color / Gradient" at bounding box center [230, 216] width 79 height 22
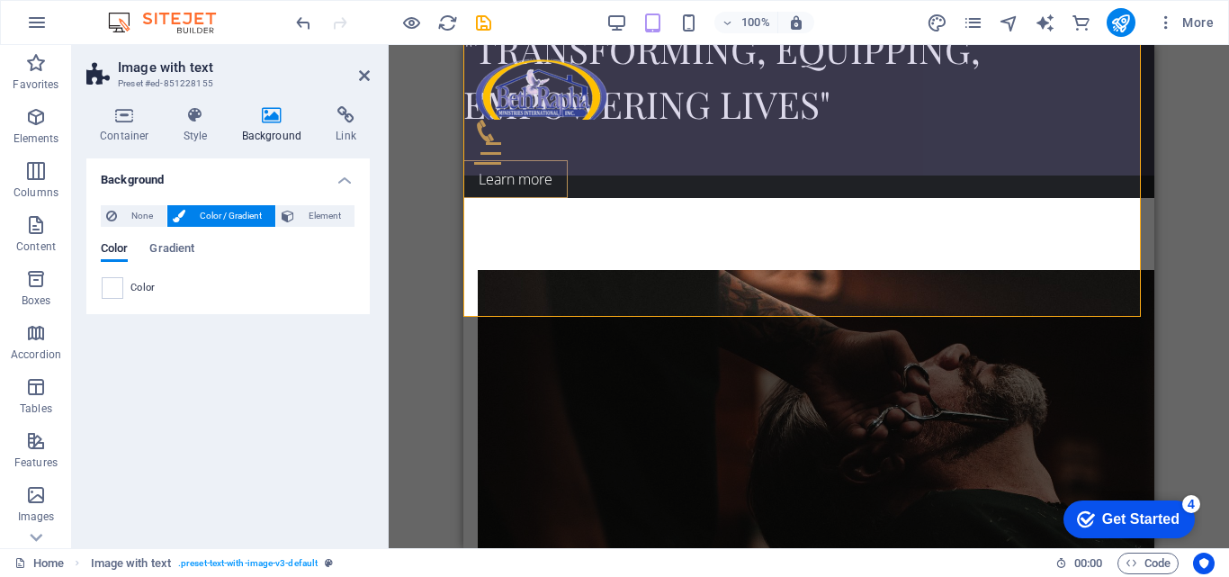
click at [136, 290] on span "Color" at bounding box center [142, 288] width 25 height 14
click at [119, 290] on span at bounding box center [113, 288] width 20 height 20
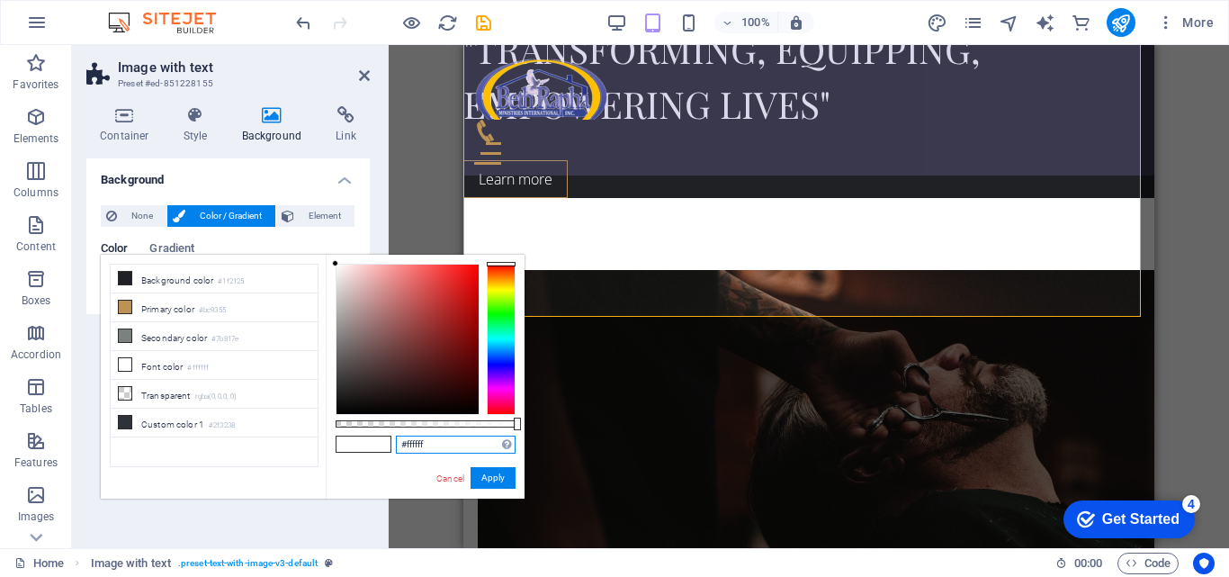
click at [415, 450] on input "#ffffff" at bounding box center [456, 444] width 120 height 18
paste input "dce2e7"
type input "#dce2e7"
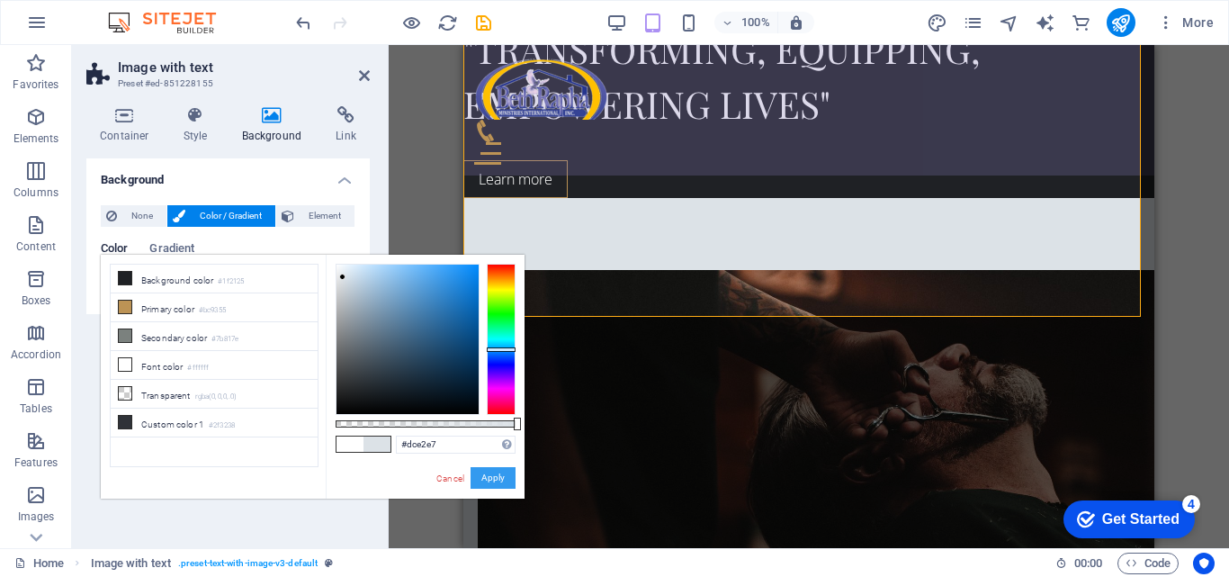
click at [483, 479] on button "Apply" at bounding box center [493, 478] width 45 height 22
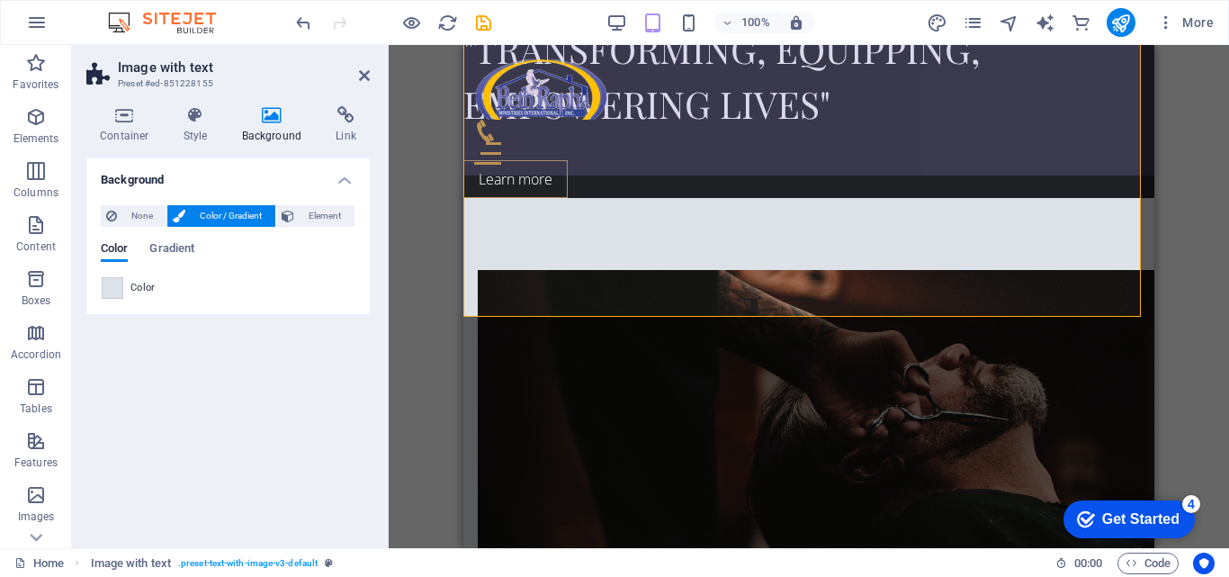
click at [370, 365] on div "Container Style Background Link Size Height Default px rem % vh vw Min. height …" at bounding box center [228, 320] width 312 height 456
click at [363, 82] on icon at bounding box center [364, 75] width 11 height 14
click at [522, 82] on div at bounding box center [808, 88] width 669 height 64
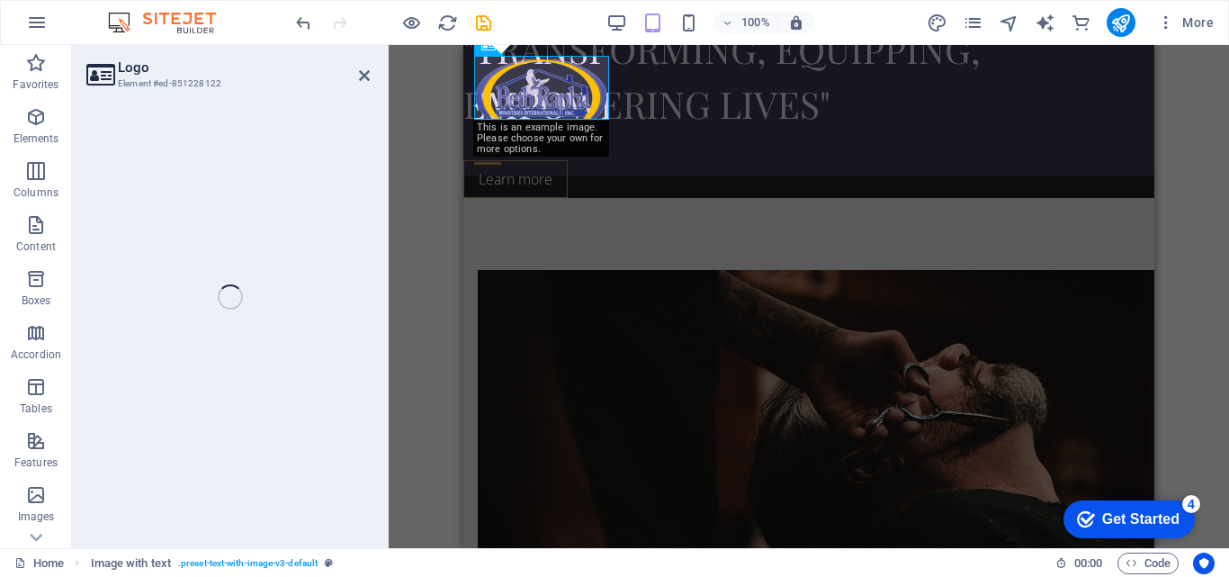
select select "px"
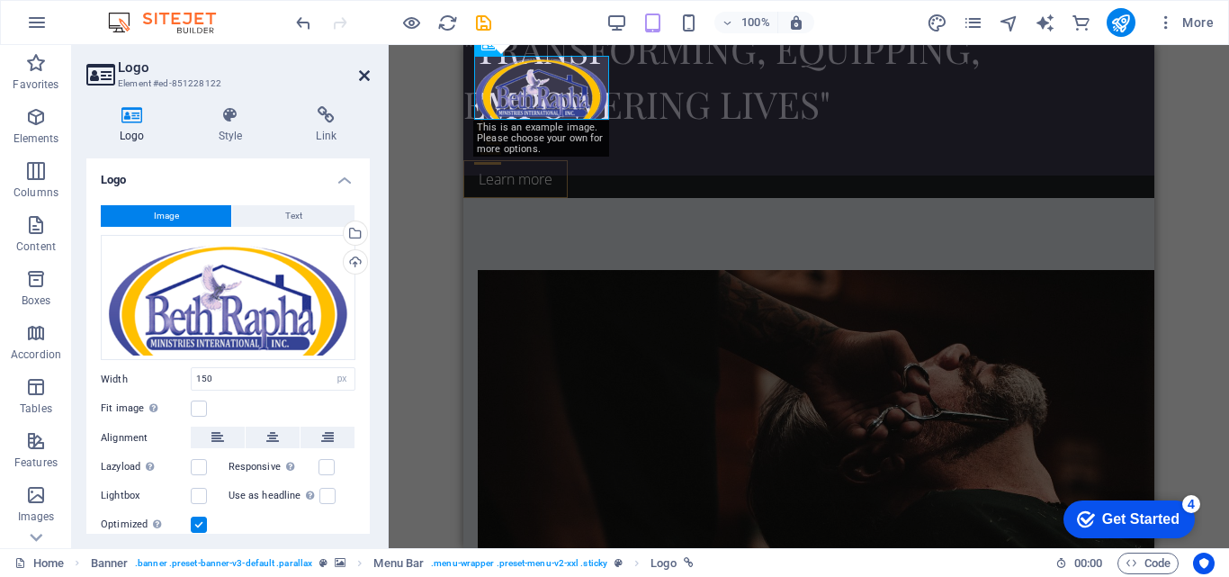
click at [362, 79] on icon at bounding box center [364, 75] width 11 height 14
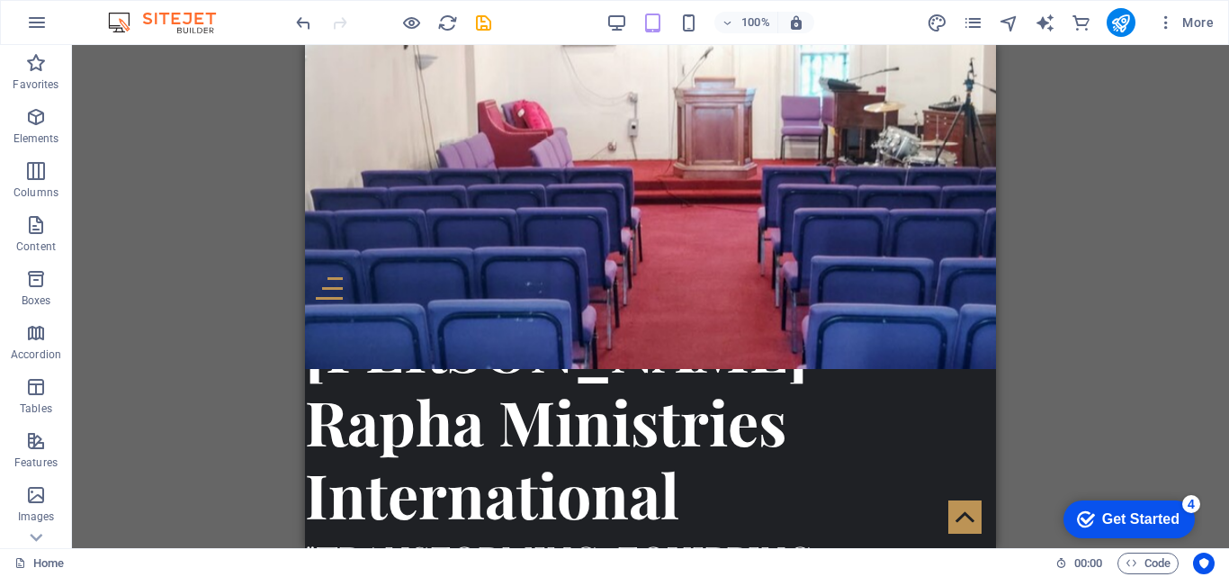
scroll to position [429, 0]
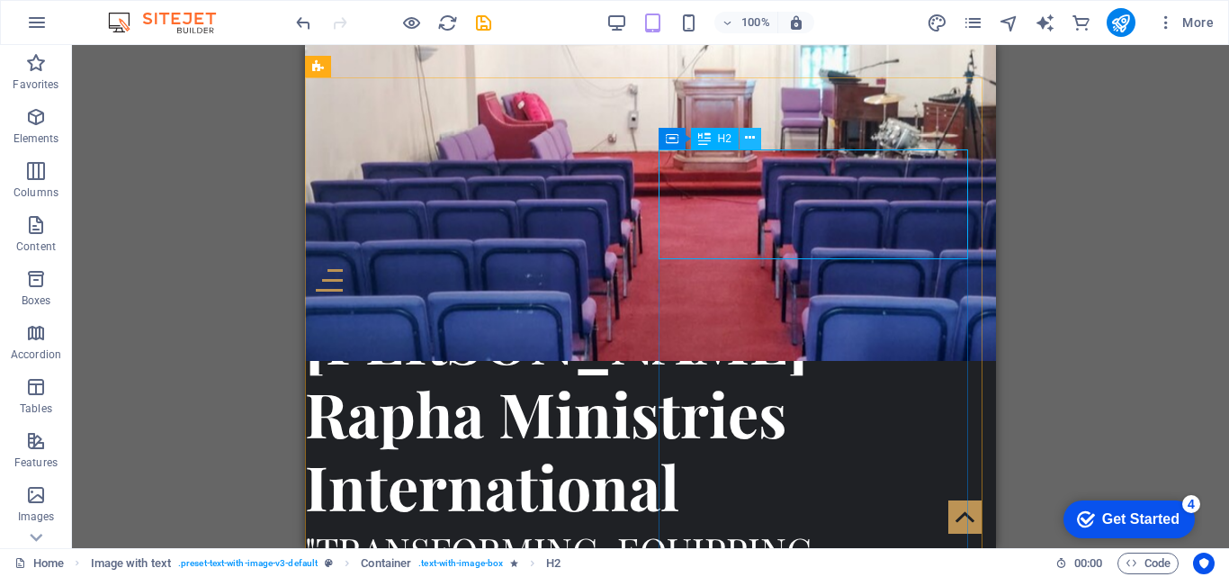
click at [752, 141] on icon at bounding box center [750, 138] width 10 height 19
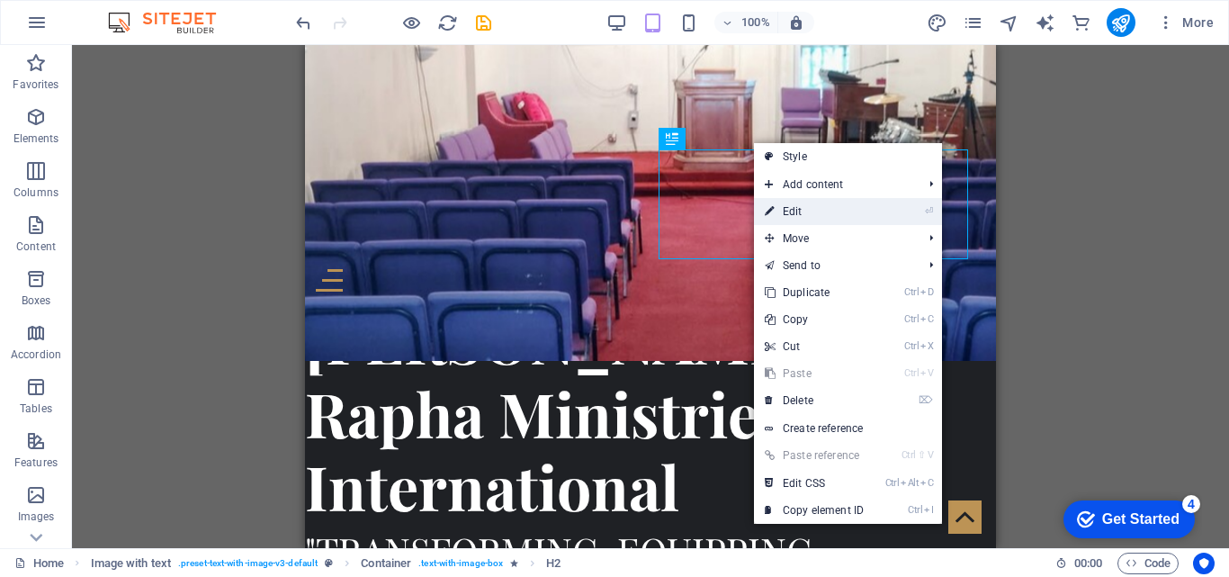
click at [815, 204] on link "⏎ Edit" at bounding box center [814, 211] width 121 height 27
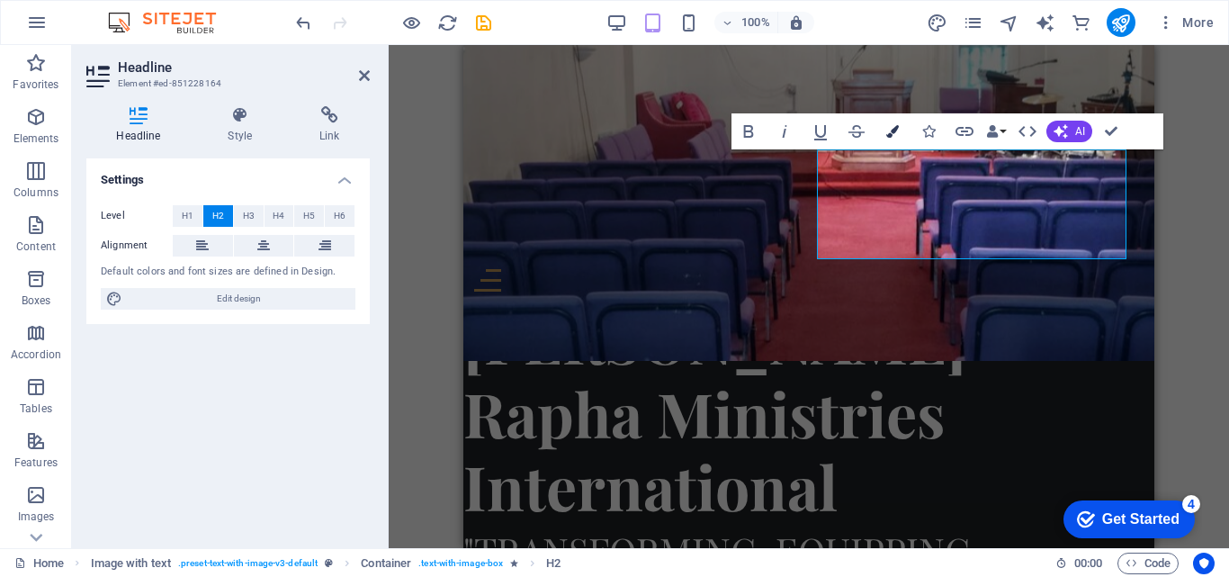
click at [892, 121] on button "Colors" at bounding box center [892, 131] width 34 height 36
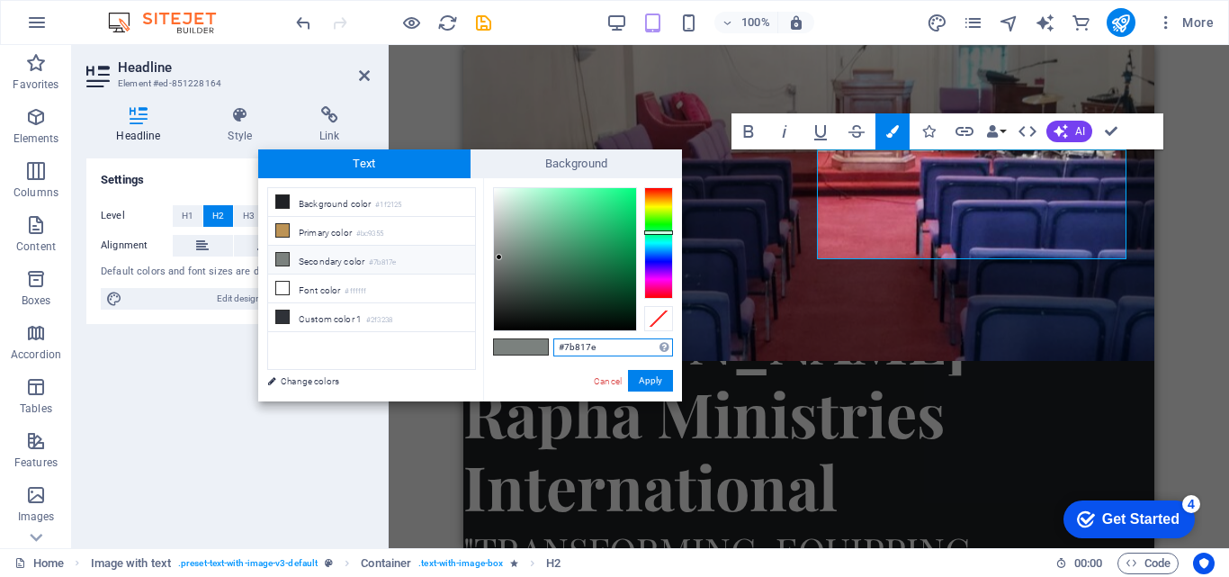
click at [663, 274] on div at bounding box center [658, 243] width 29 height 112
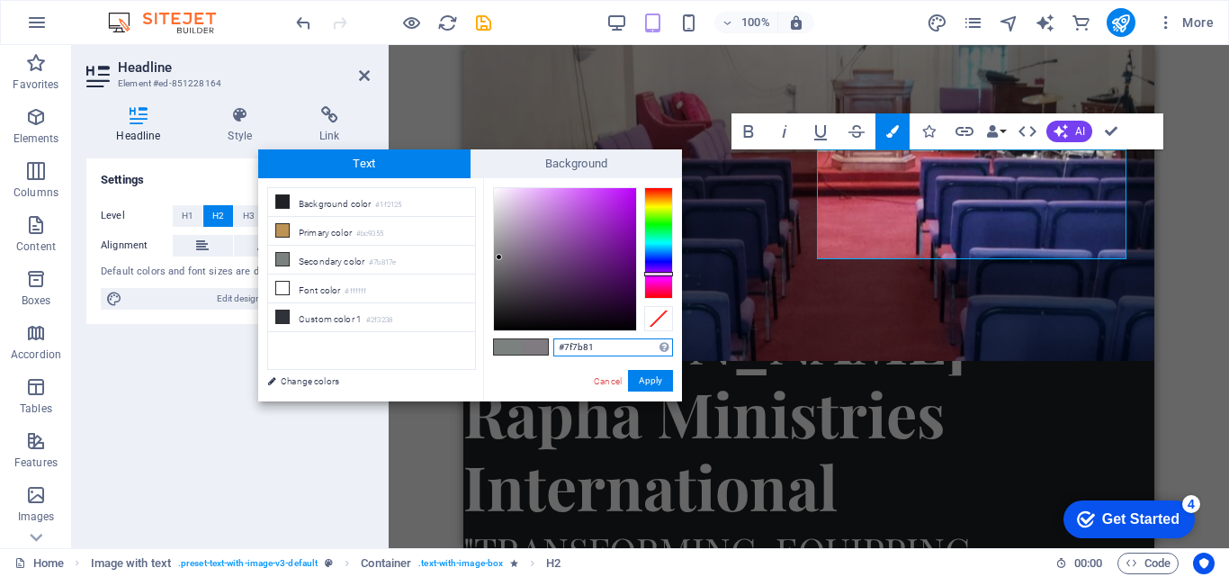
click at [631, 242] on div at bounding box center [565, 259] width 142 height 142
type input "#75059c"
click at [631, 374] on button "Apply" at bounding box center [650, 381] width 45 height 22
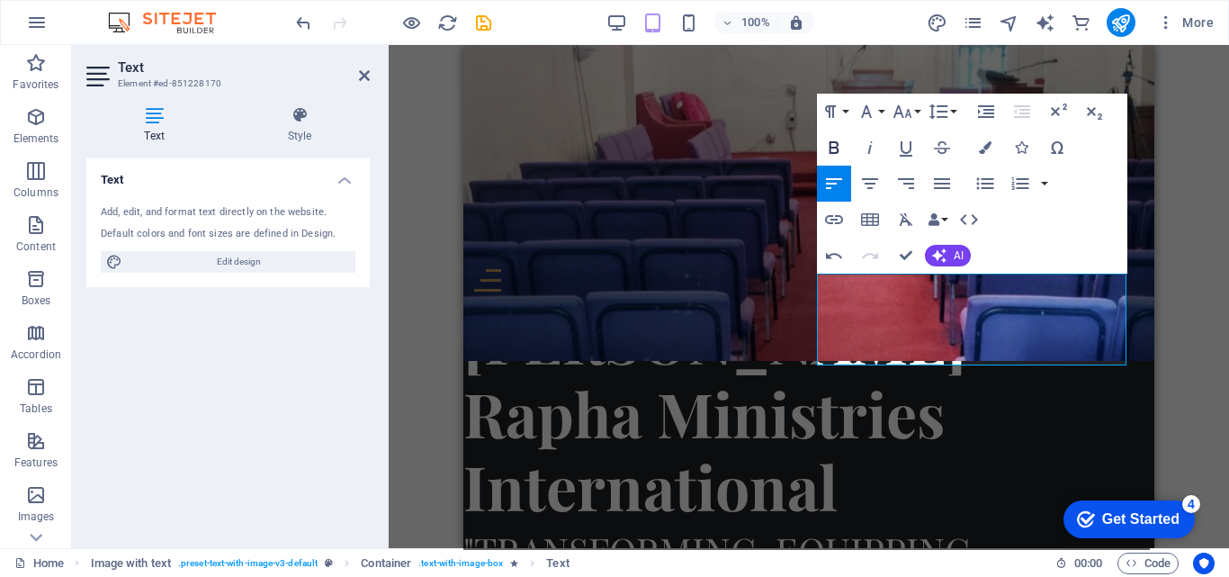
click at [841, 148] on icon "button" at bounding box center [834, 148] width 22 height 22
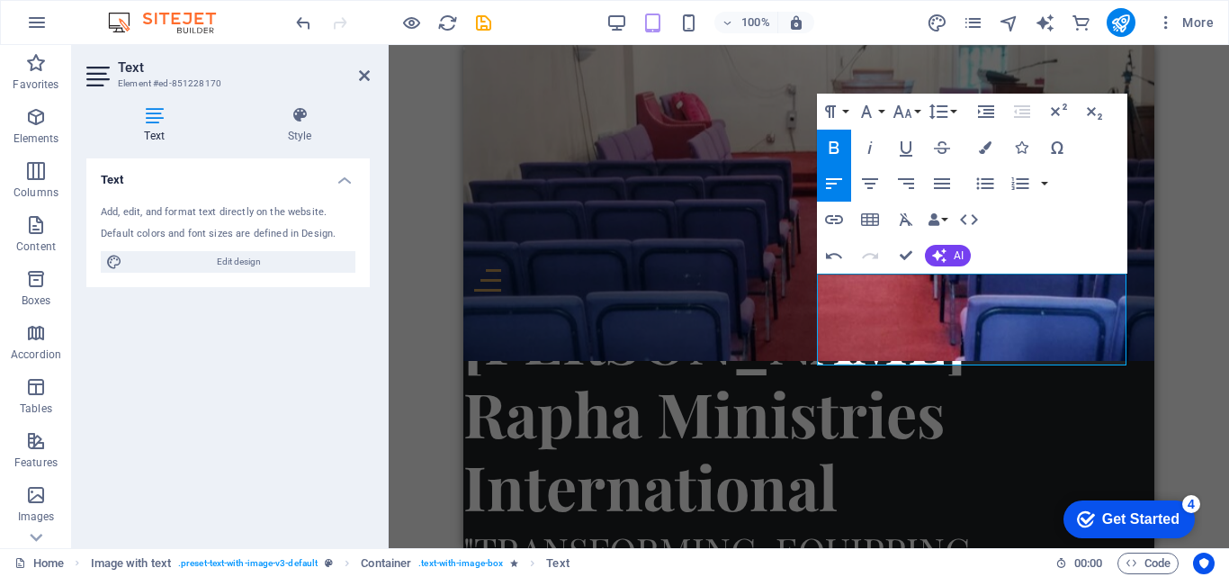
click at [841, 148] on icon "button" at bounding box center [834, 148] width 22 height 22
click at [902, 115] on icon "button" at bounding box center [901, 111] width 19 height 13
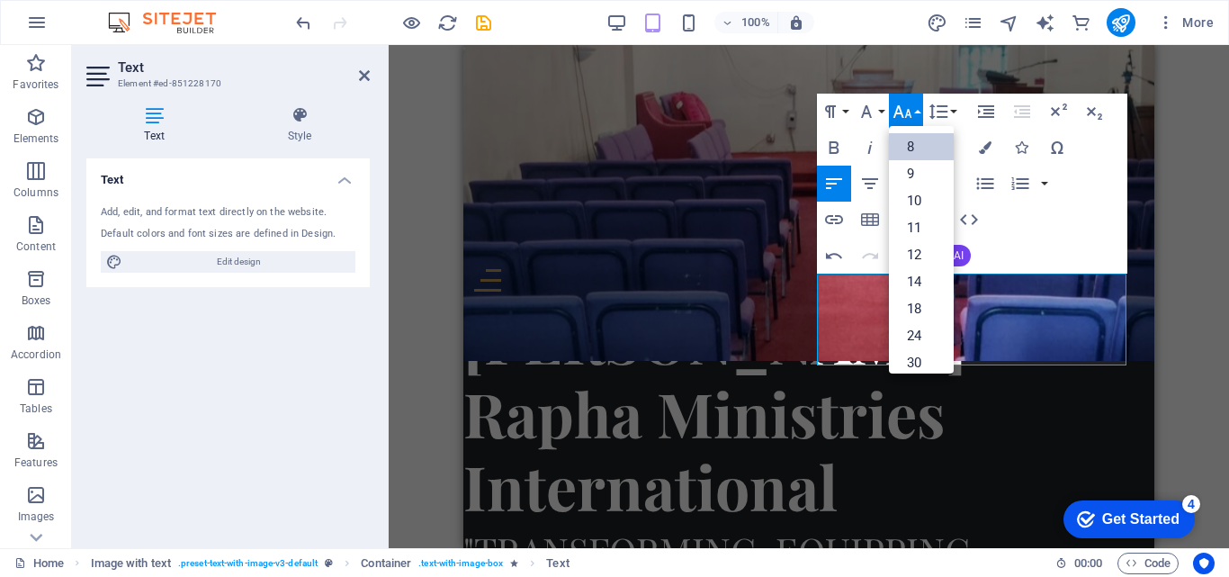
click at [902, 144] on link "8" at bounding box center [921, 146] width 65 height 27
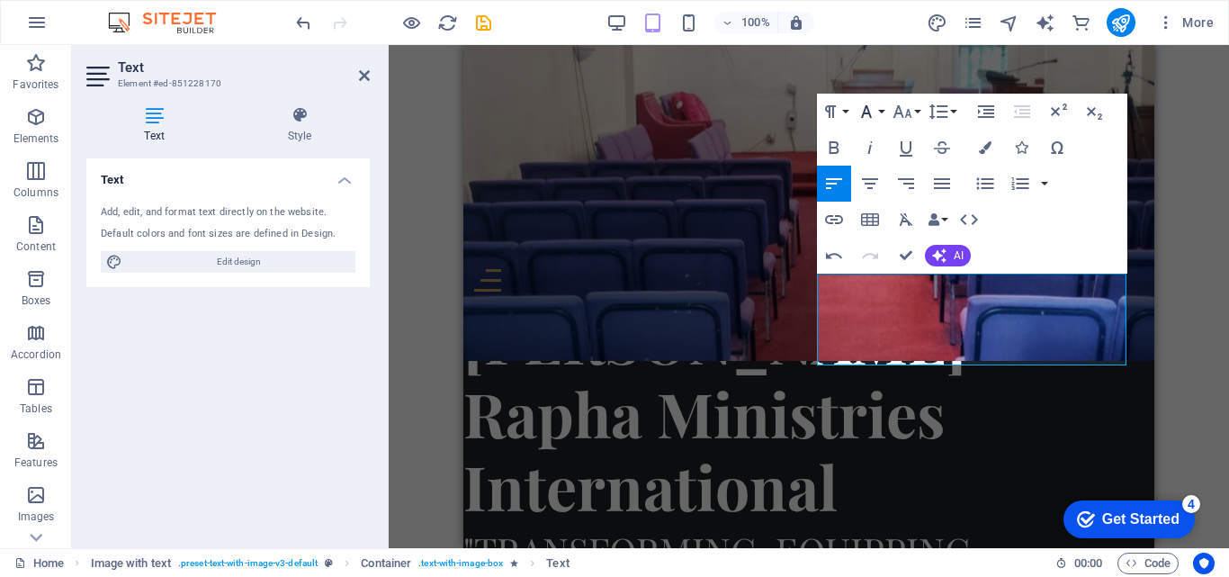
click at [874, 116] on icon "button" at bounding box center [867, 112] width 22 height 22
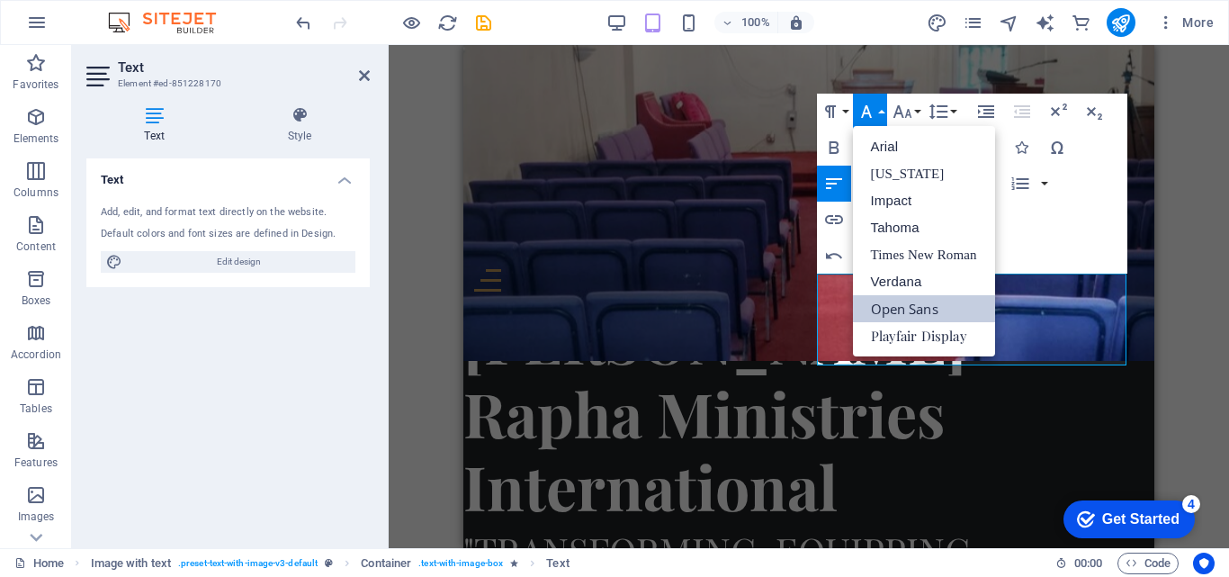
click at [874, 307] on link "Open Sans" at bounding box center [924, 308] width 142 height 27
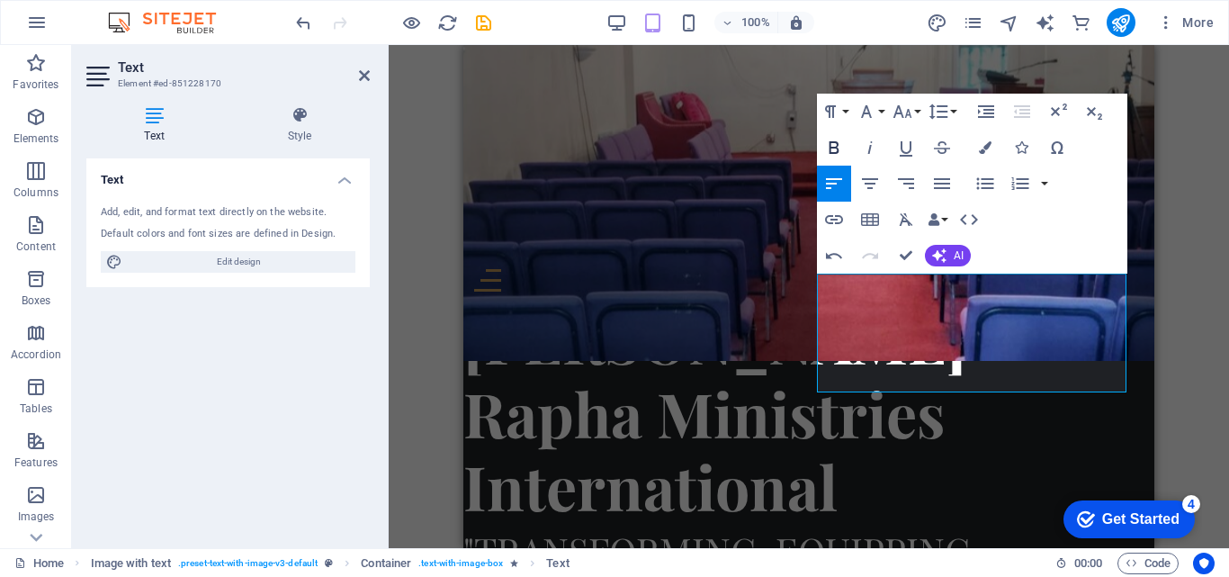
click at [838, 161] on button "Bold" at bounding box center [834, 148] width 34 height 36
click at [829, 153] on icon "button" at bounding box center [834, 148] width 22 height 22
click at [902, 113] on icon "button" at bounding box center [903, 112] width 22 height 22
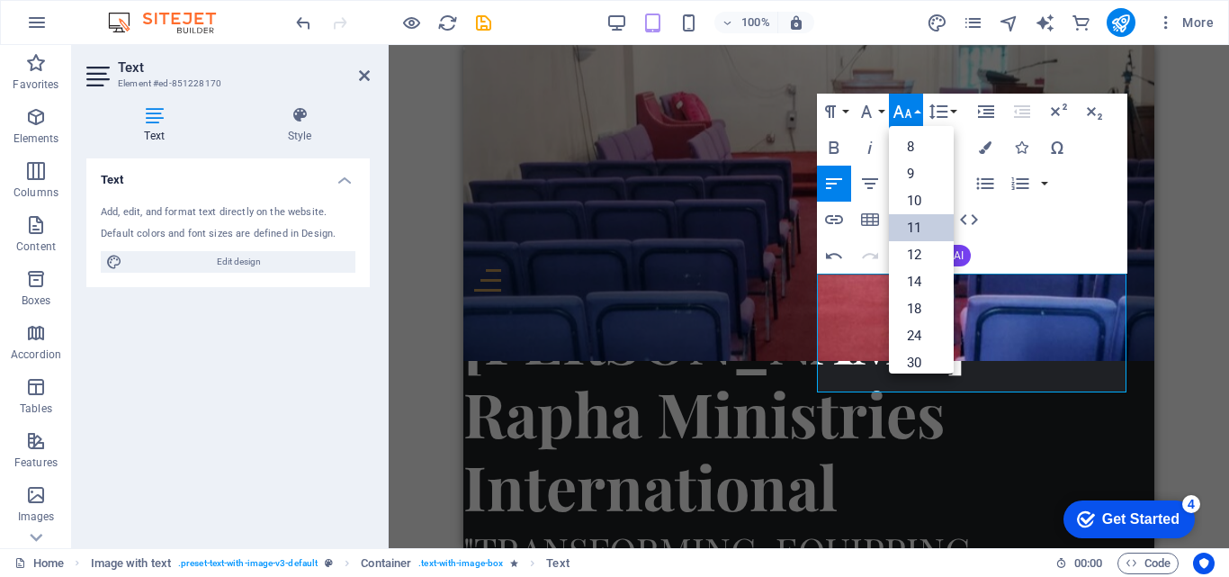
click at [902, 221] on link "11" at bounding box center [921, 227] width 65 height 27
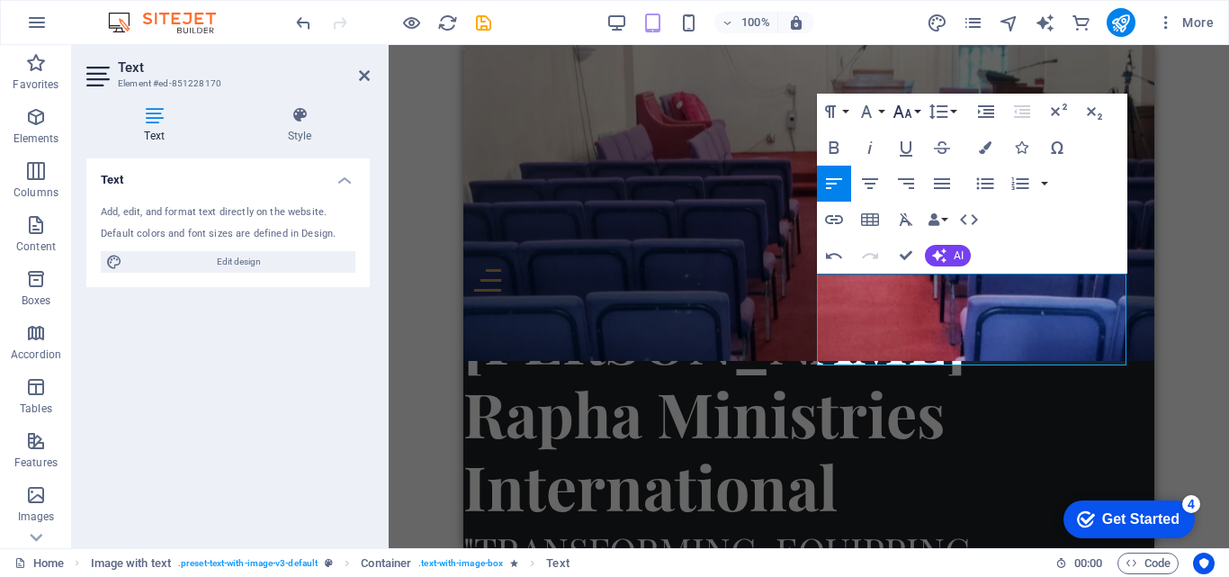
click at [893, 105] on icon "button" at bounding box center [903, 112] width 22 height 22
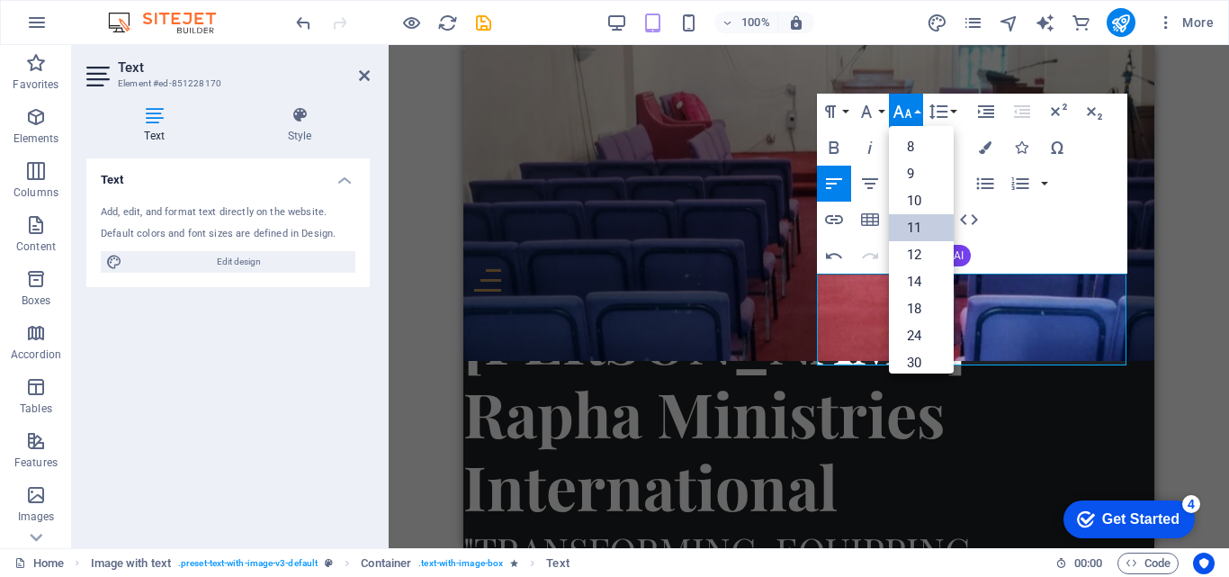
scroll to position [102, 0]
click at [893, 175] on link "14" at bounding box center [921, 179] width 65 height 27
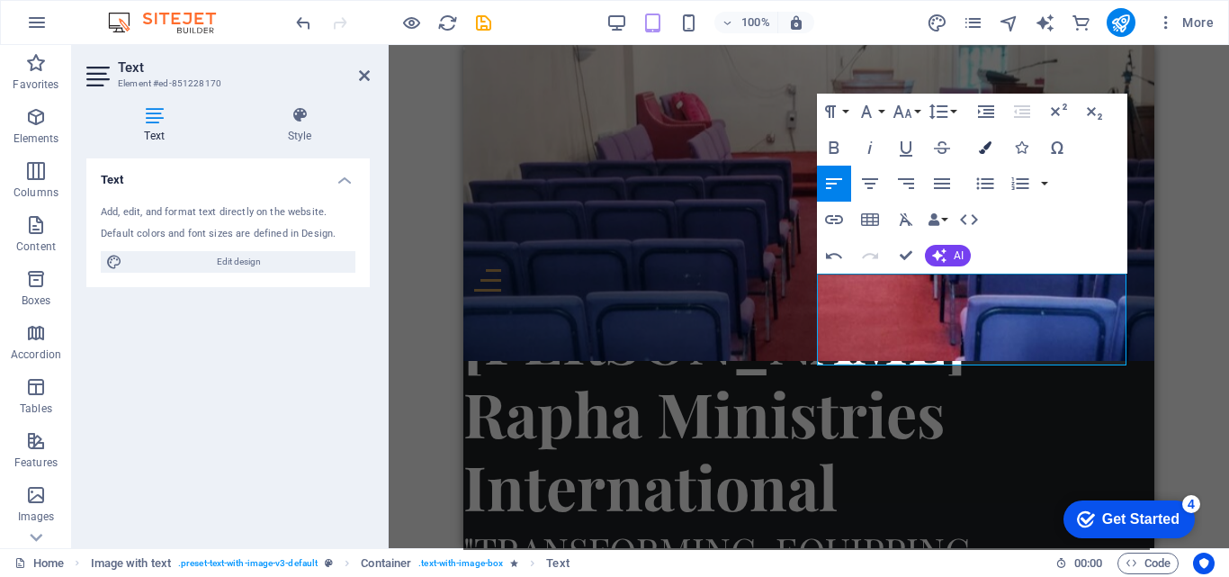
click at [987, 142] on icon "button" at bounding box center [985, 147] width 13 height 13
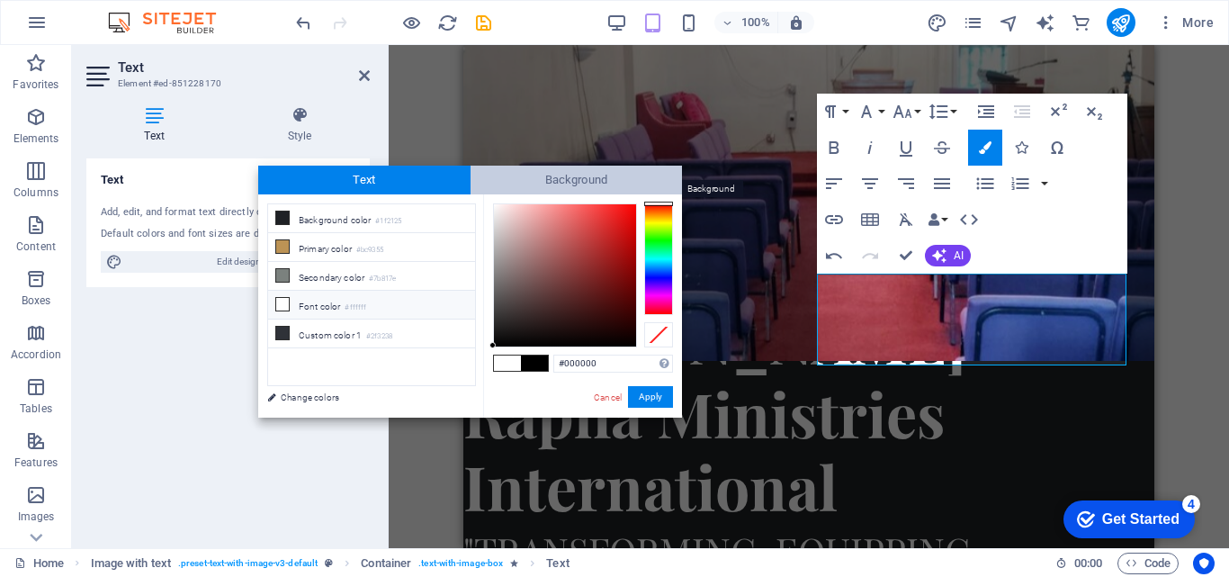
click at [624, 187] on span "Background" at bounding box center [577, 180] width 212 height 29
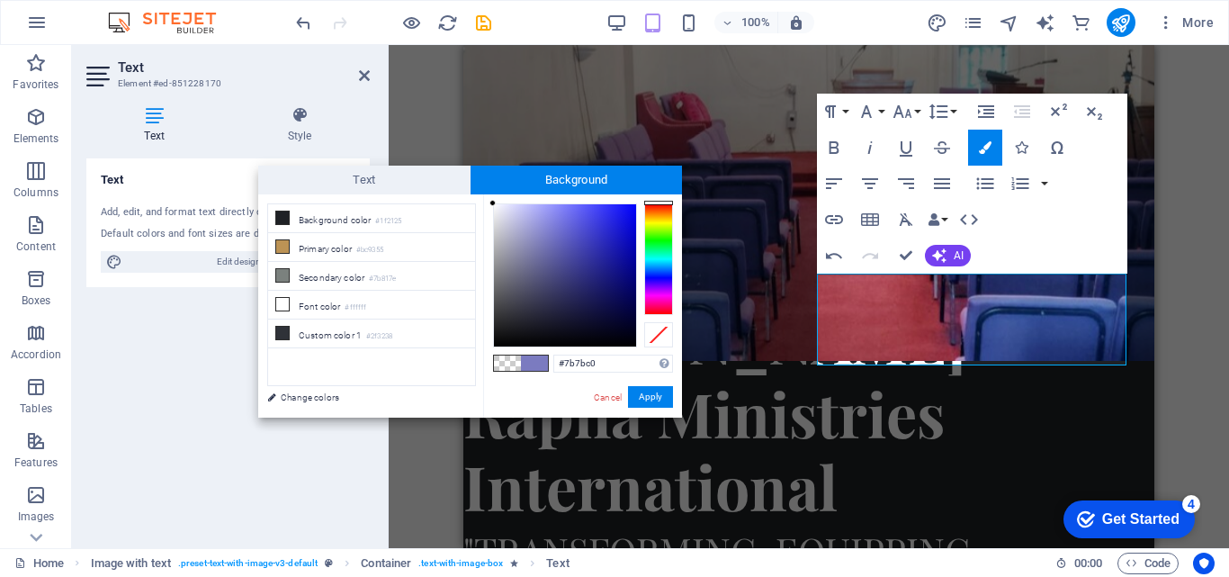
click at [499, 368] on span at bounding box center [507, 362] width 27 height 15
type input "rgba(0, 0, 0, 0)"
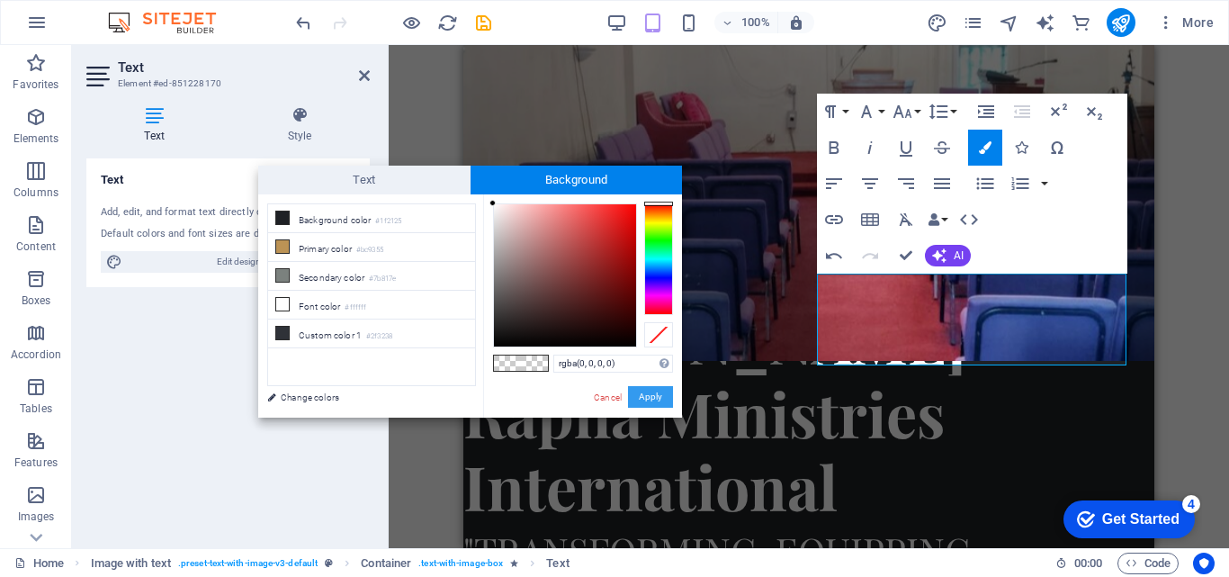
click at [637, 397] on button "Apply" at bounding box center [650, 397] width 45 height 22
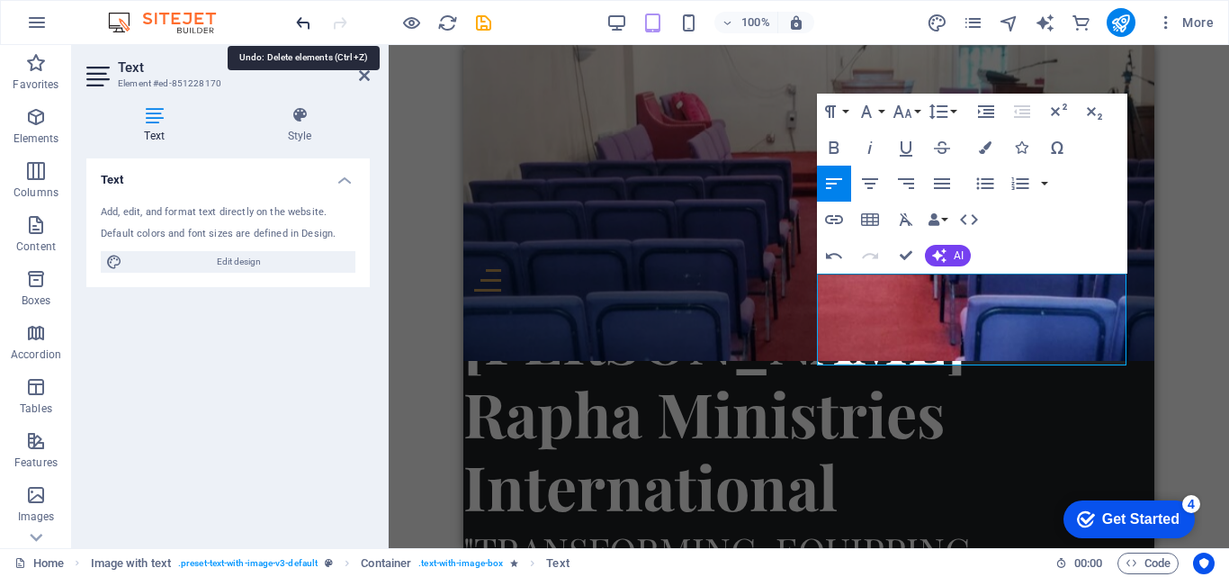
click at [299, 21] on icon "undo" at bounding box center [303, 23] width 21 height 21
click at [304, 26] on icon "undo" at bounding box center [303, 23] width 21 height 21
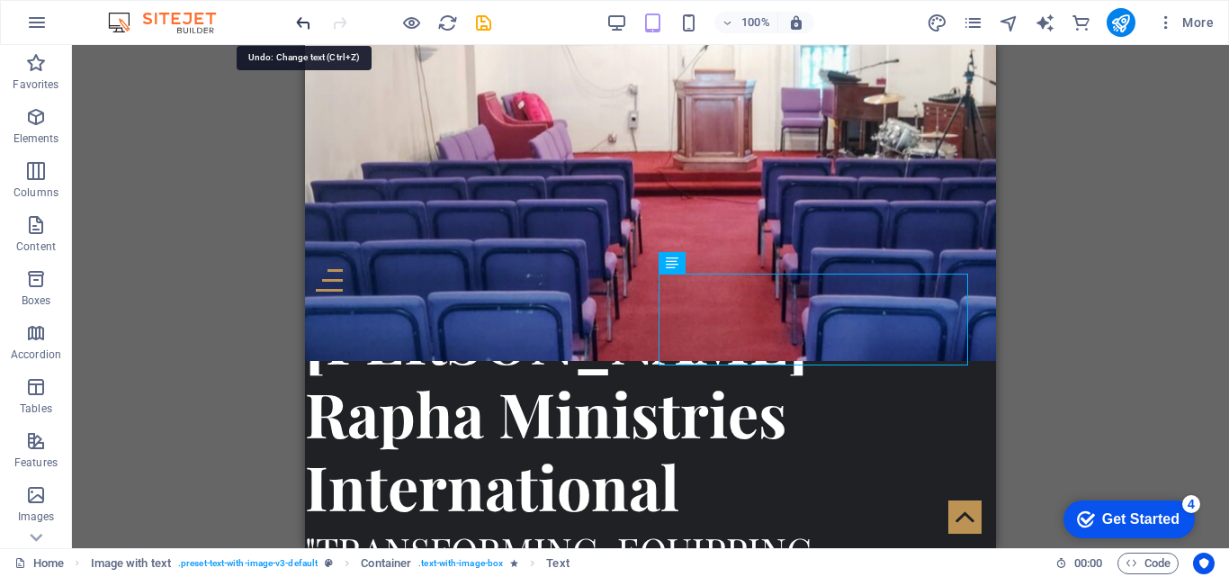
click at [298, 14] on icon "undo" at bounding box center [303, 23] width 21 height 21
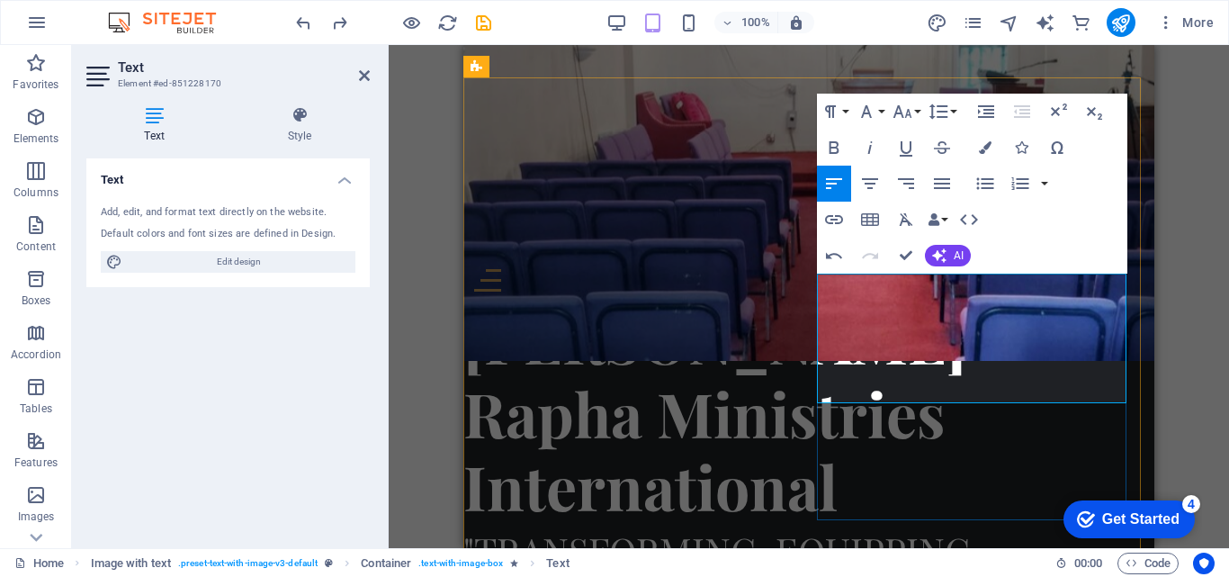
scroll to position [2440, 2]
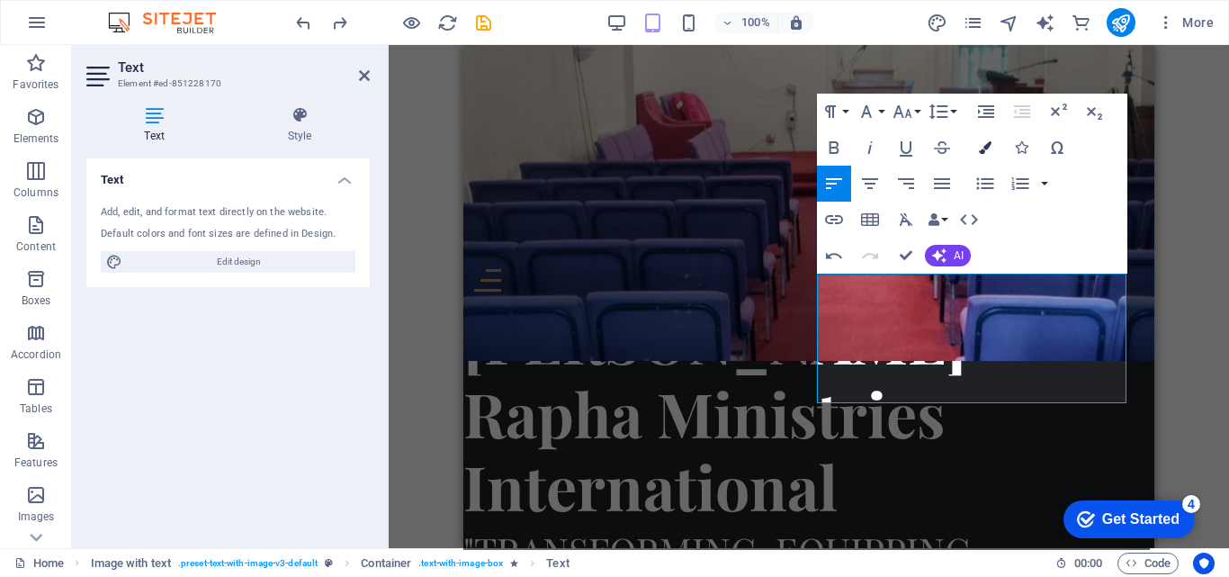
click at [981, 153] on icon "button" at bounding box center [985, 147] width 13 height 13
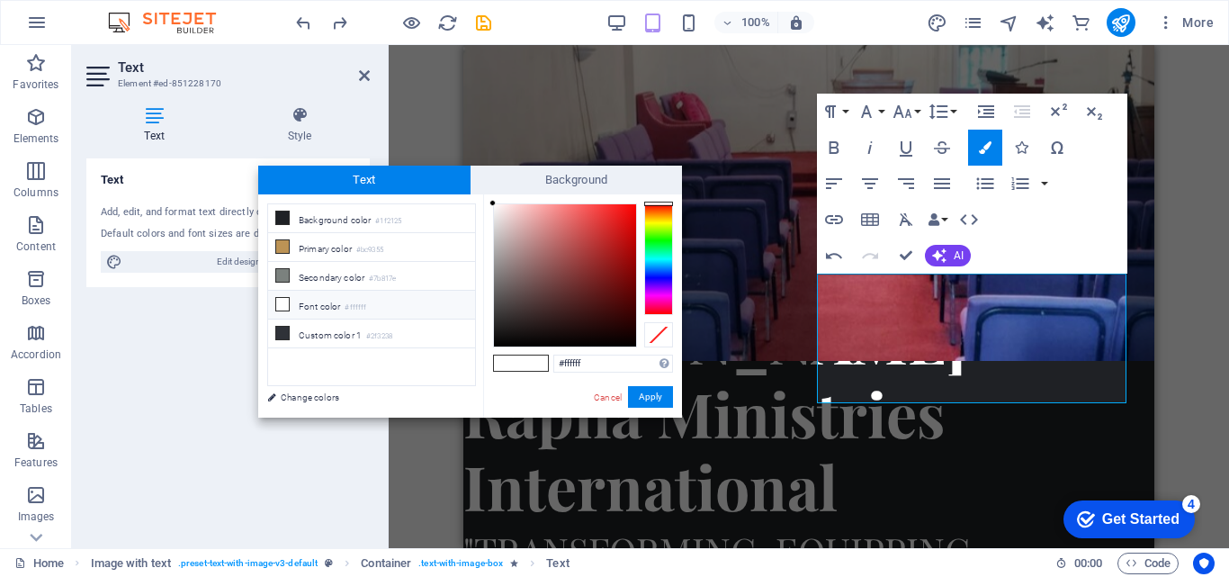
click at [650, 293] on div at bounding box center [658, 259] width 29 height 112
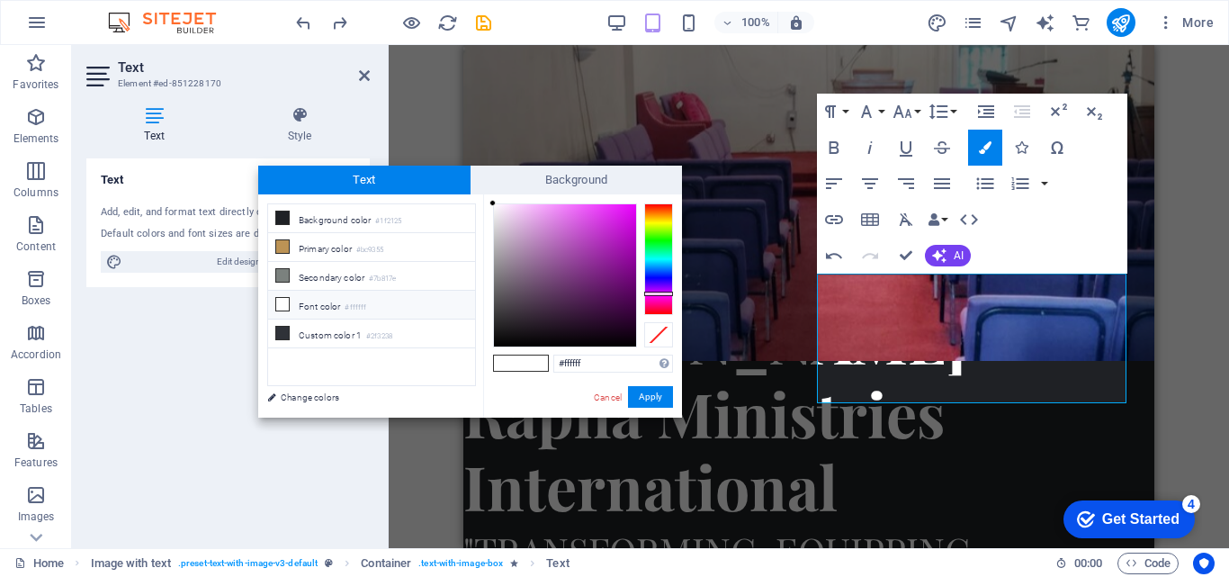
click at [622, 265] on div at bounding box center [565, 275] width 142 height 142
type input "#850e90"
click at [643, 395] on button "Apply" at bounding box center [650, 397] width 45 height 22
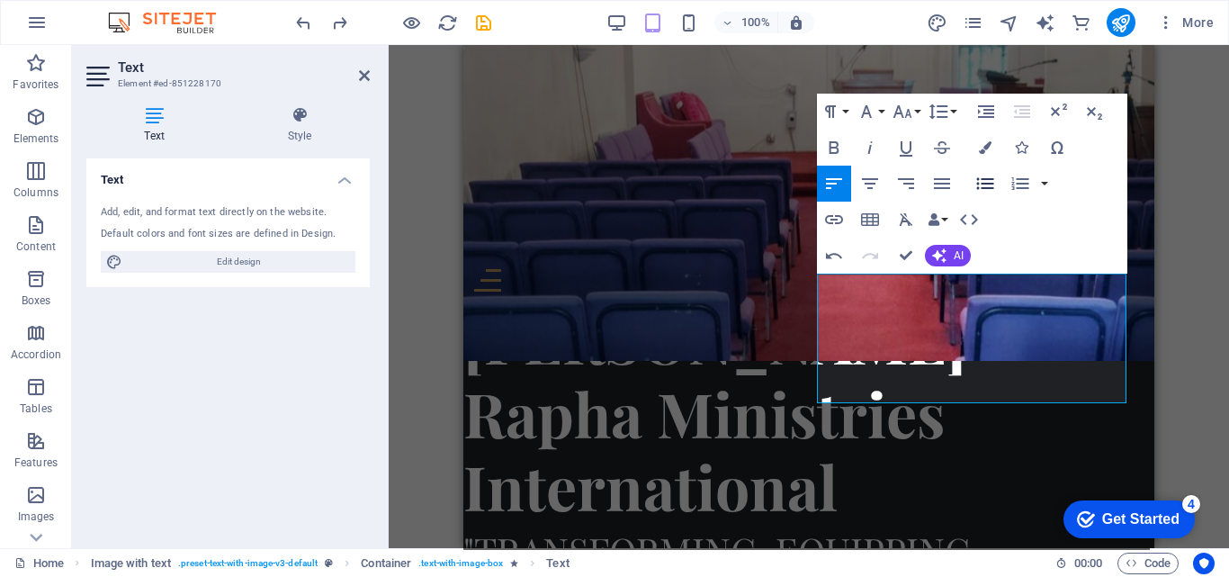
click at [977, 181] on icon "button" at bounding box center [985, 184] width 22 height 22
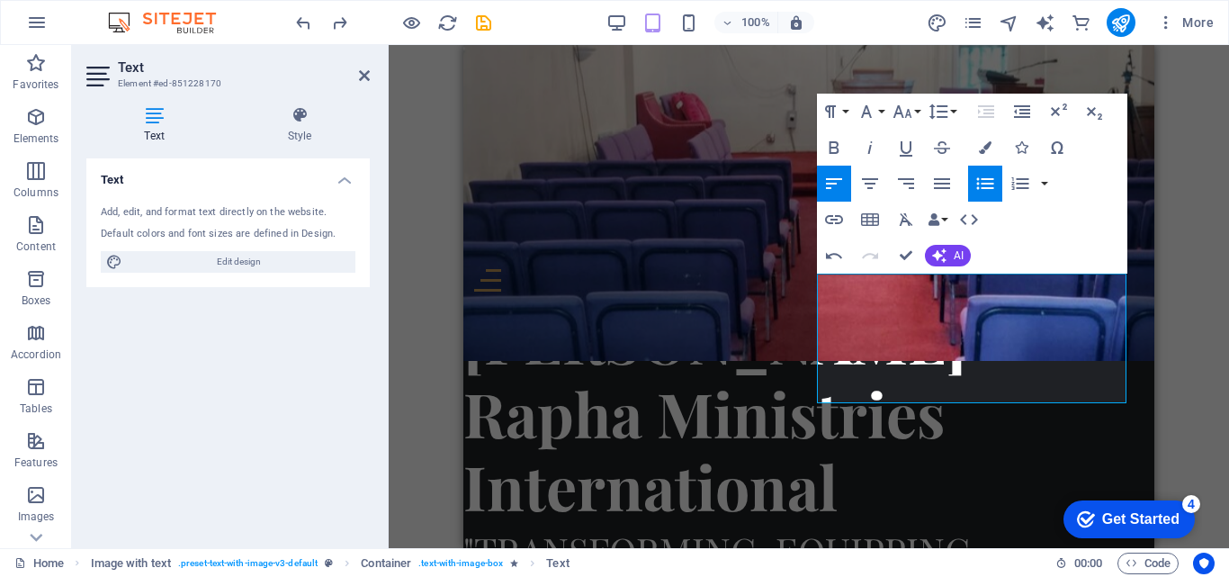
click at [977, 181] on icon "button" at bounding box center [985, 184] width 22 height 22
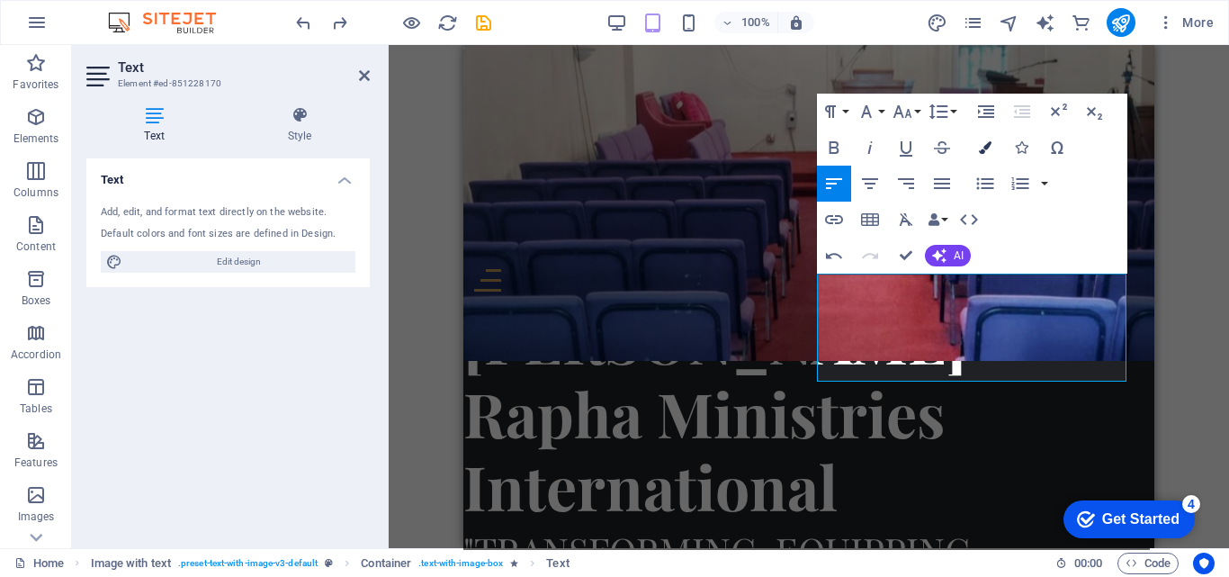
click at [987, 147] on icon "button" at bounding box center [985, 147] width 13 height 13
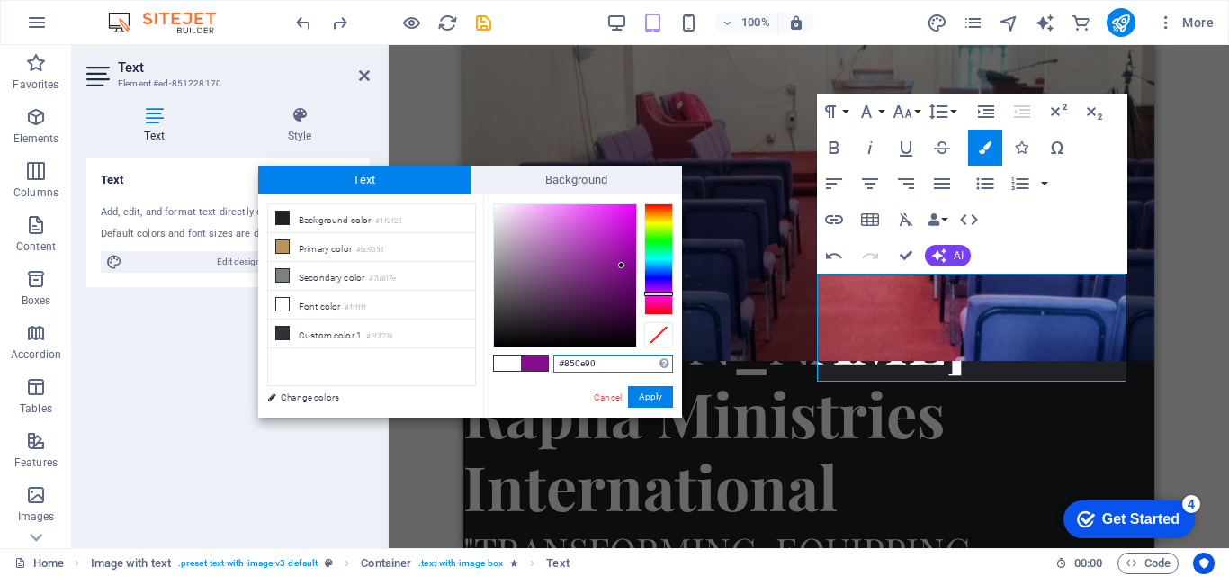
click at [626, 299] on div at bounding box center [565, 275] width 142 height 142
type input "#4e0554"
click at [647, 390] on button "Apply" at bounding box center [650, 397] width 45 height 22
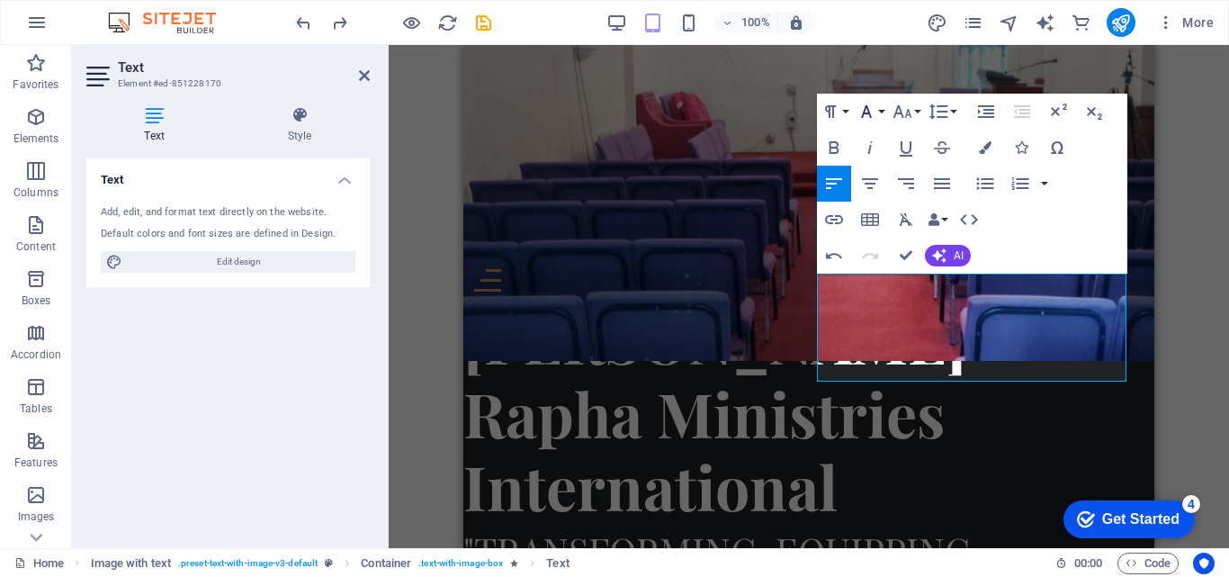
click at [872, 111] on icon "button" at bounding box center [867, 112] width 22 height 22
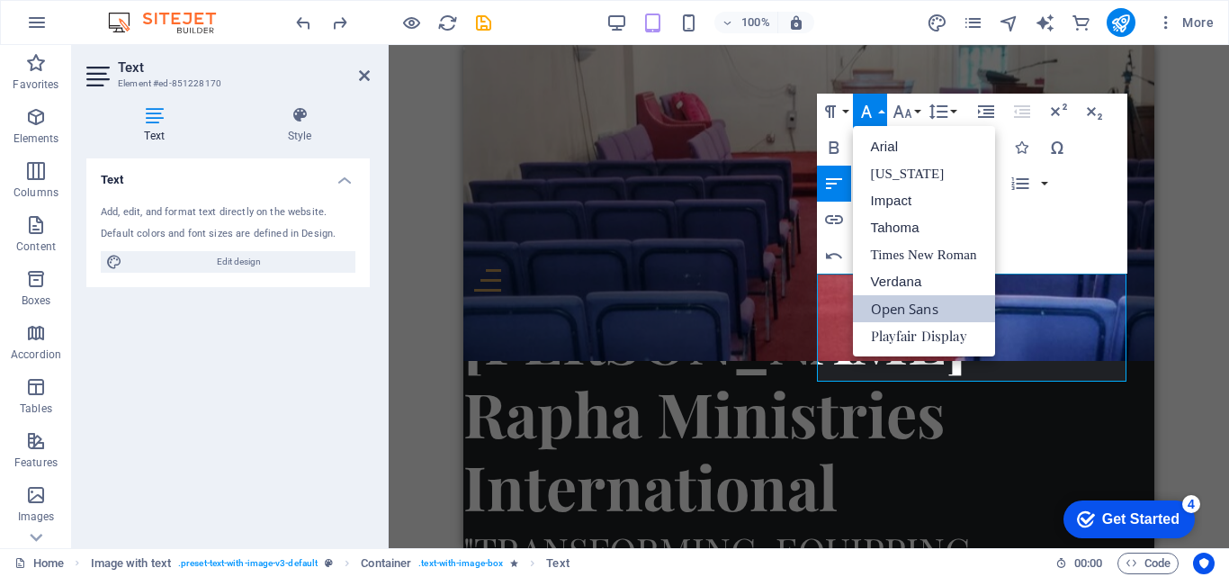
scroll to position [0, 0]
click at [872, 283] on link "Verdana" at bounding box center [924, 281] width 142 height 27
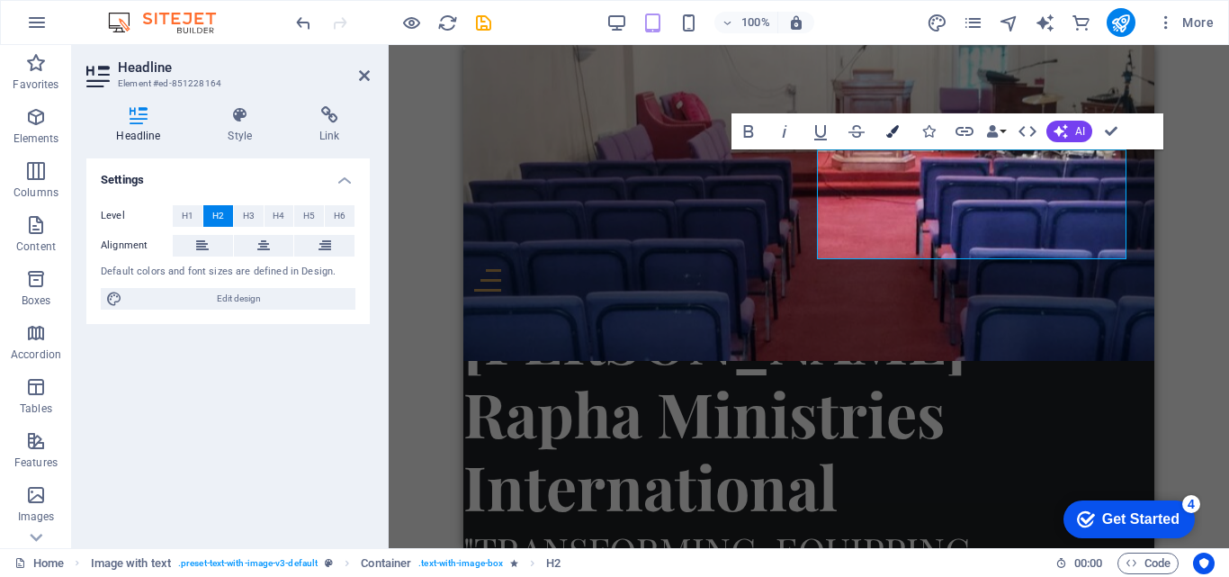
click at [891, 140] on button "Colors" at bounding box center [892, 131] width 34 height 36
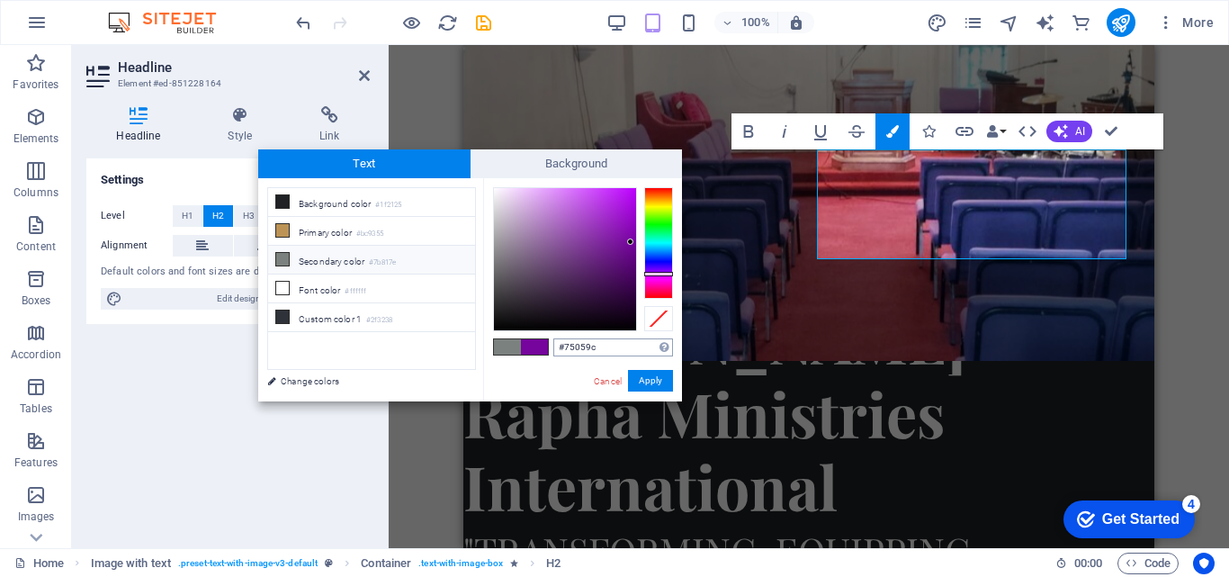
click at [628, 346] on input "#75059c" at bounding box center [613, 347] width 120 height 18
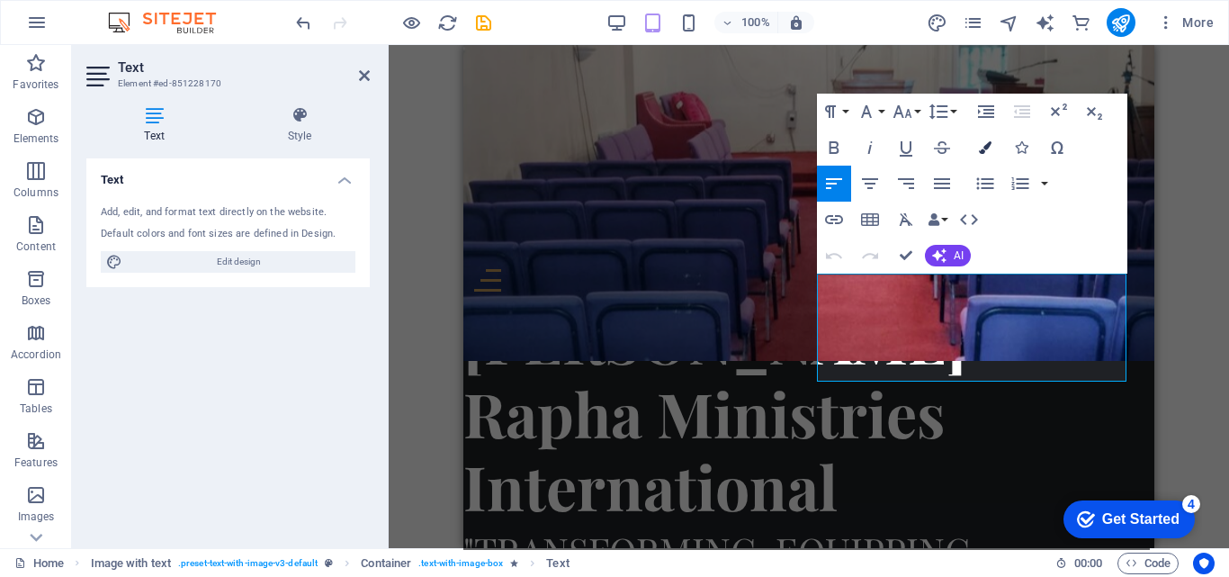
click at [984, 146] on icon "button" at bounding box center [985, 147] width 13 height 13
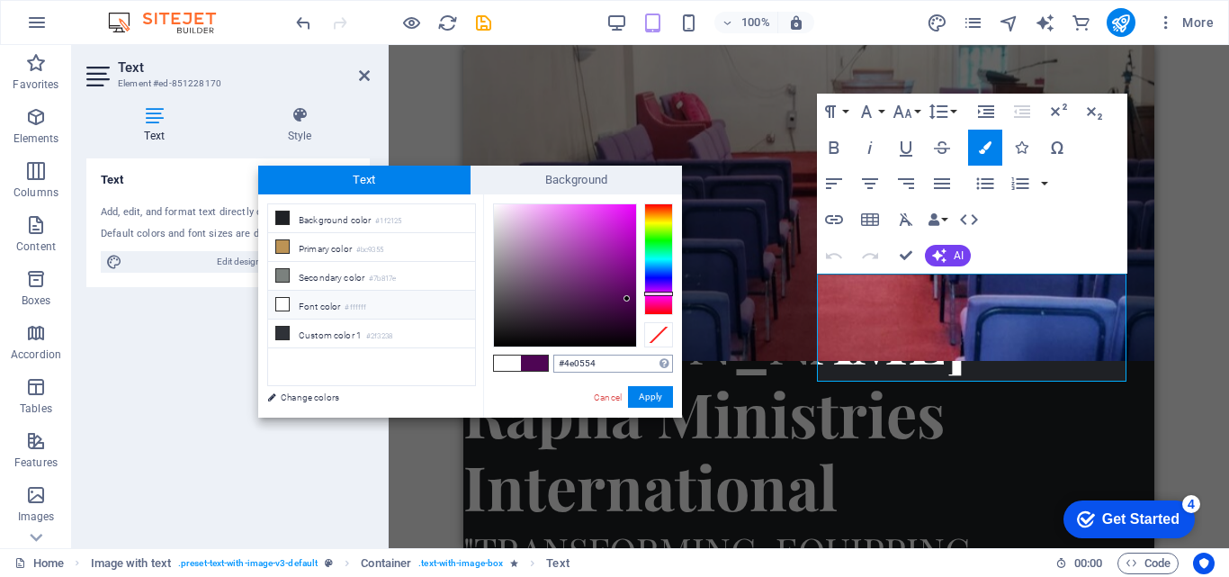
click at [621, 362] on input "#4e0554" at bounding box center [613, 363] width 120 height 18
type input "#75059c"
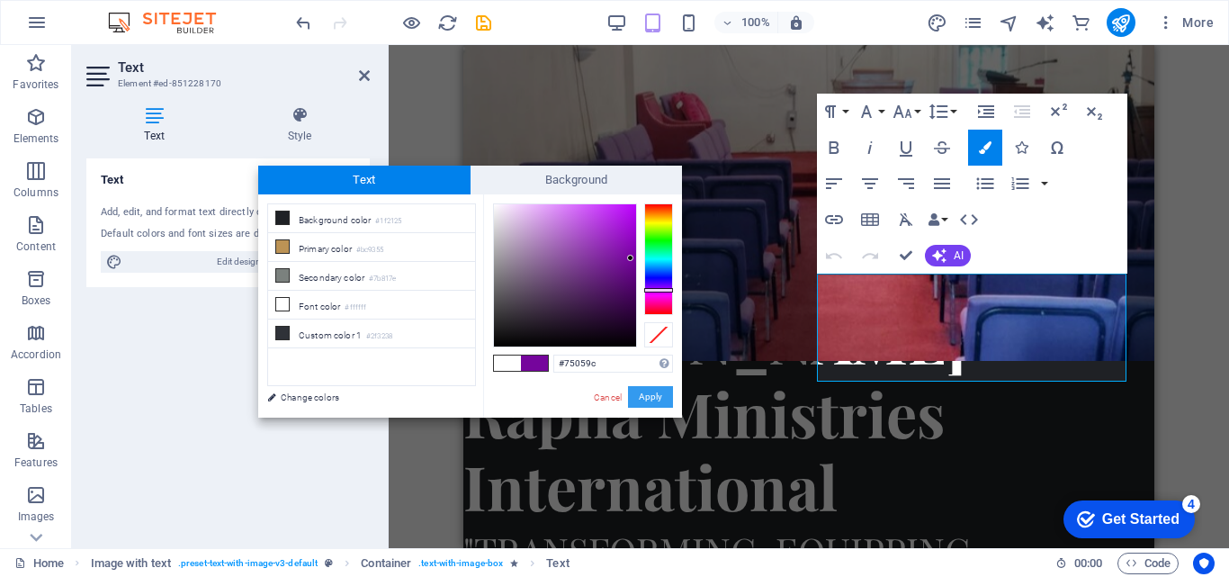
click at [652, 394] on button "Apply" at bounding box center [650, 397] width 45 height 22
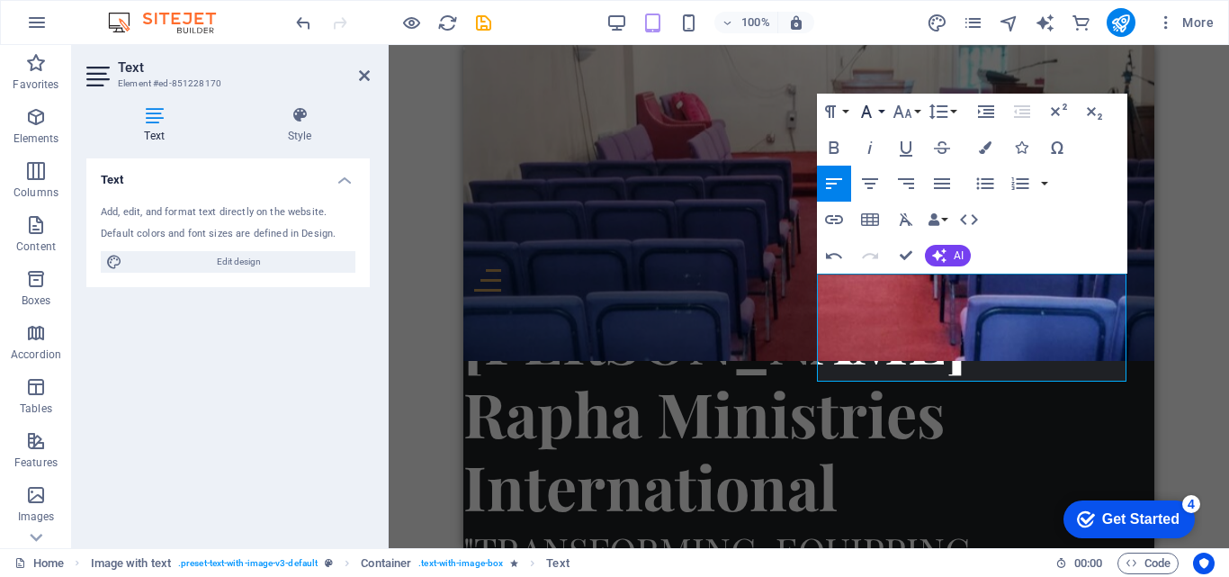
click at [868, 115] on icon "button" at bounding box center [867, 112] width 22 height 22
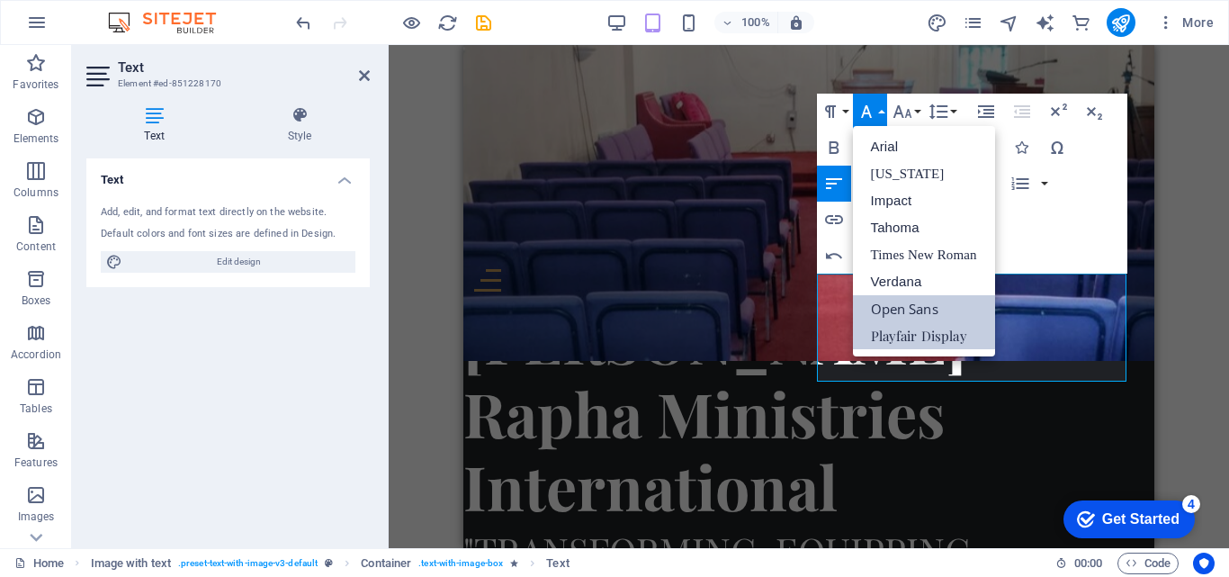
click at [868, 339] on link "Playfair Display" at bounding box center [924, 335] width 142 height 27
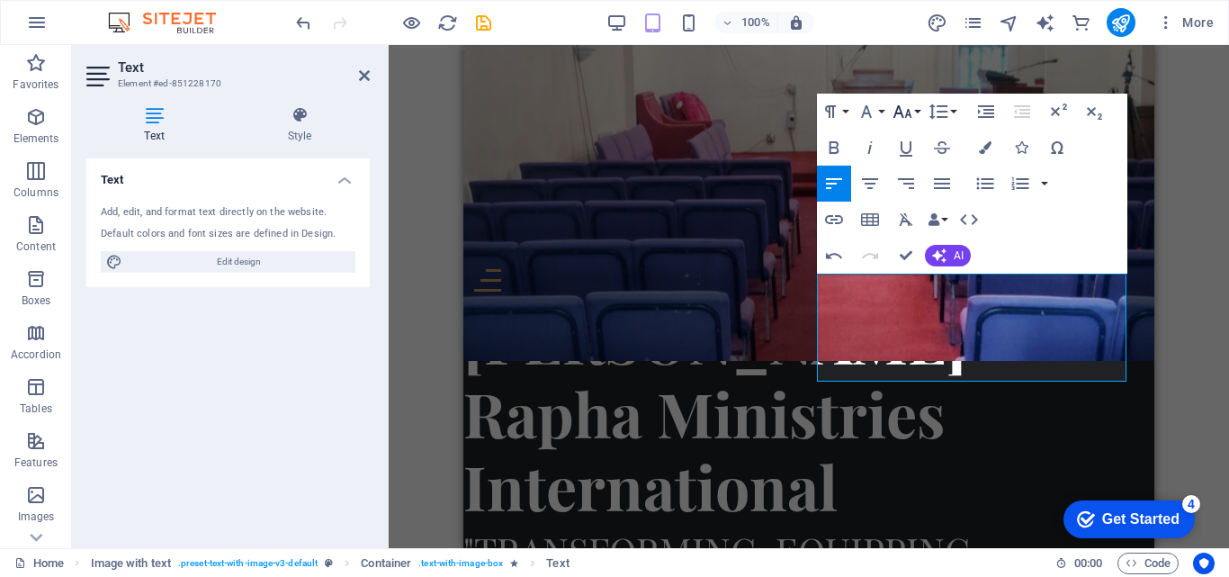
click at [892, 111] on icon "button" at bounding box center [903, 112] width 22 height 22
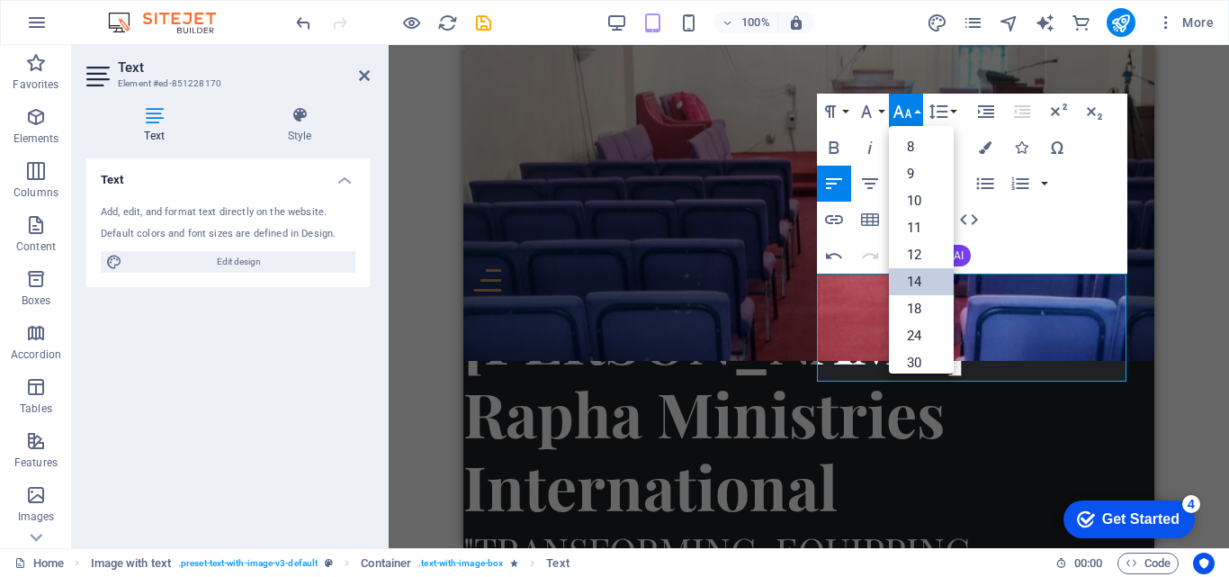
click at [892, 273] on link "14" at bounding box center [921, 281] width 65 height 27
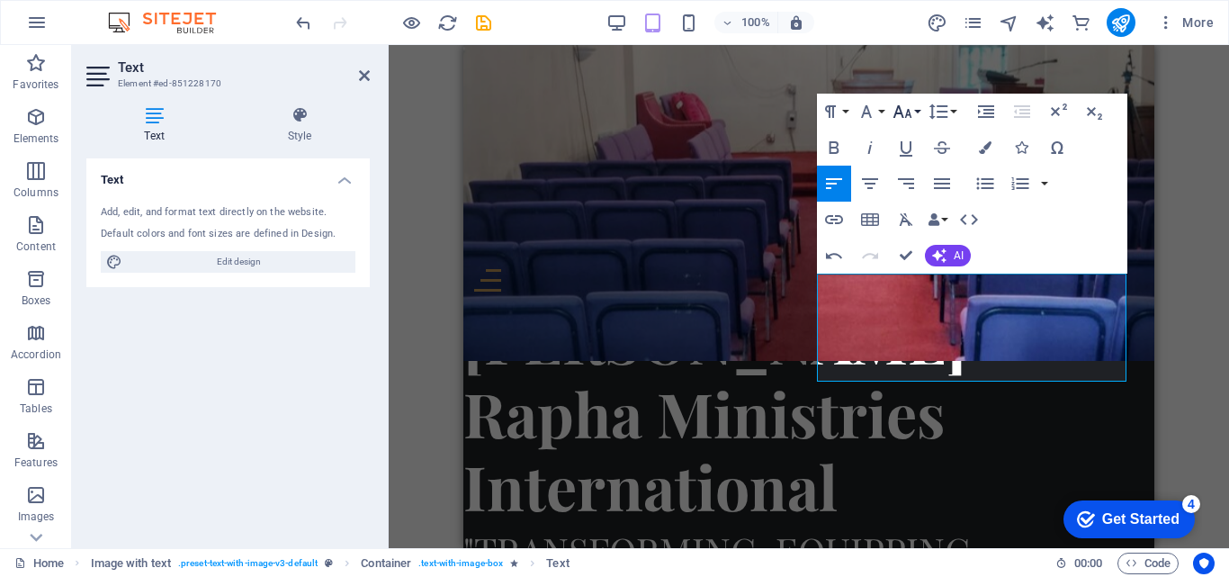
click at [902, 121] on icon "button" at bounding box center [903, 112] width 22 height 22
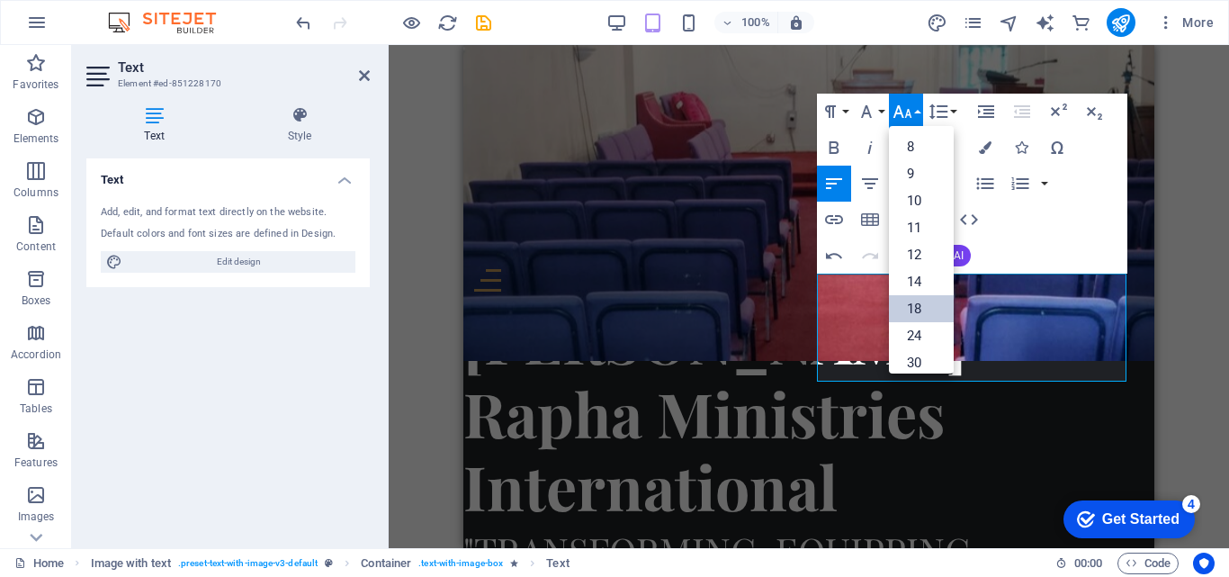
click at [902, 296] on link "18" at bounding box center [921, 308] width 65 height 27
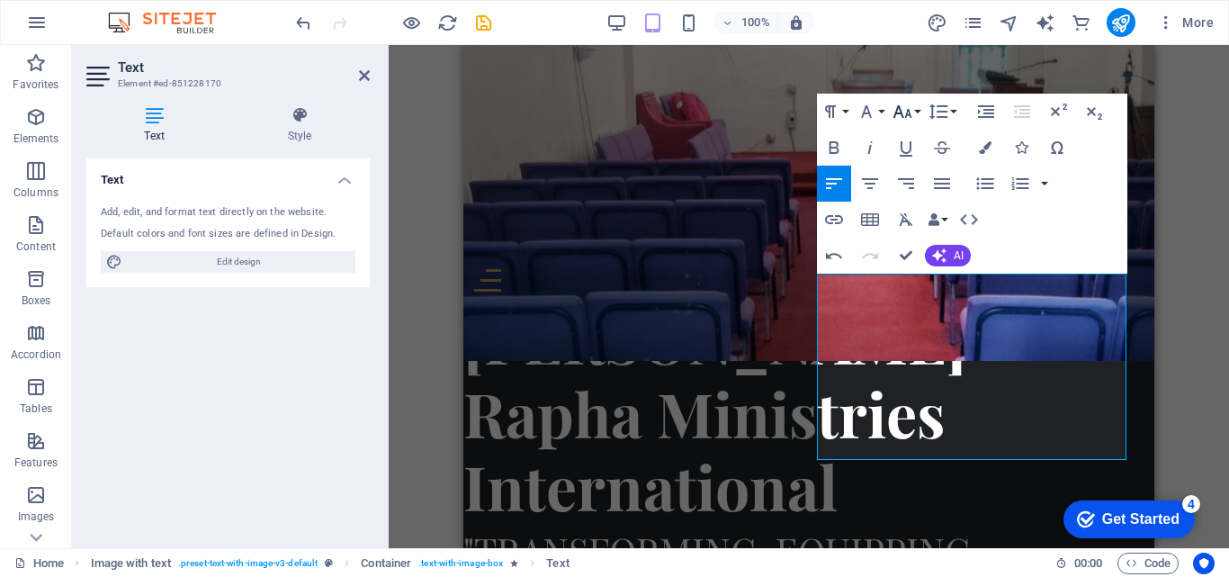
click at [897, 105] on icon "button" at bounding box center [903, 112] width 22 height 22
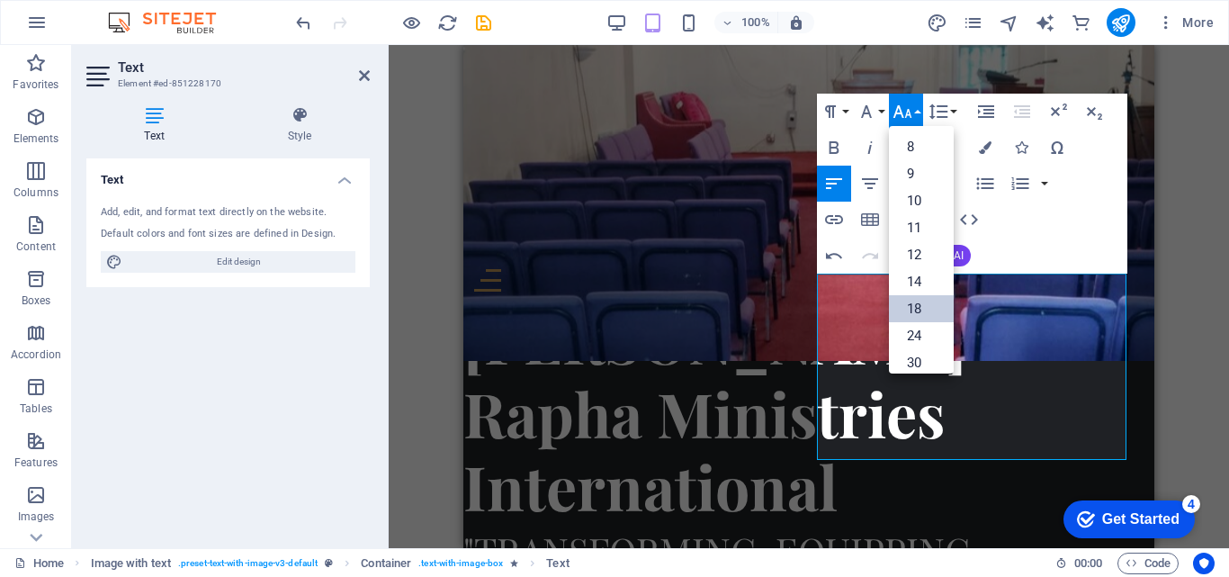
click at [897, 313] on link "18" at bounding box center [921, 308] width 65 height 27
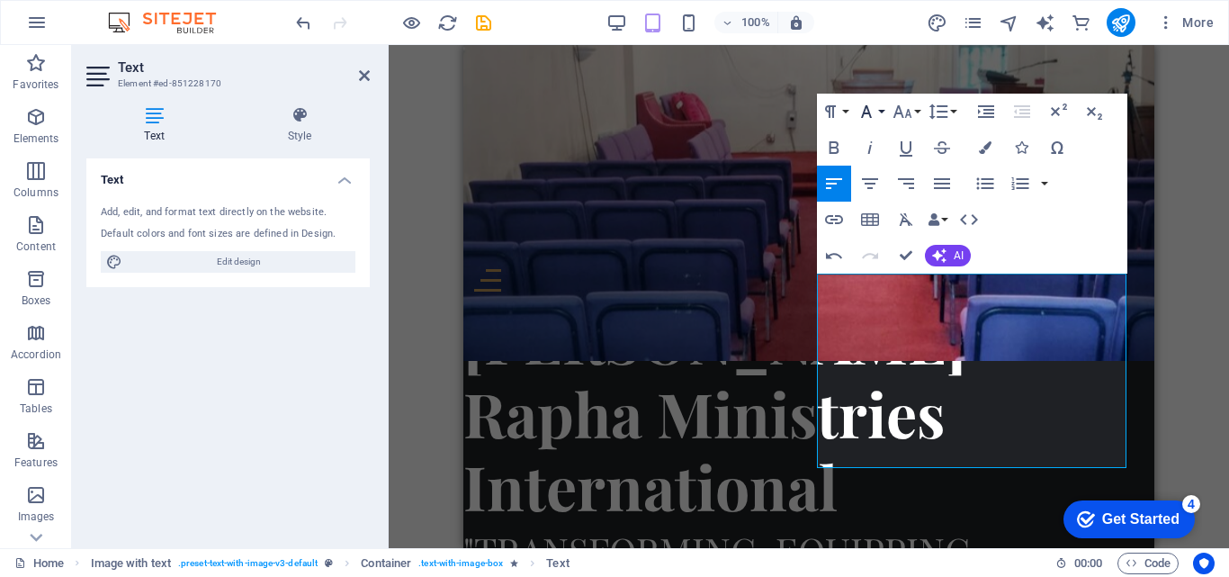
click at [869, 112] on icon "button" at bounding box center [866, 111] width 11 height 13
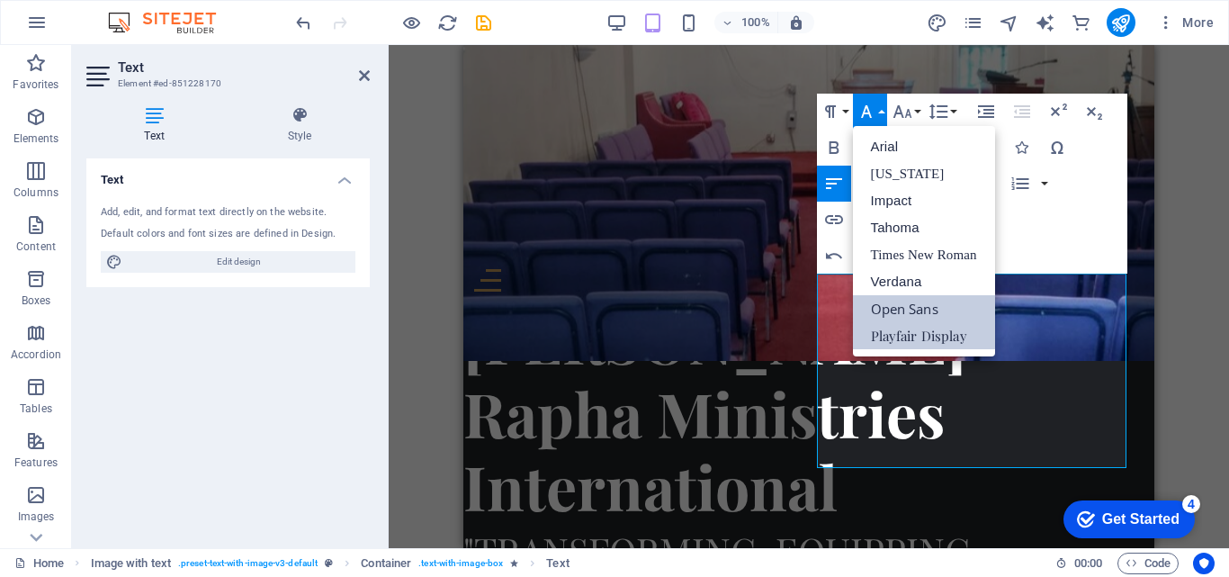
click at [869, 336] on link "Playfair Display" at bounding box center [924, 335] width 142 height 27
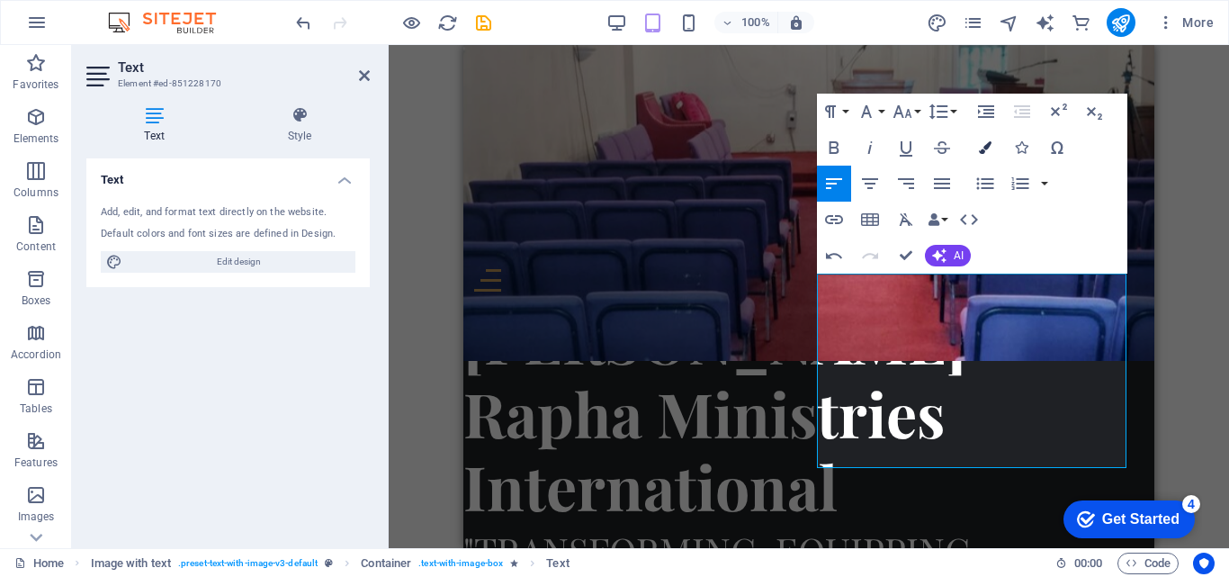
click at [991, 151] on icon "button" at bounding box center [985, 147] width 13 height 13
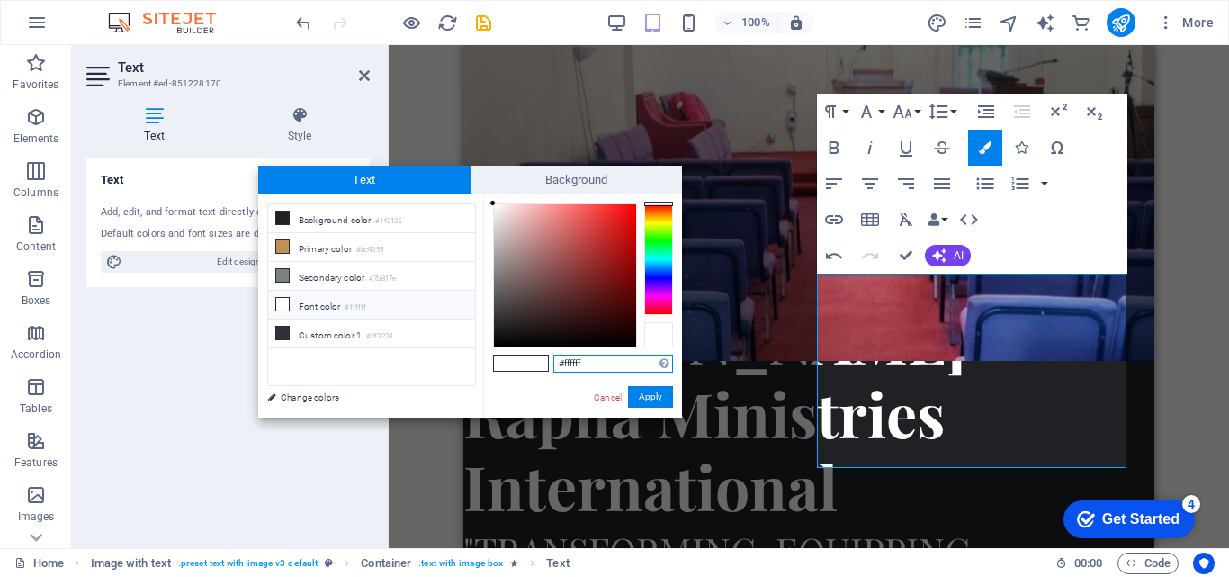
paste input "75059c"
type input "#75059c"
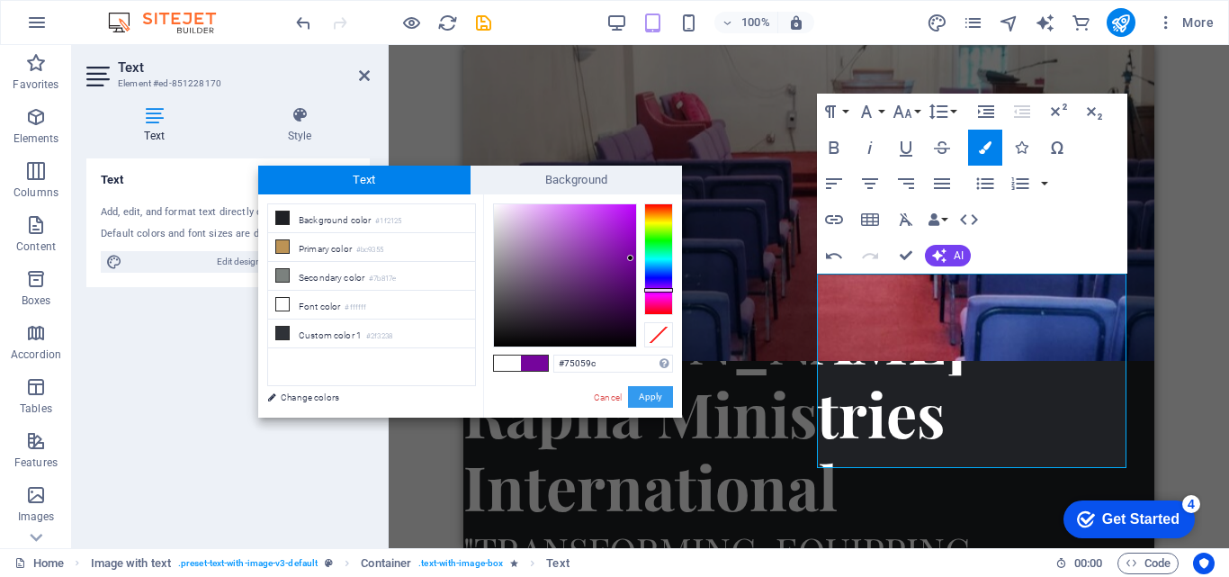
click at [650, 402] on button "Apply" at bounding box center [650, 397] width 45 height 22
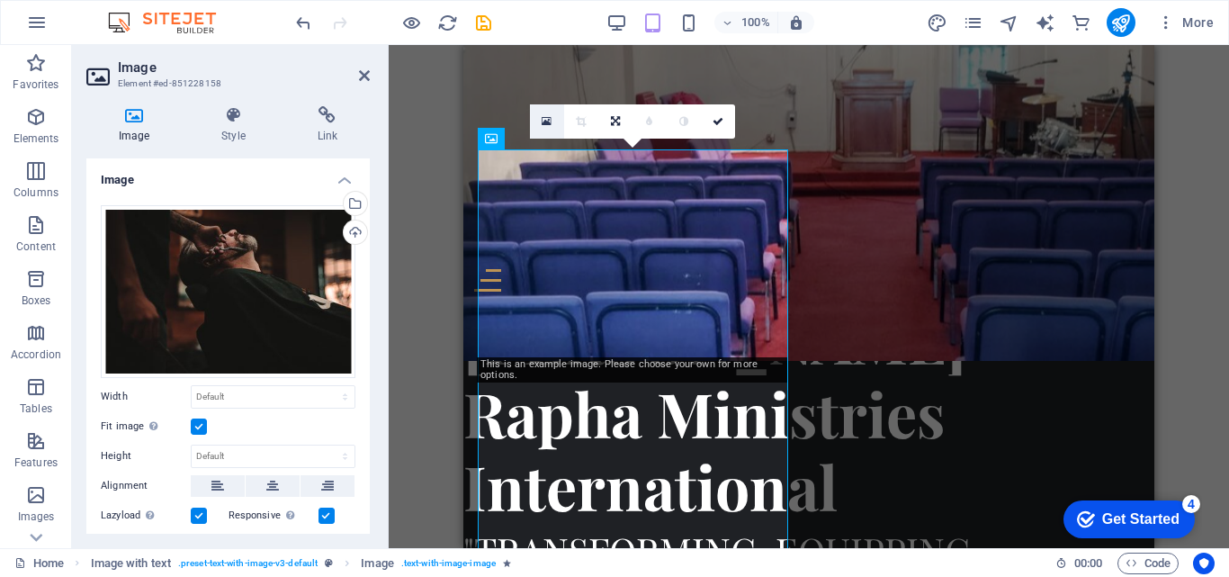
click at [553, 124] on link at bounding box center [547, 121] width 34 height 34
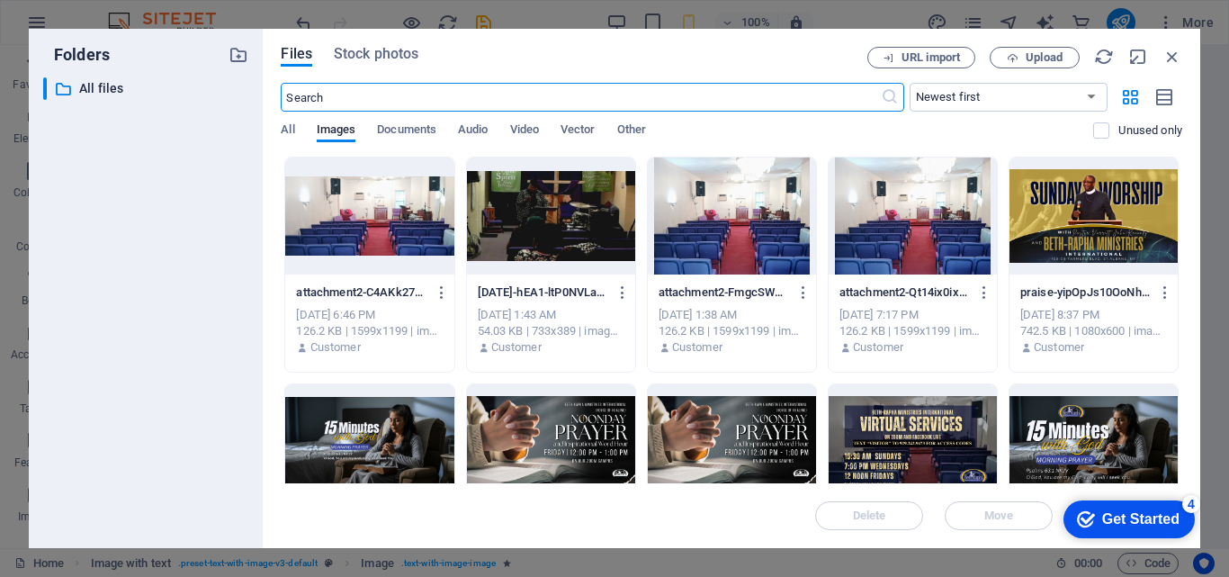
click at [545, 211] on div at bounding box center [551, 215] width 168 height 117
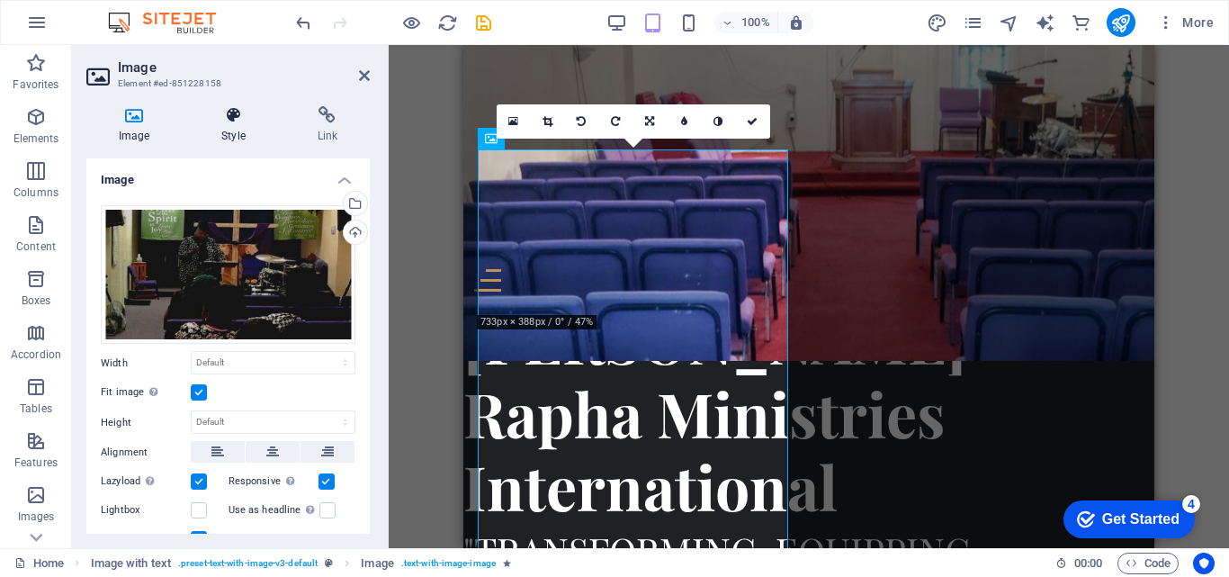
click at [247, 134] on h4 "Style" at bounding box center [236, 125] width 95 height 38
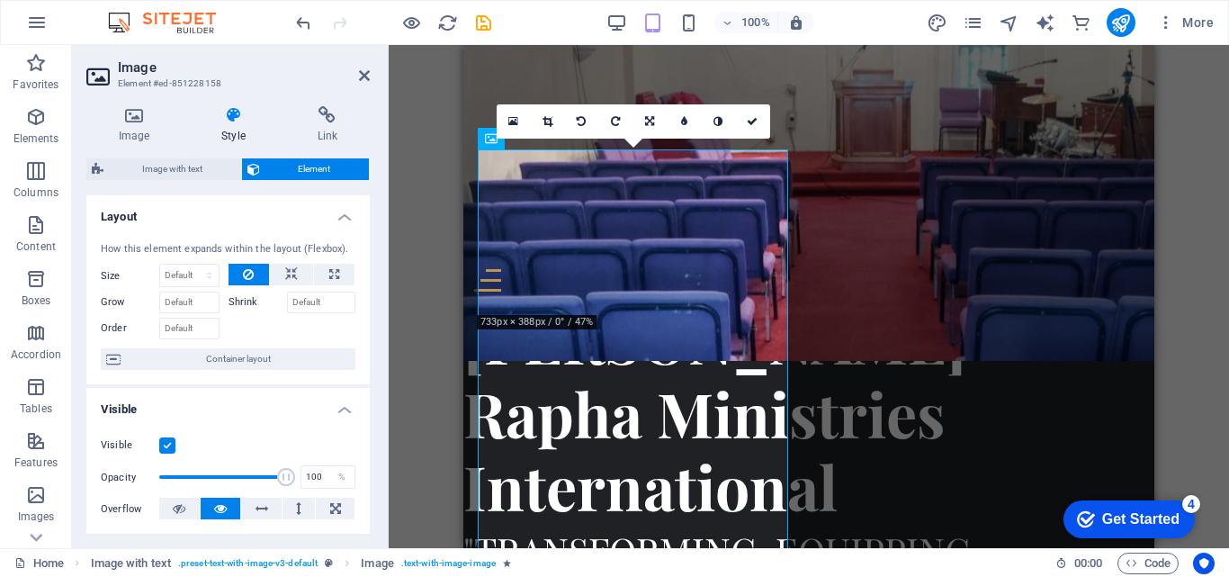
drag, startPoint x: 365, startPoint y: 254, endPoint x: 367, endPoint y: 356, distance: 102.6
click at [367, 356] on div "Layout How this element expands within the layout (Flexbox). Size Default auto …" at bounding box center [227, 364] width 283 height 338
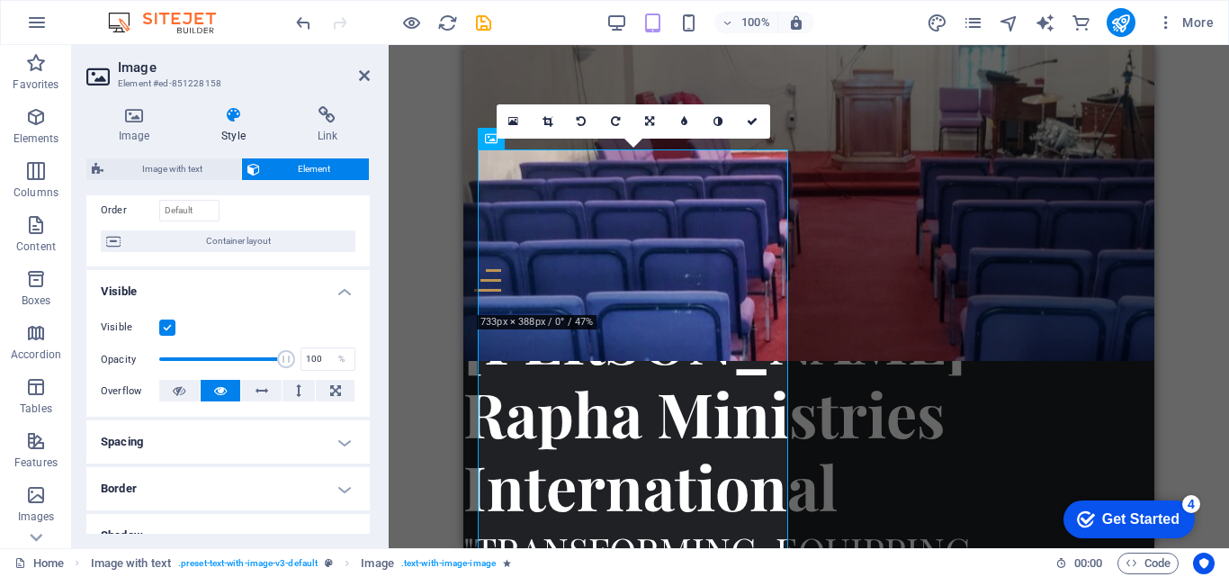
scroll to position [97, 0]
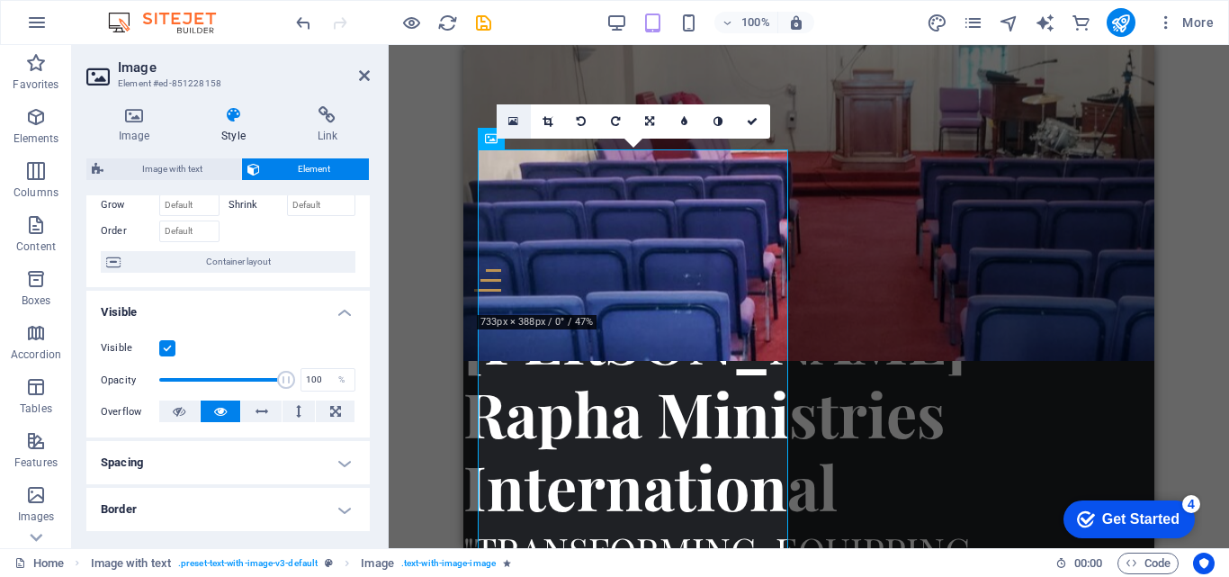
click at [525, 128] on link at bounding box center [514, 121] width 34 height 34
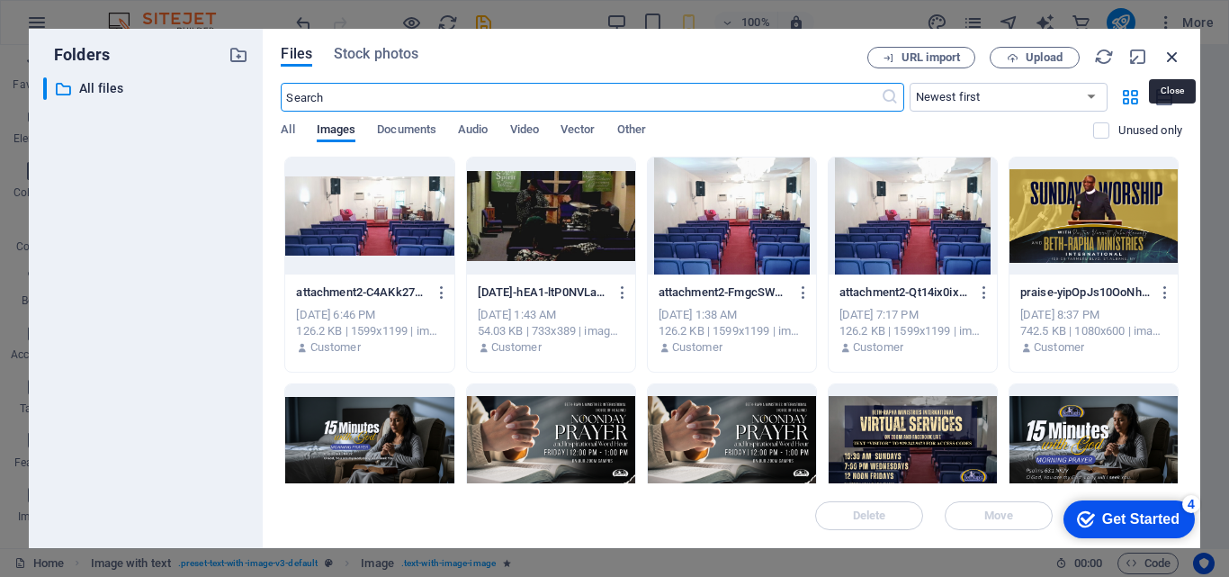
click at [1171, 65] on icon "button" at bounding box center [1172, 57] width 20 height 20
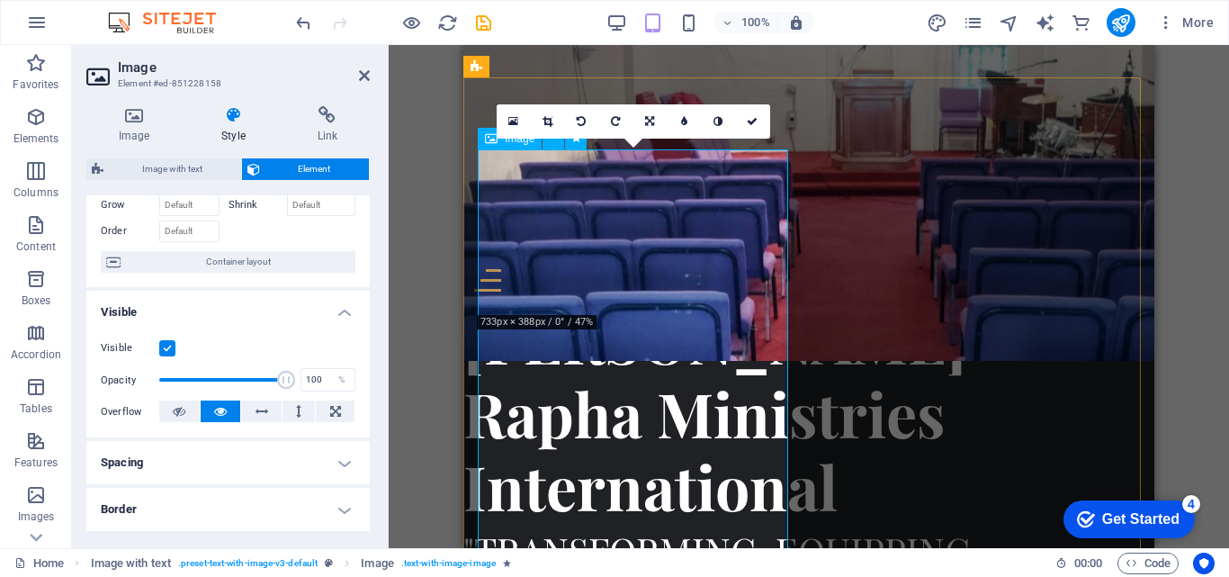
click at [519, 127] on link at bounding box center [514, 121] width 34 height 34
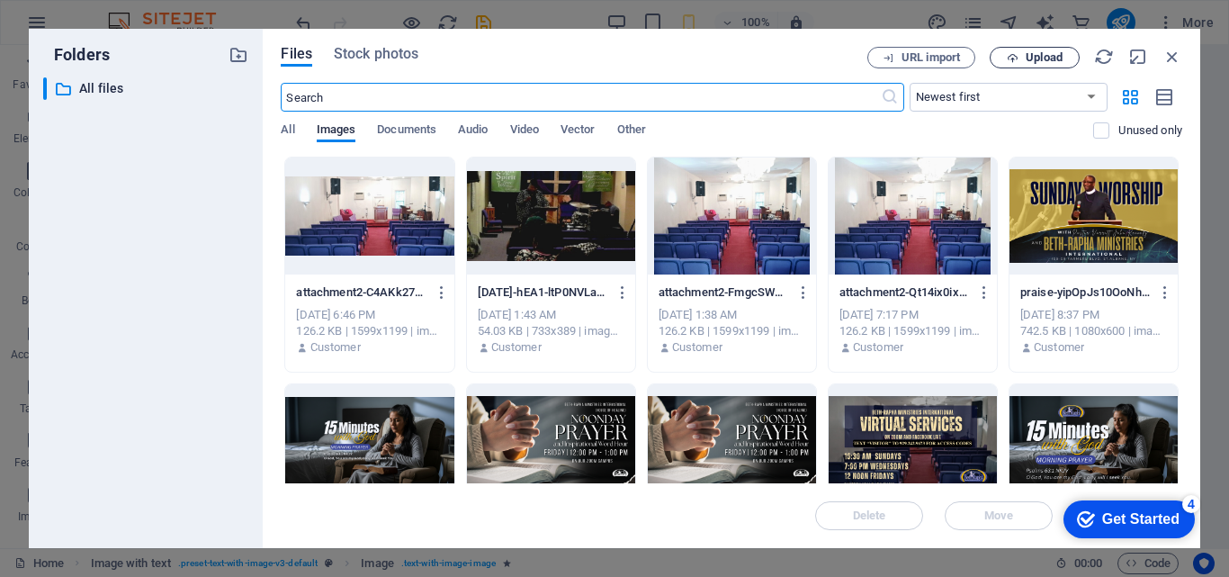
click at [1009, 64] on button "Upload" at bounding box center [1035, 58] width 90 height 22
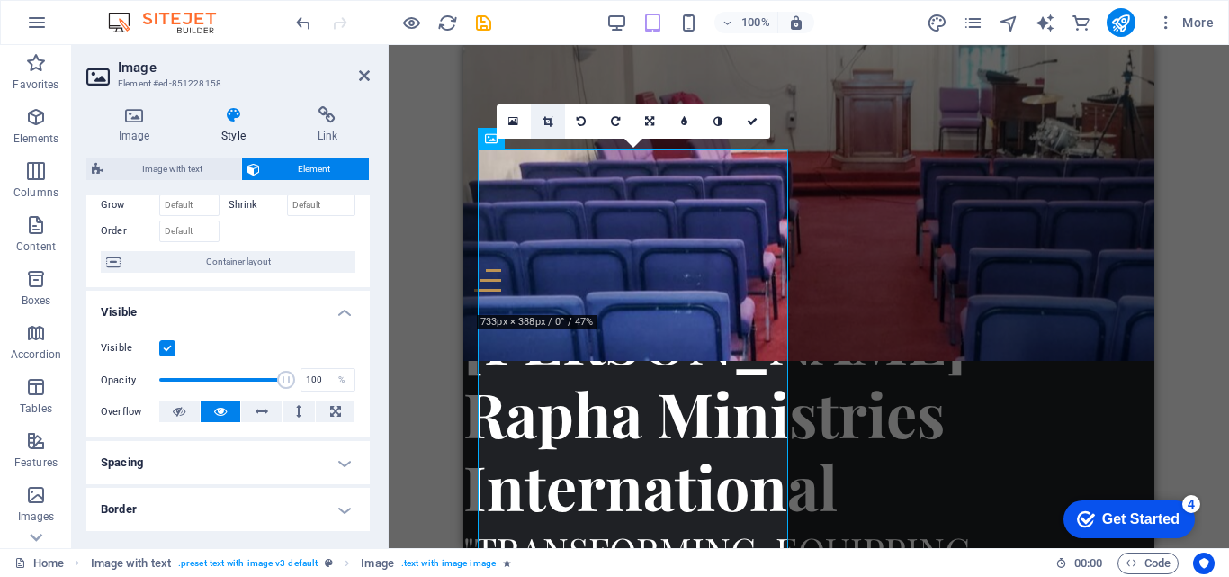
click at [543, 125] on icon at bounding box center [548, 121] width 10 height 11
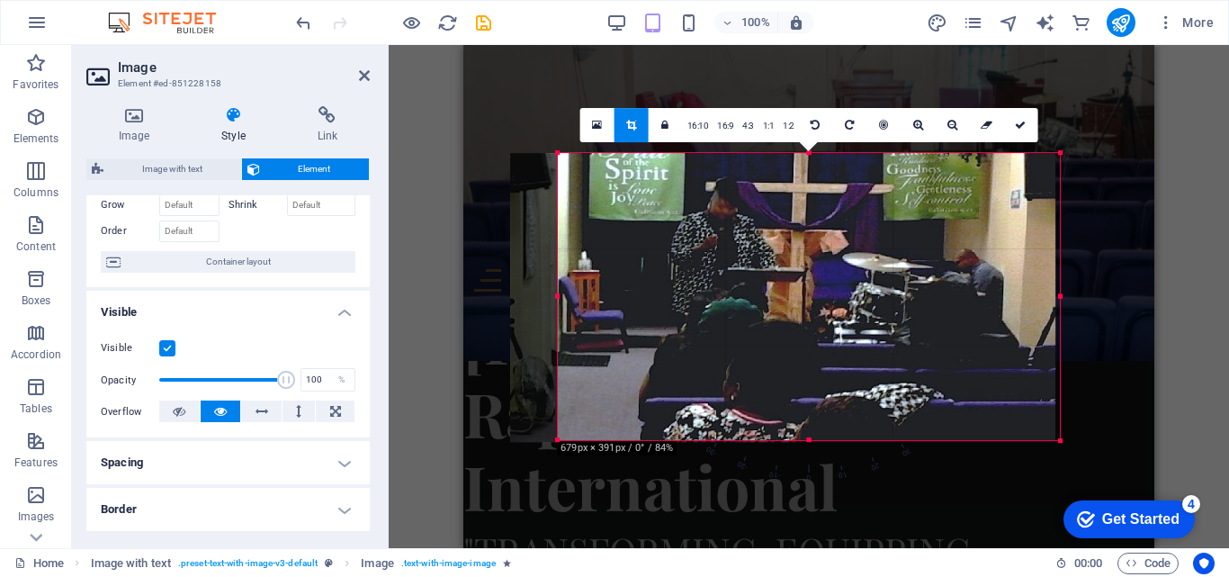
drag, startPoint x: 534, startPoint y: 300, endPoint x: 582, endPoint y: 300, distance: 47.7
click at [582, 300] on div "180 170 160 150 140 130 120 110 100 90 80 70 60 50 40 30 20 10 0 -10 -20 -30 -4…" at bounding box center [809, 297] width 502 height 288
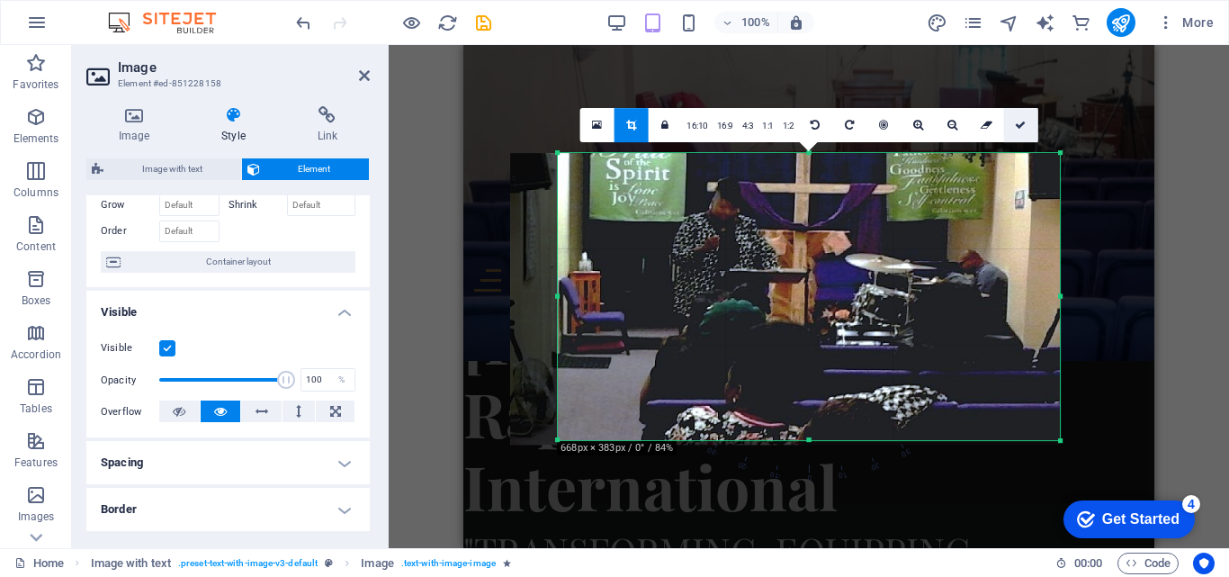
click at [1016, 133] on link at bounding box center [1020, 125] width 34 height 34
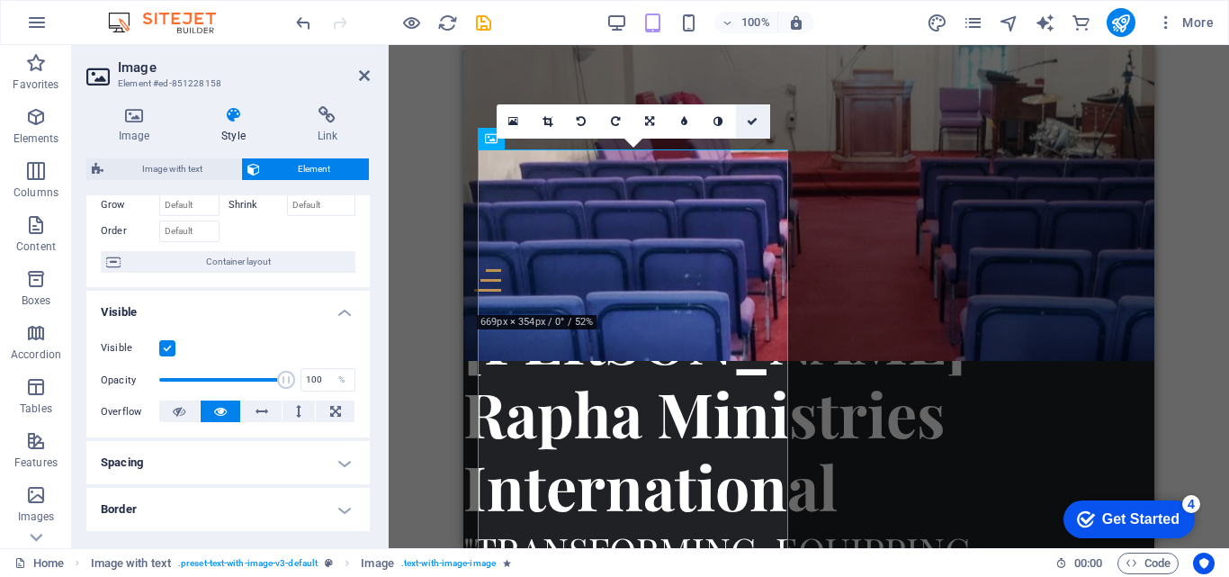
click at [758, 133] on link at bounding box center [753, 121] width 34 height 34
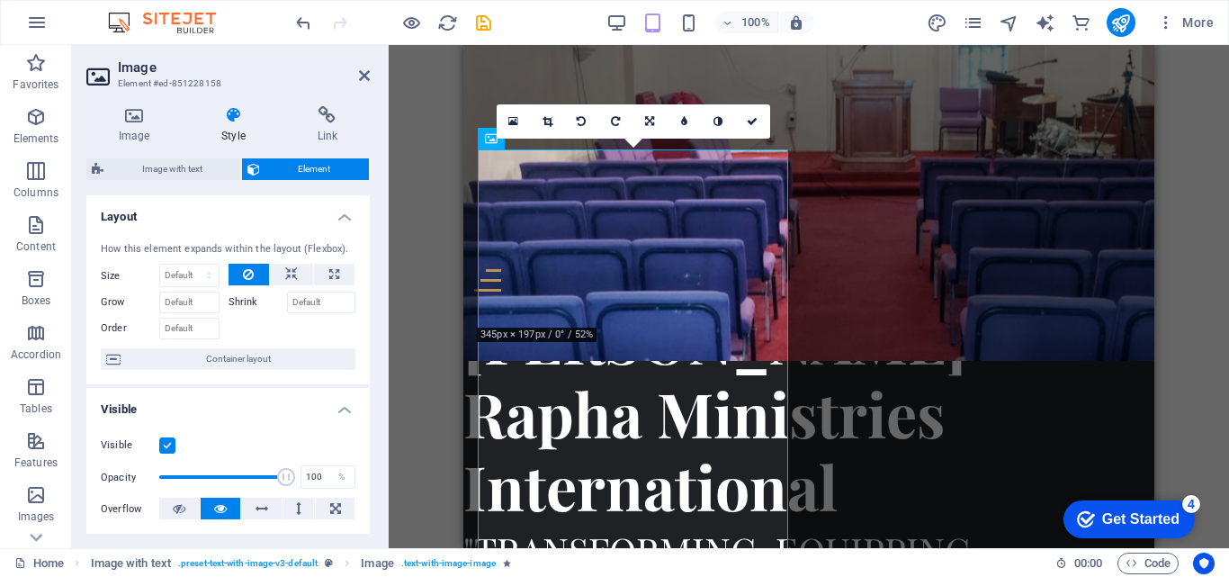
click at [230, 129] on h4 "Style" at bounding box center [236, 125] width 95 height 38
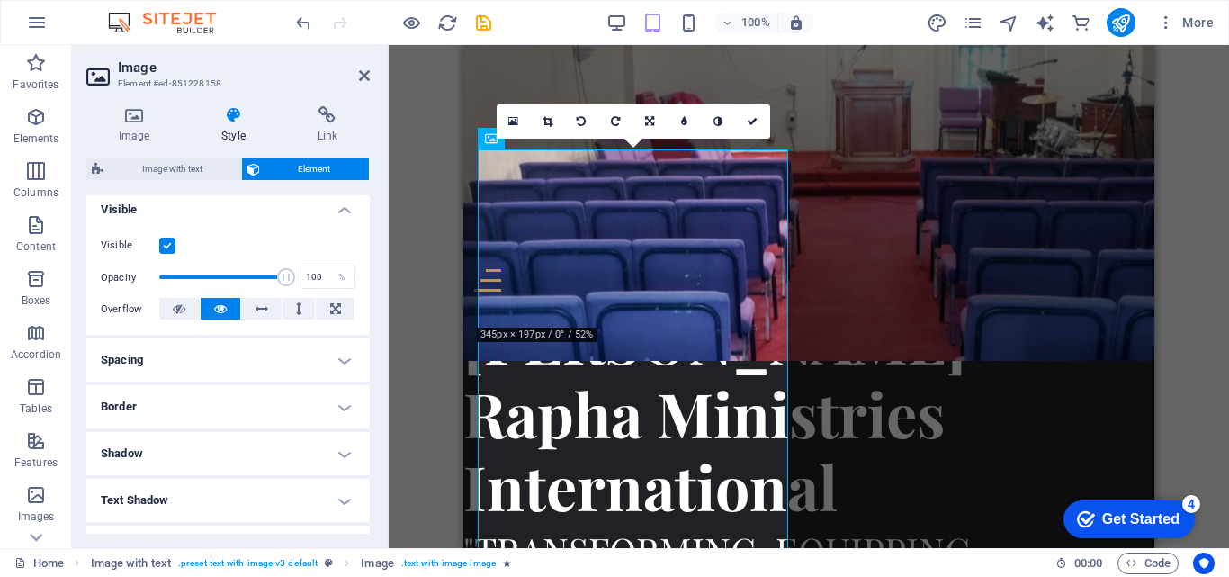
scroll to position [245, 0]
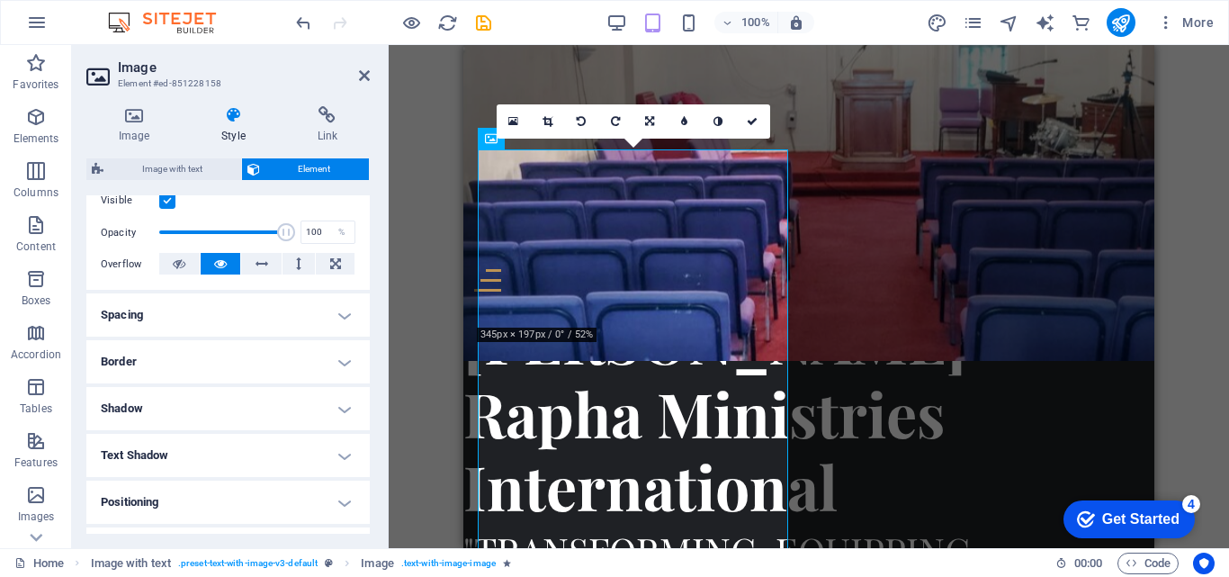
click at [313, 322] on h4 "Spacing" at bounding box center [227, 314] width 283 height 43
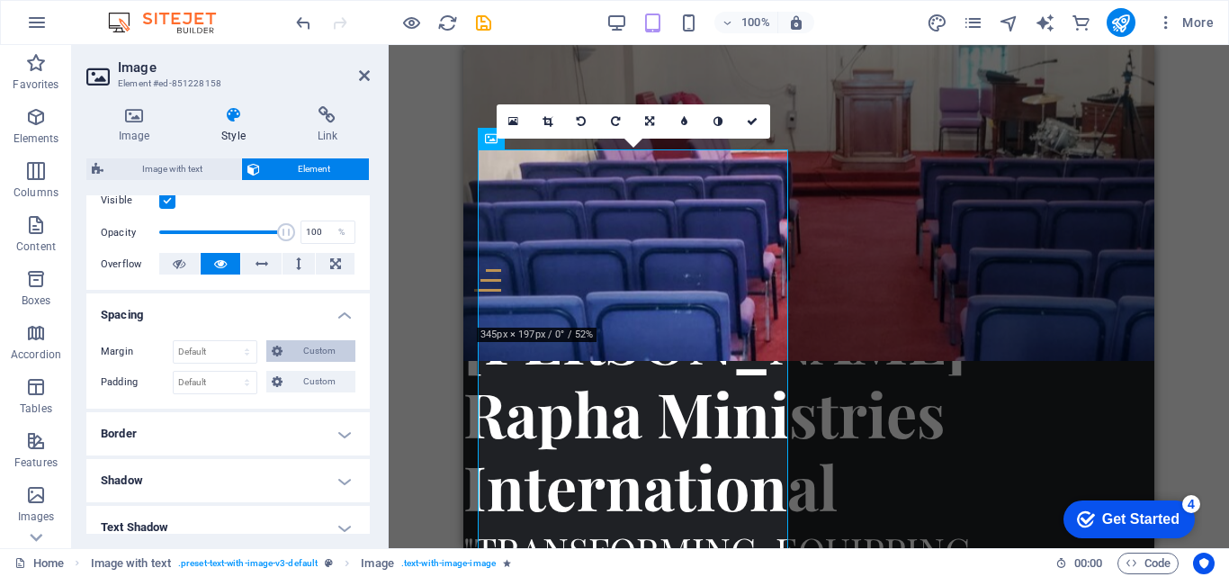
click at [313, 342] on span "Custom" at bounding box center [319, 351] width 62 height 22
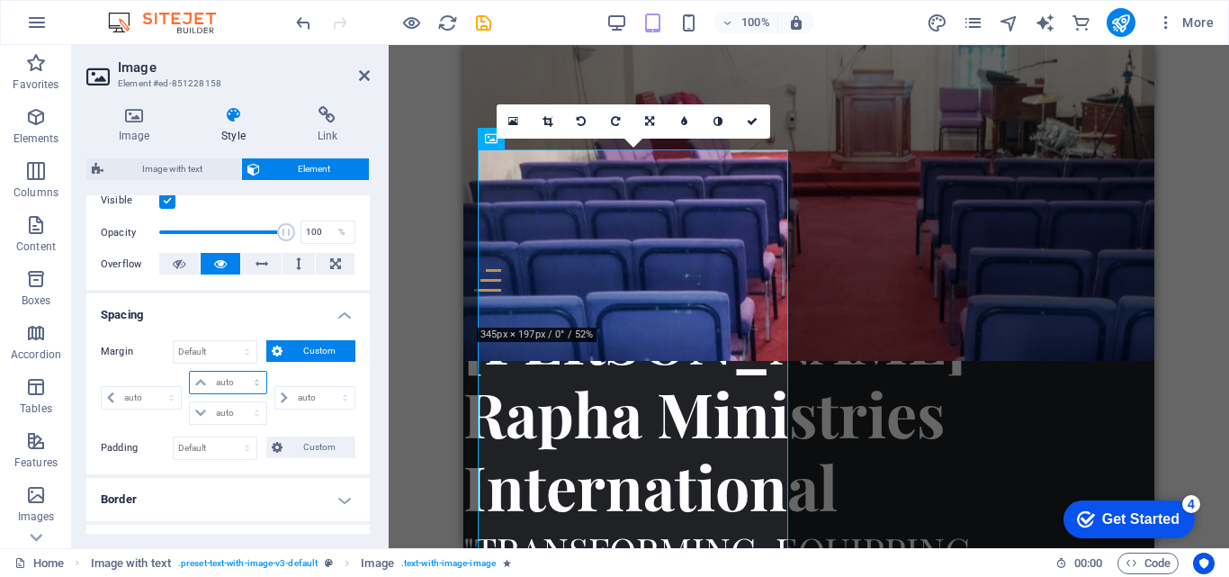
click at [204, 381] on select "auto px % rem vw vh" at bounding box center [228, 383] width 76 height 22
select select "px"
click at [238, 372] on select "auto px % rem vw vh" at bounding box center [228, 383] width 76 height 22
type input "0"
select select "px"
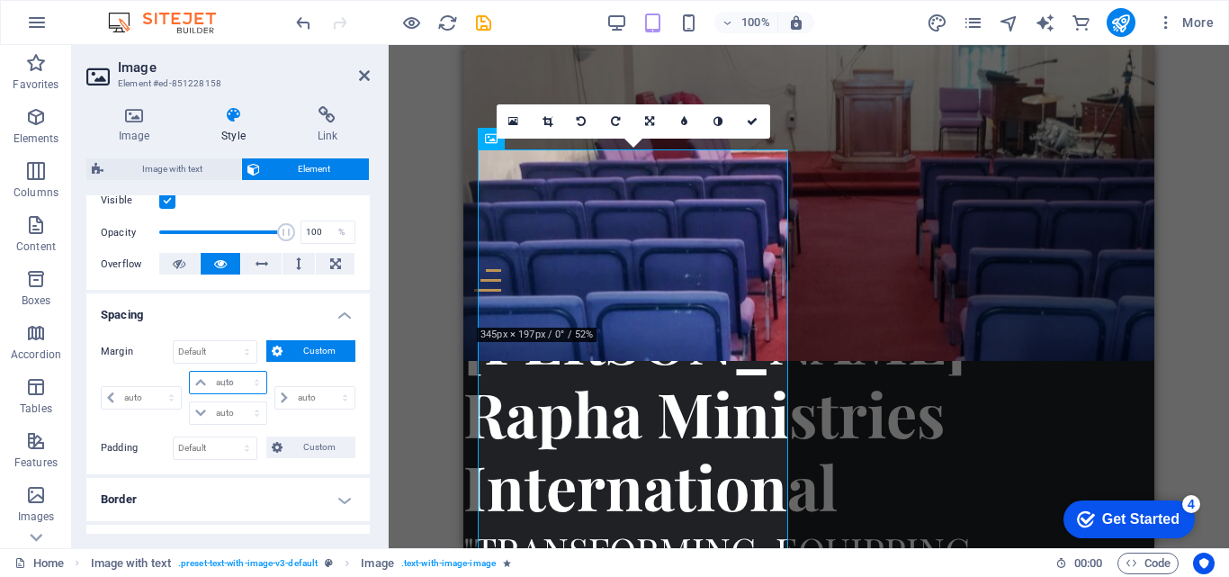
type input "0"
select select "px"
type input "0"
select select "px"
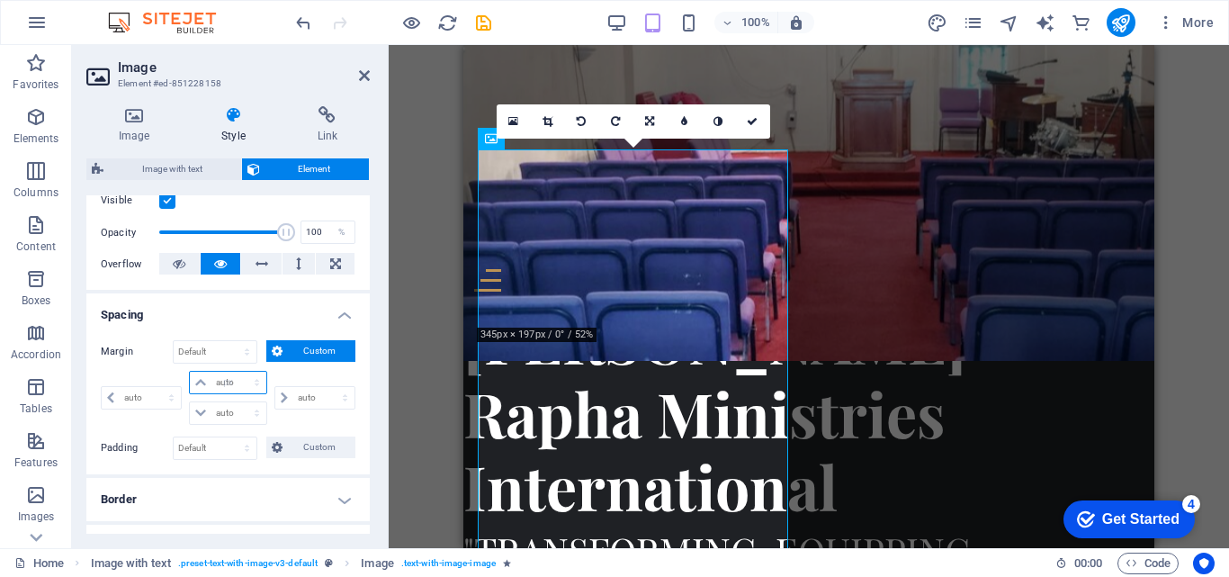
type input "0"
select select "px"
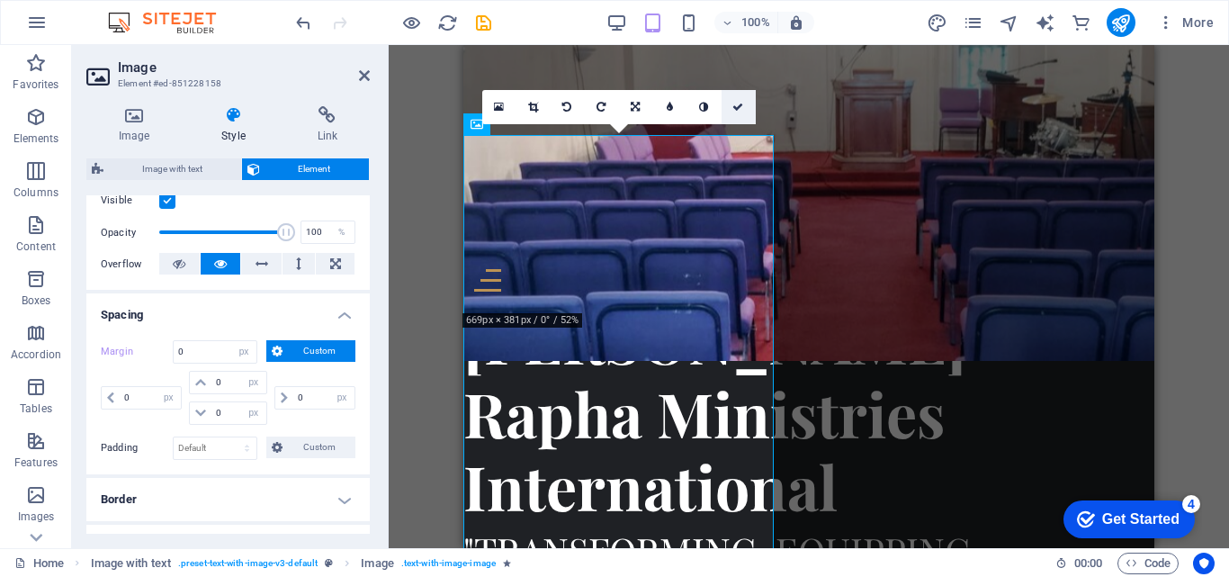
click at [730, 114] on link at bounding box center [739, 107] width 34 height 34
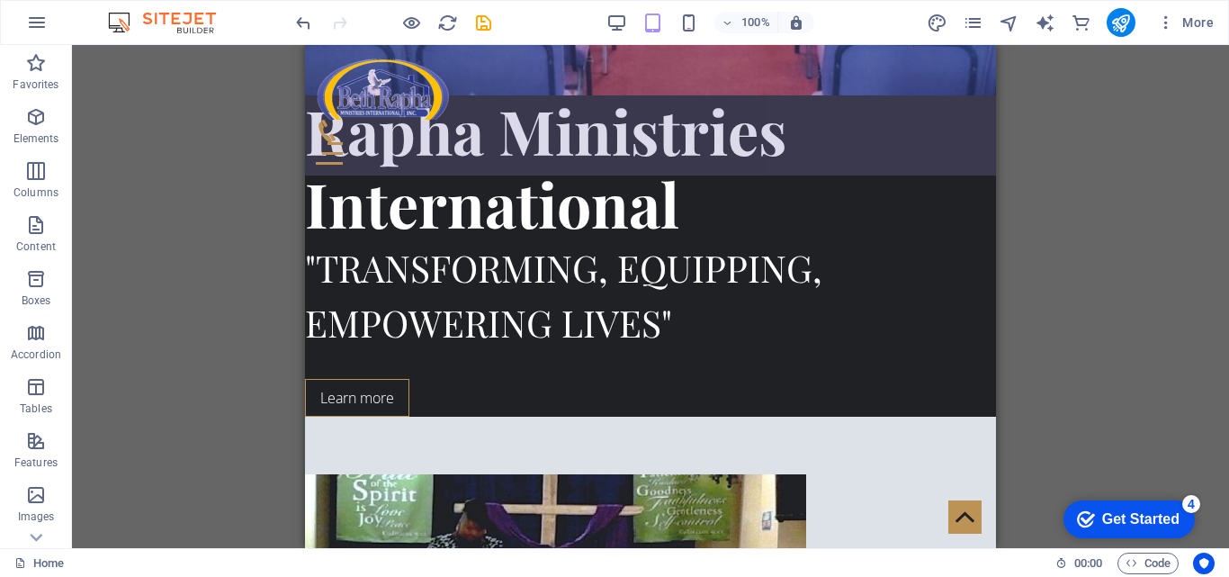
scroll to position [518, 0]
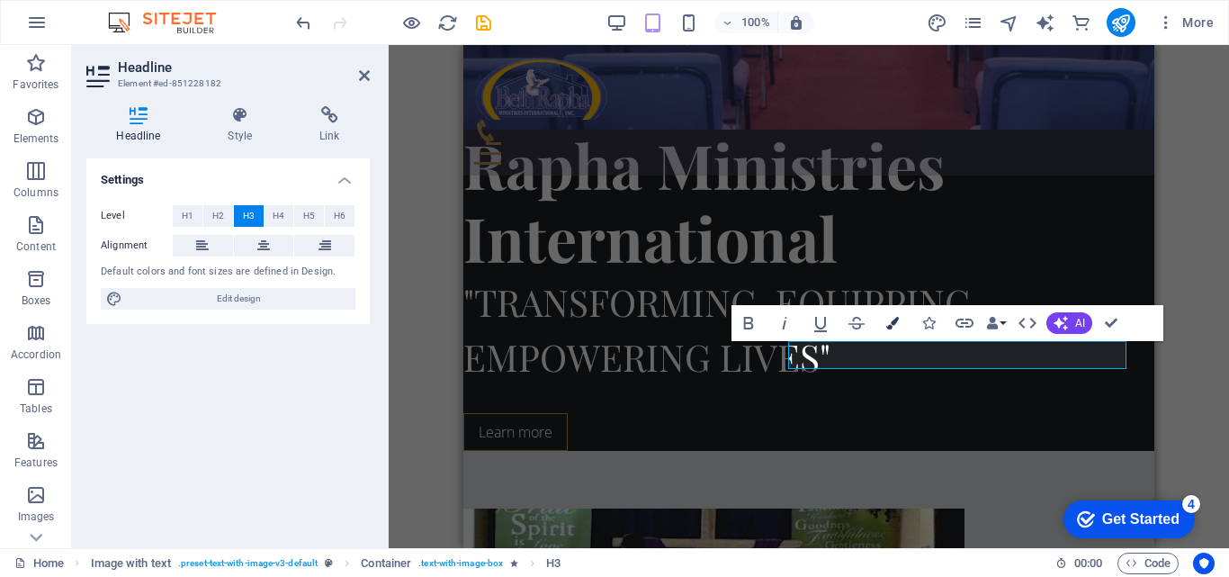
click at [882, 329] on button "Colors" at bounding box center [892, 323] width 34 height 36
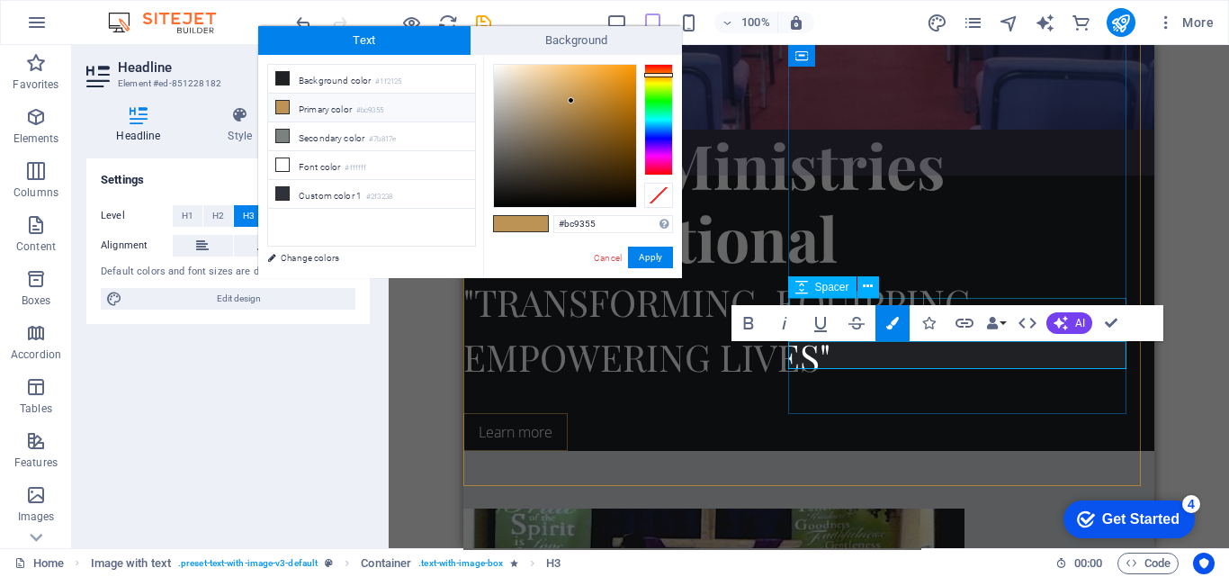
type input "#75059c"
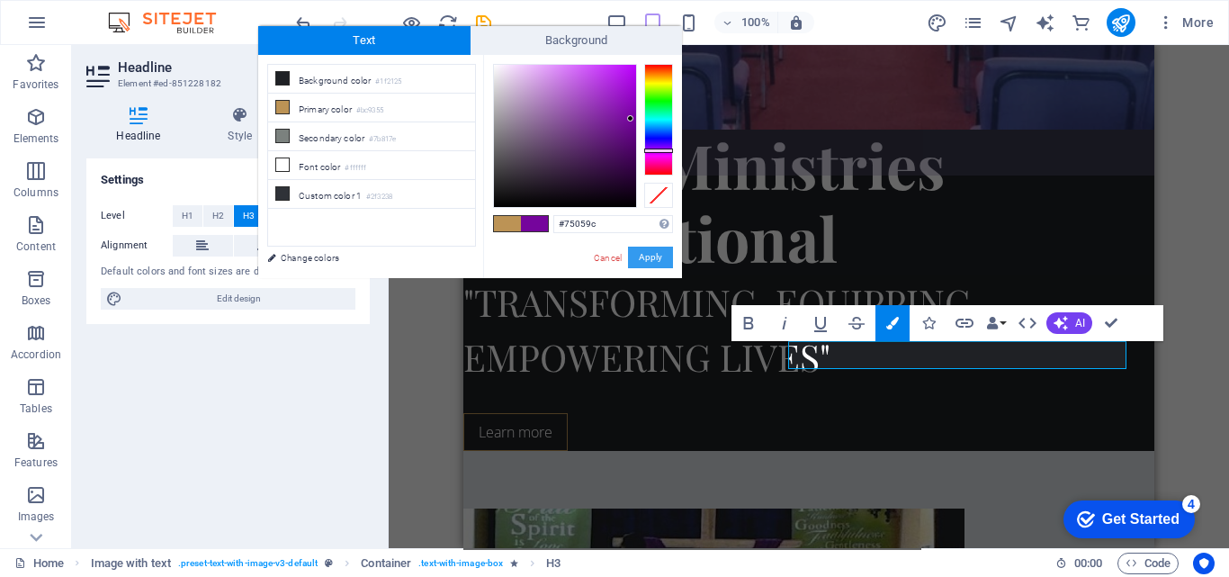
click at [663, 257] on button "Apply" at bounding box center [650, 258] width 45 height 22
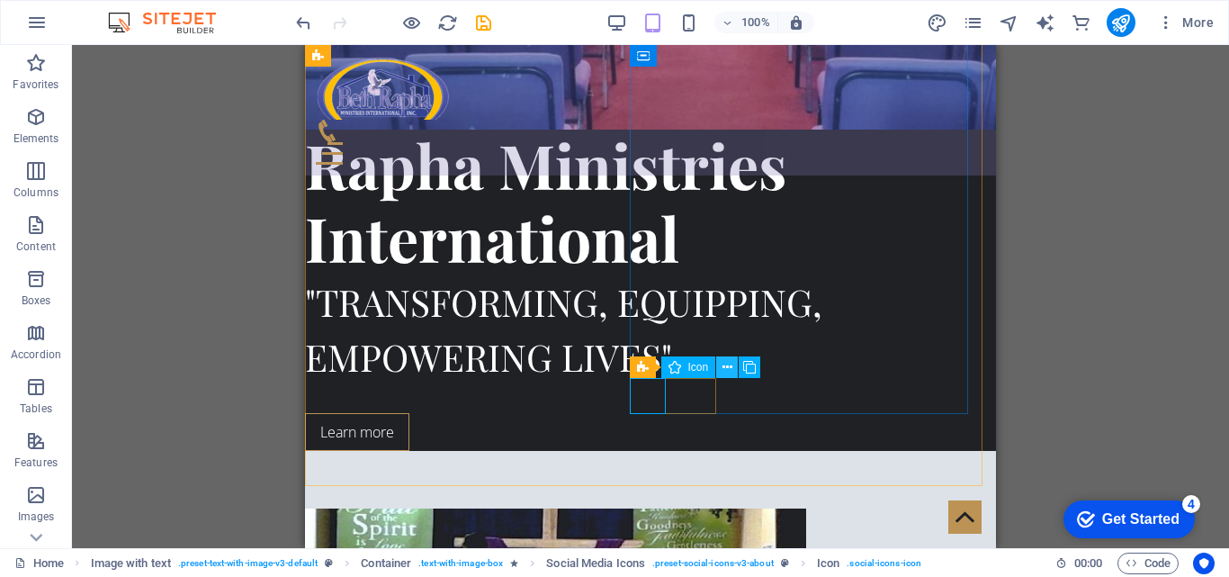
click at [726, 366] on icon at bounding box center [727, 367] width 10 height 19
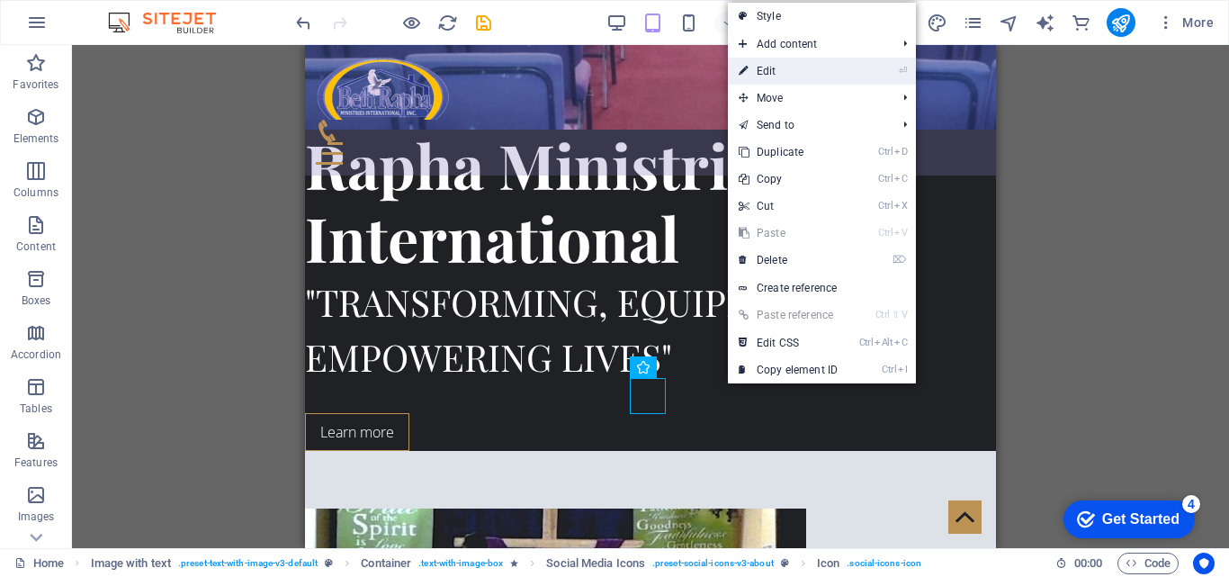
click at [778, 75] on link "⏎ Edit" at bounding box center [788, 71] width 121 height 27
select select "xMidYMid"
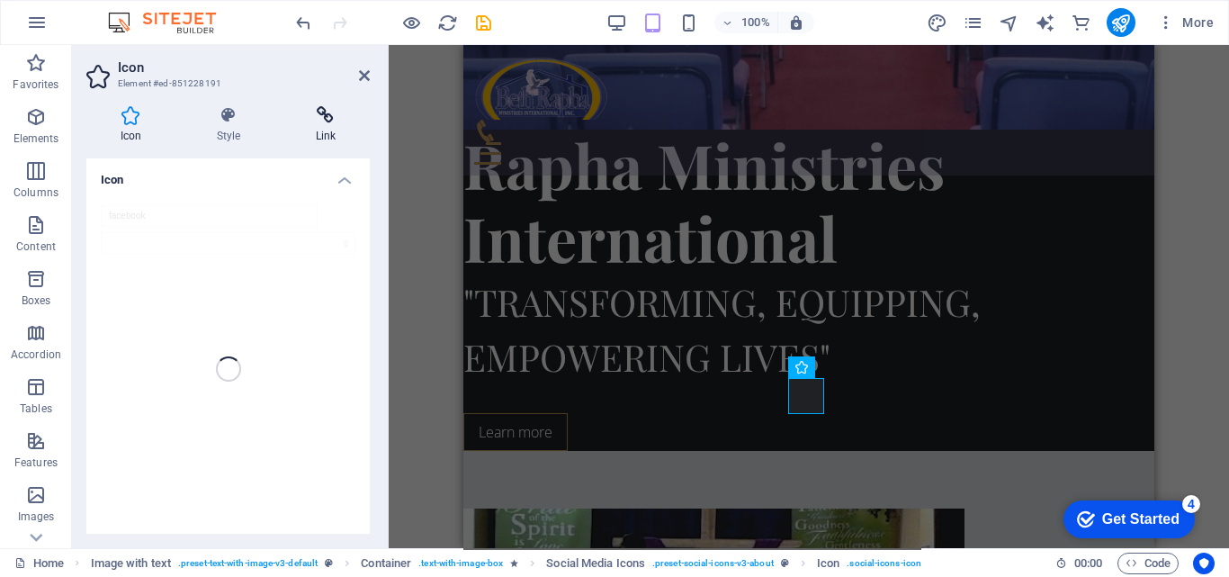
click at [320, 138] on h4 "Link" at bounding box center [326, 125] width 88 height 38
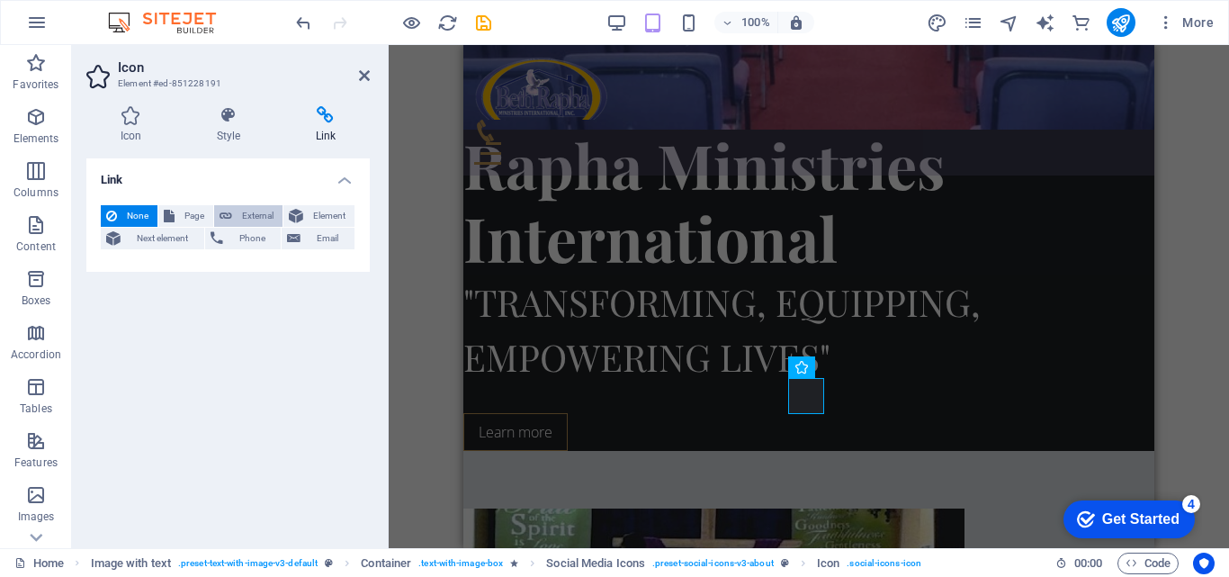
click at [248, 209] on span "External" at bounding box center [258, 216] width 40 height 22
select select "blank"
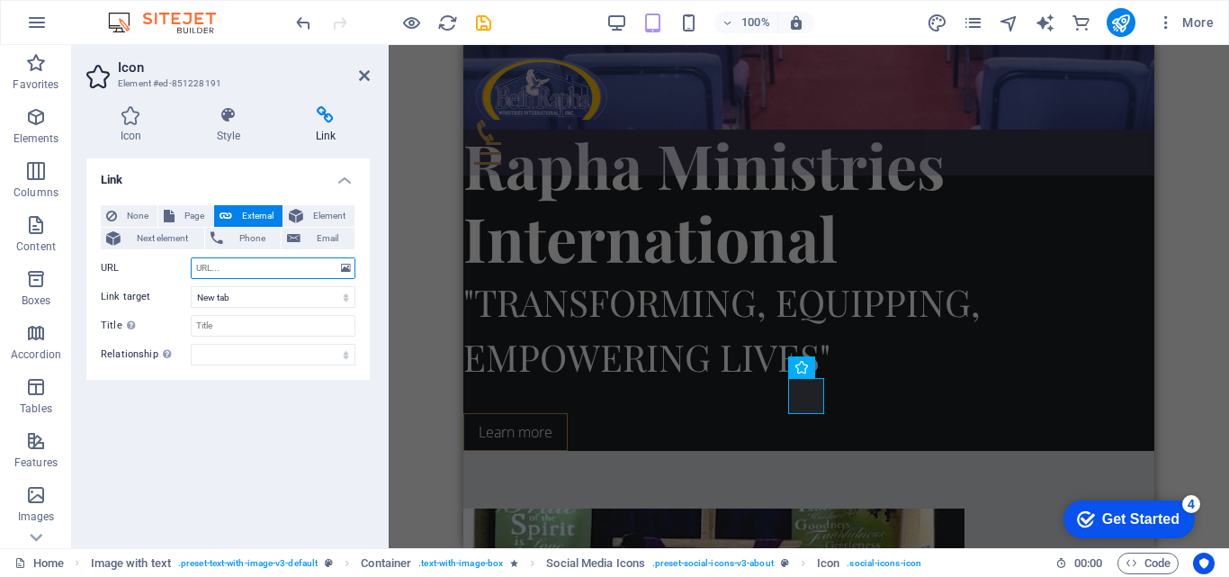
paste input "https://www.facebook.com/brhhcogic"
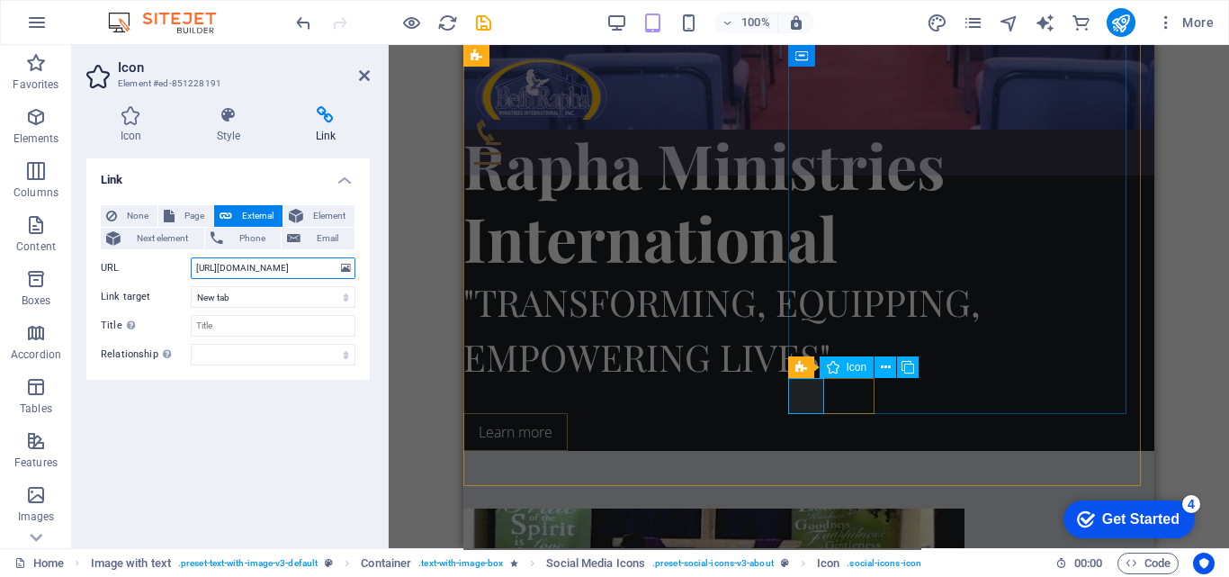
type input "https://www.facebook.com/brhhcogic"
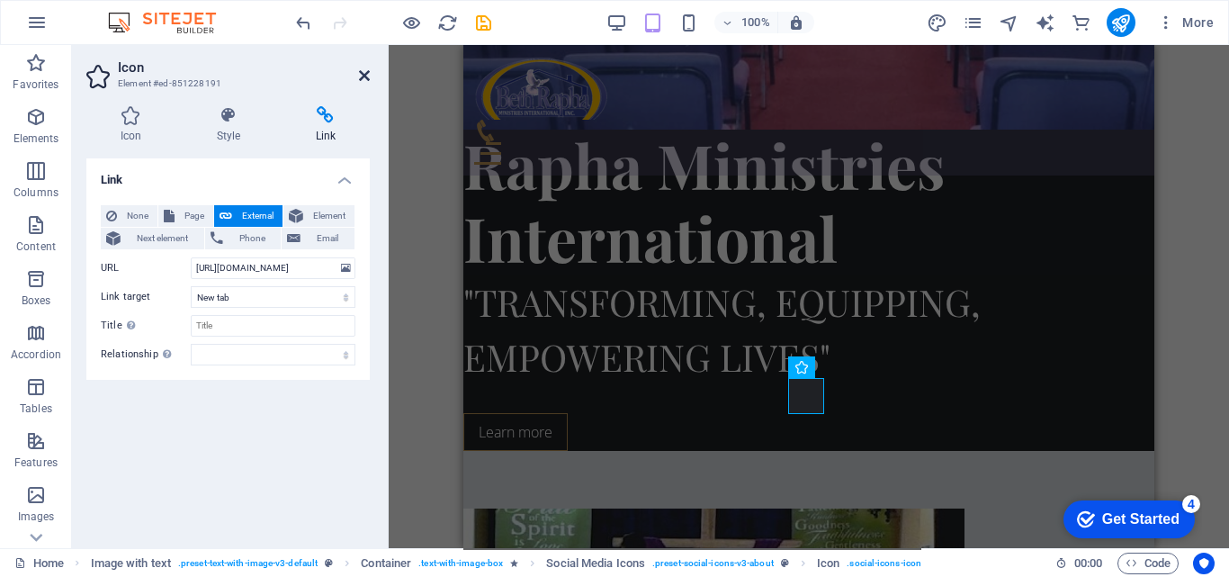
click at [360, 68] on icon at bounding box center [364, 75] width 11 height 14
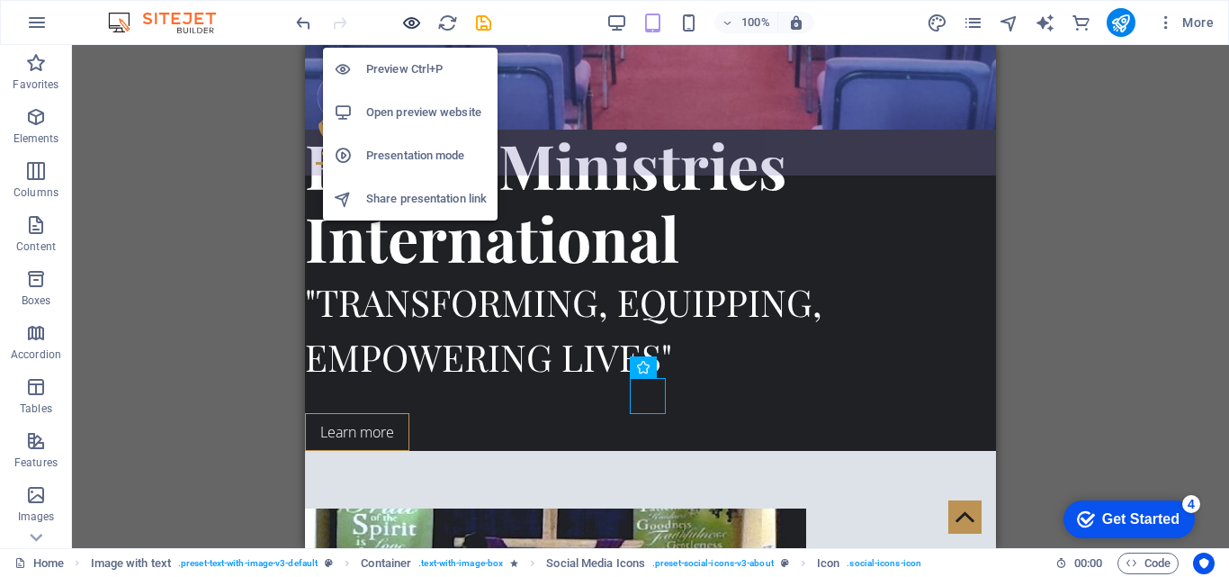
click at [411, 31] on icon "button" at bounding box center [411, 23] width 21 height 21
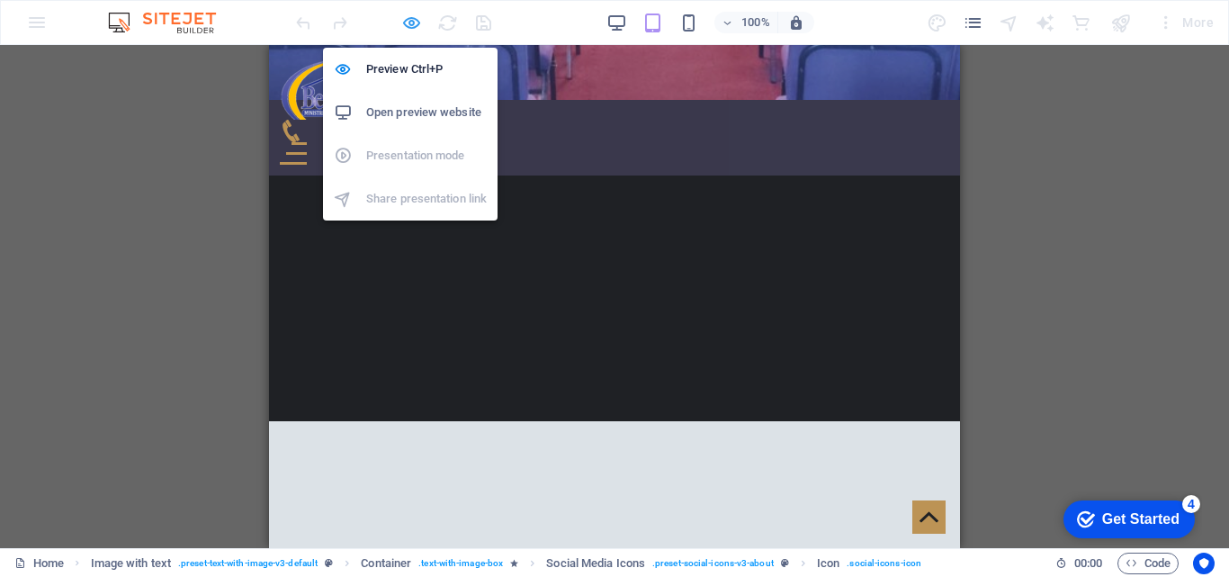
scroll to position [499, 0]
